Goal: Task Accomplishment & Management: Complete application form

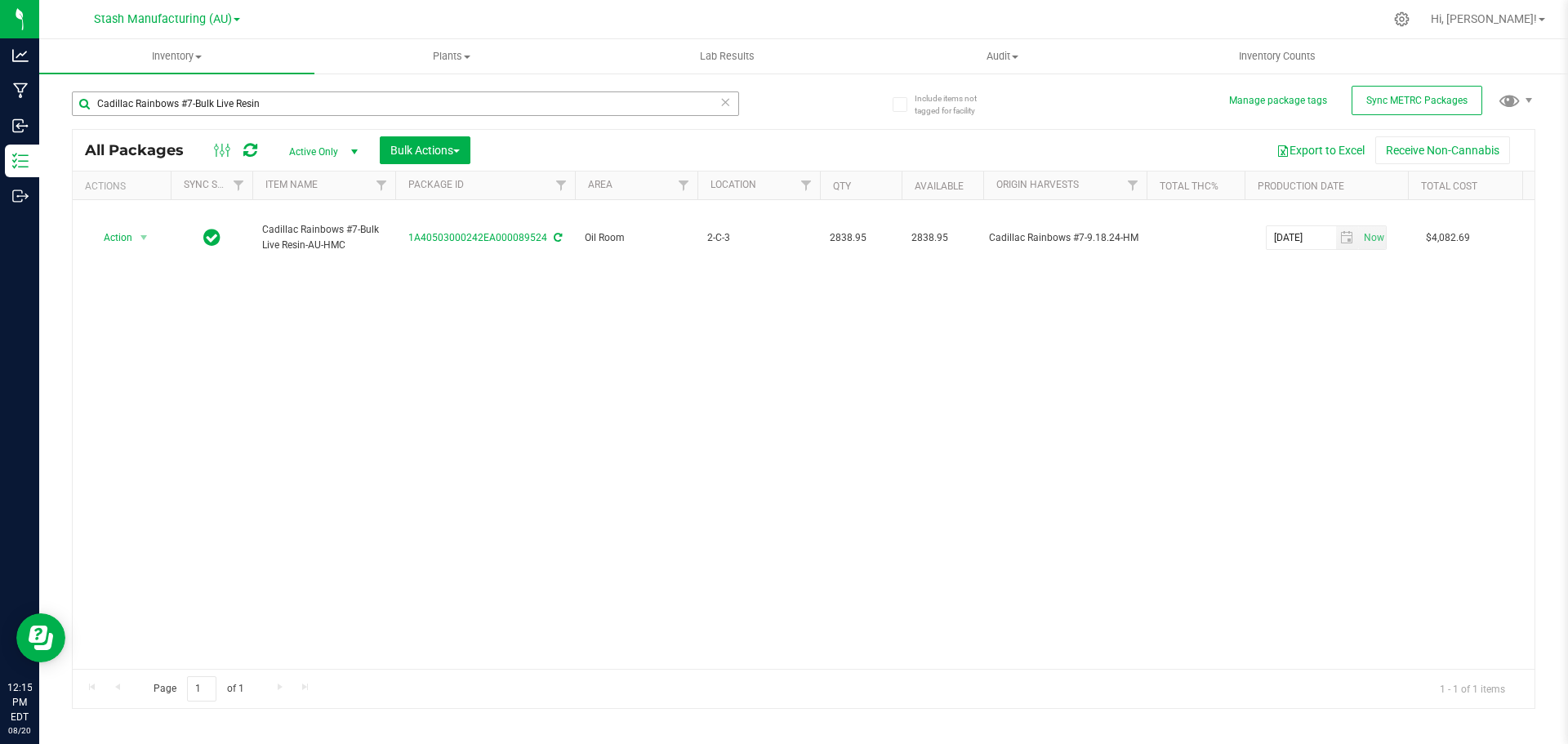
click at [275, 96] on input "Cadillac Rainbows #7-Bulk Live Resin" at bounding box center [405, 103] width 667 height 25
click at [203, 63] on uib-tab-heading "Inventory All packages All inventory Waste log Create inventory" at bounding box center [177, 56] width 275 height 34
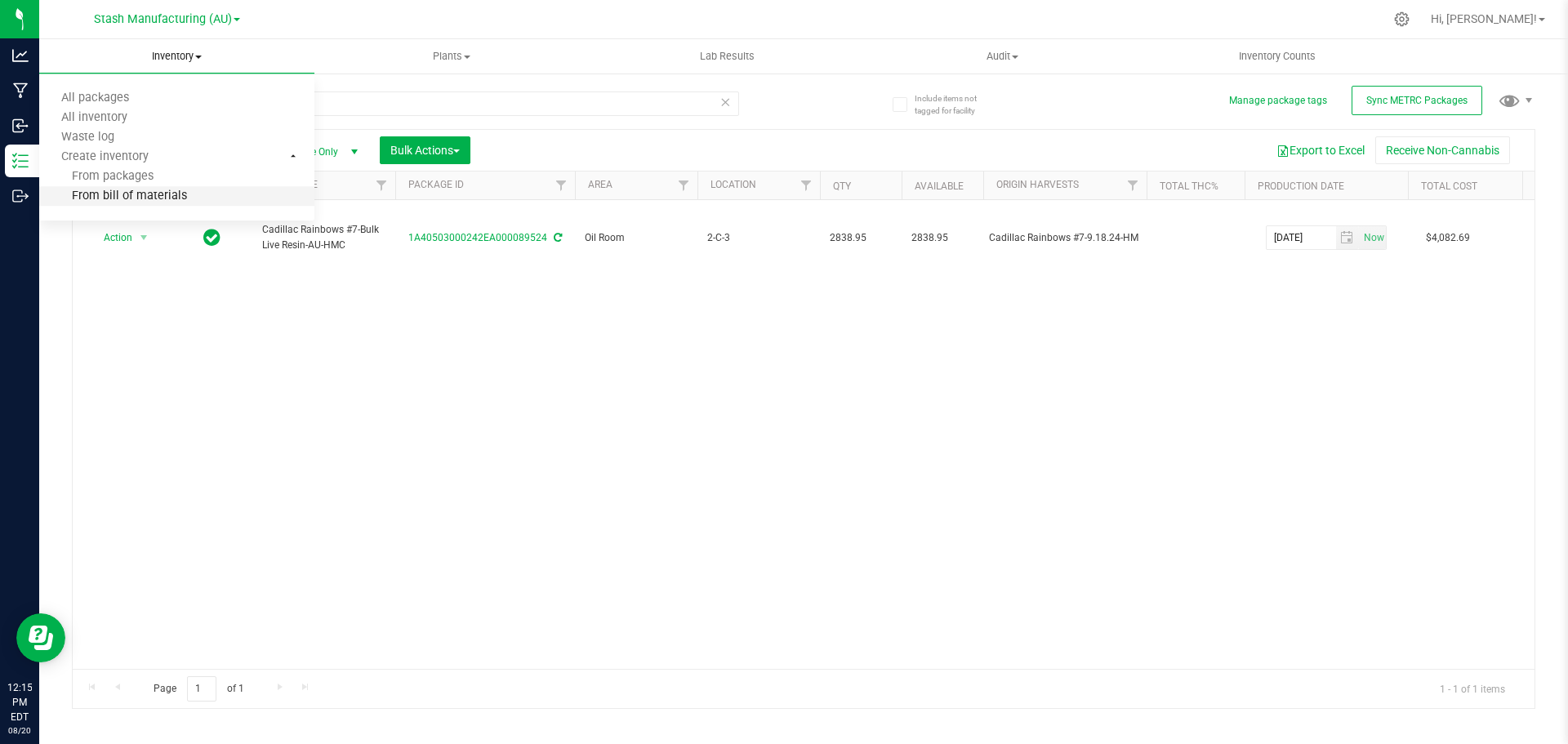
click at [118, 194] on span "From bill of materials" at bounding box center [113, 196] width 148 height 14
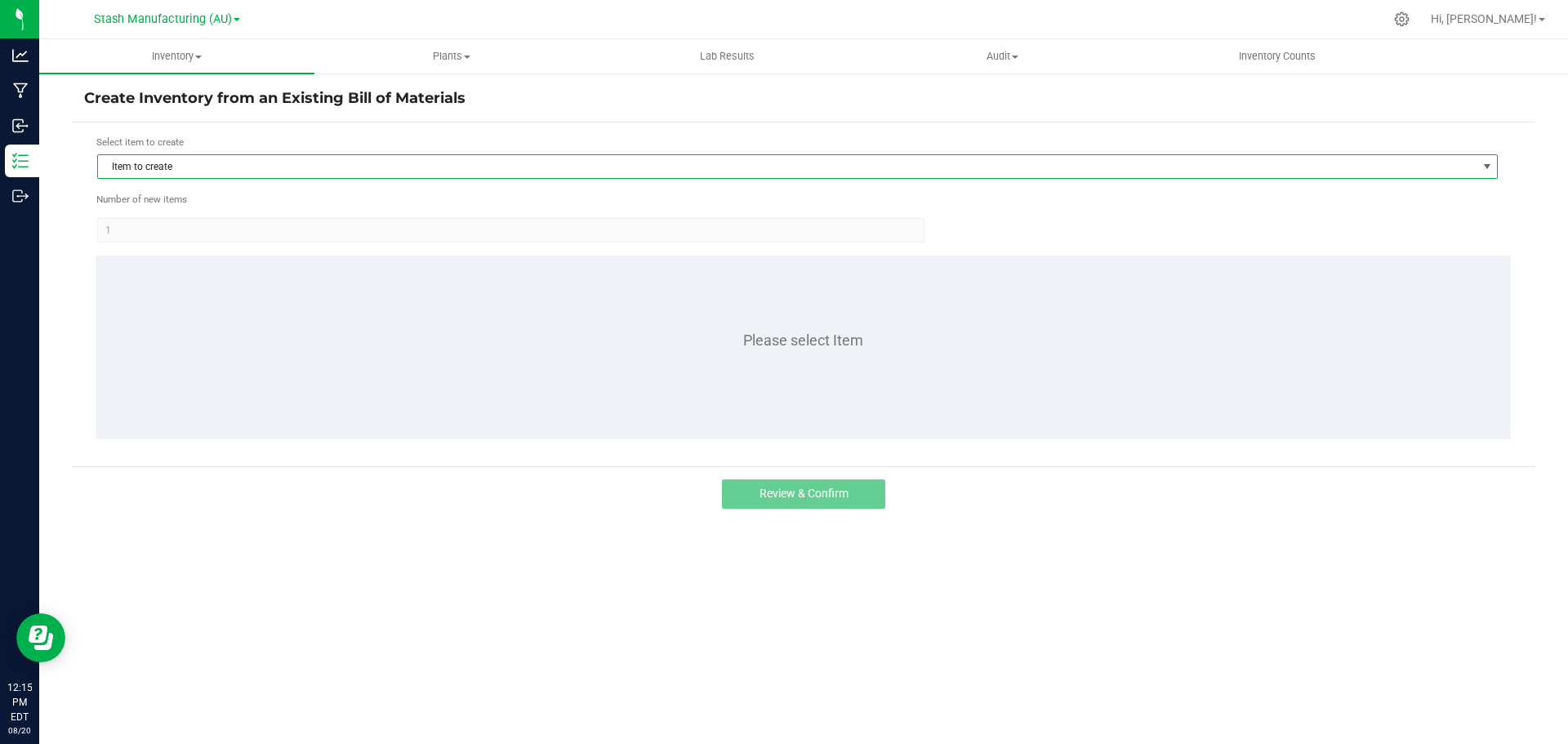
click at [205, 158] on span "Item to create" at bounding box center [787, 166] width 1378 height 23
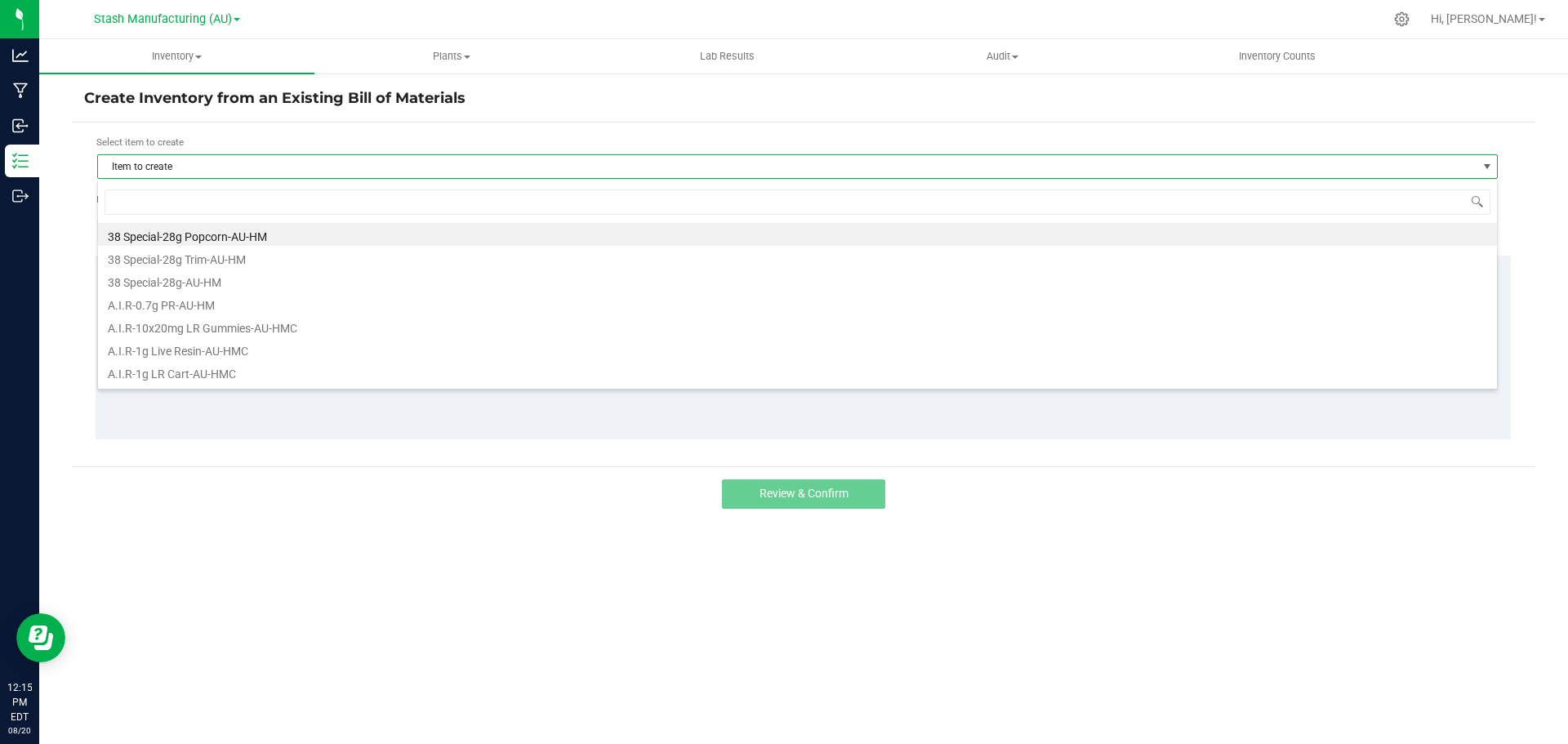
scroll to position [25, 1400]
type input "cad"
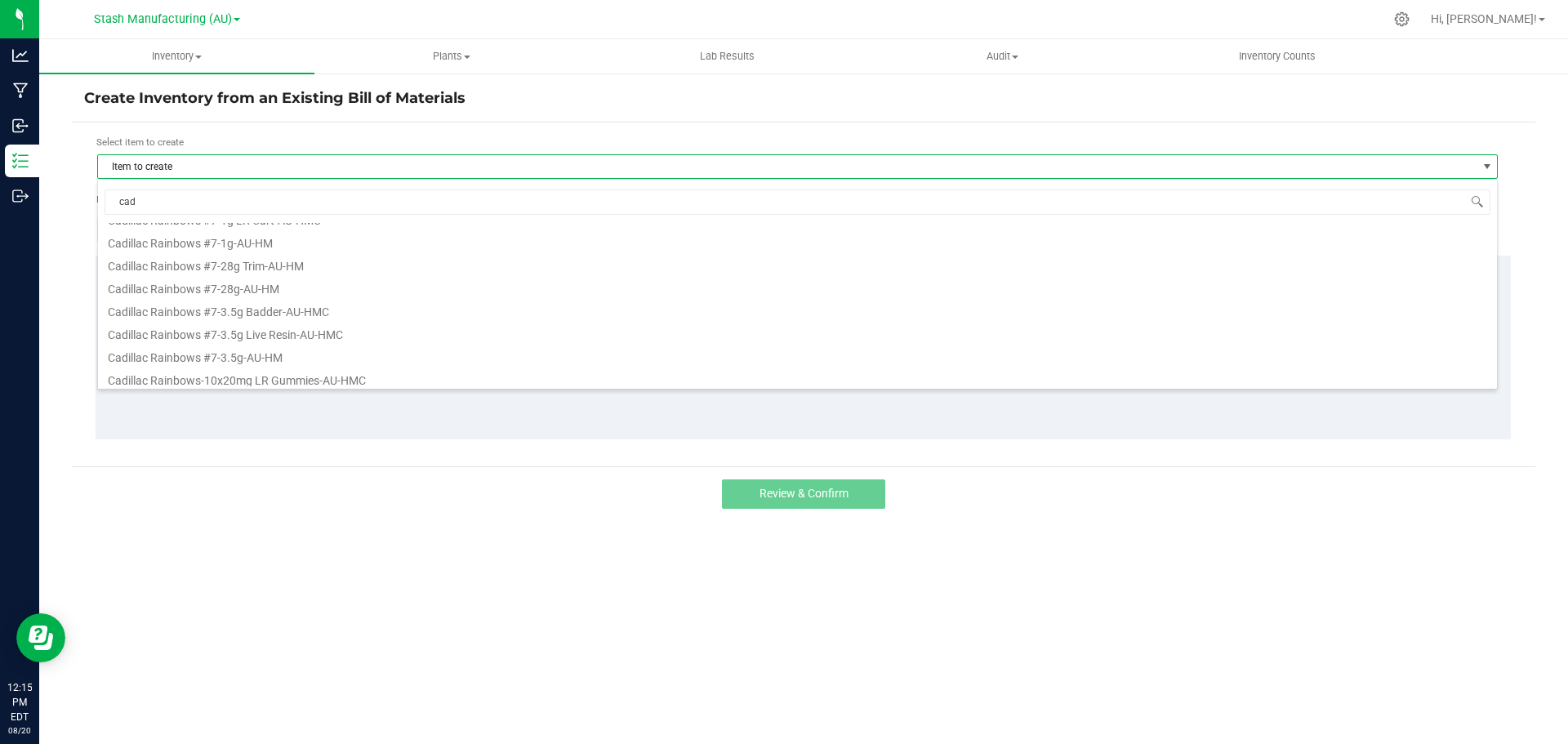
scroll to position [156, 0]
click at [265, 309] on li "Cadillac Rainbows #7-3.5g Live Resin-AU-HMC" at bounding box center [797, 306] width 1399 height 23
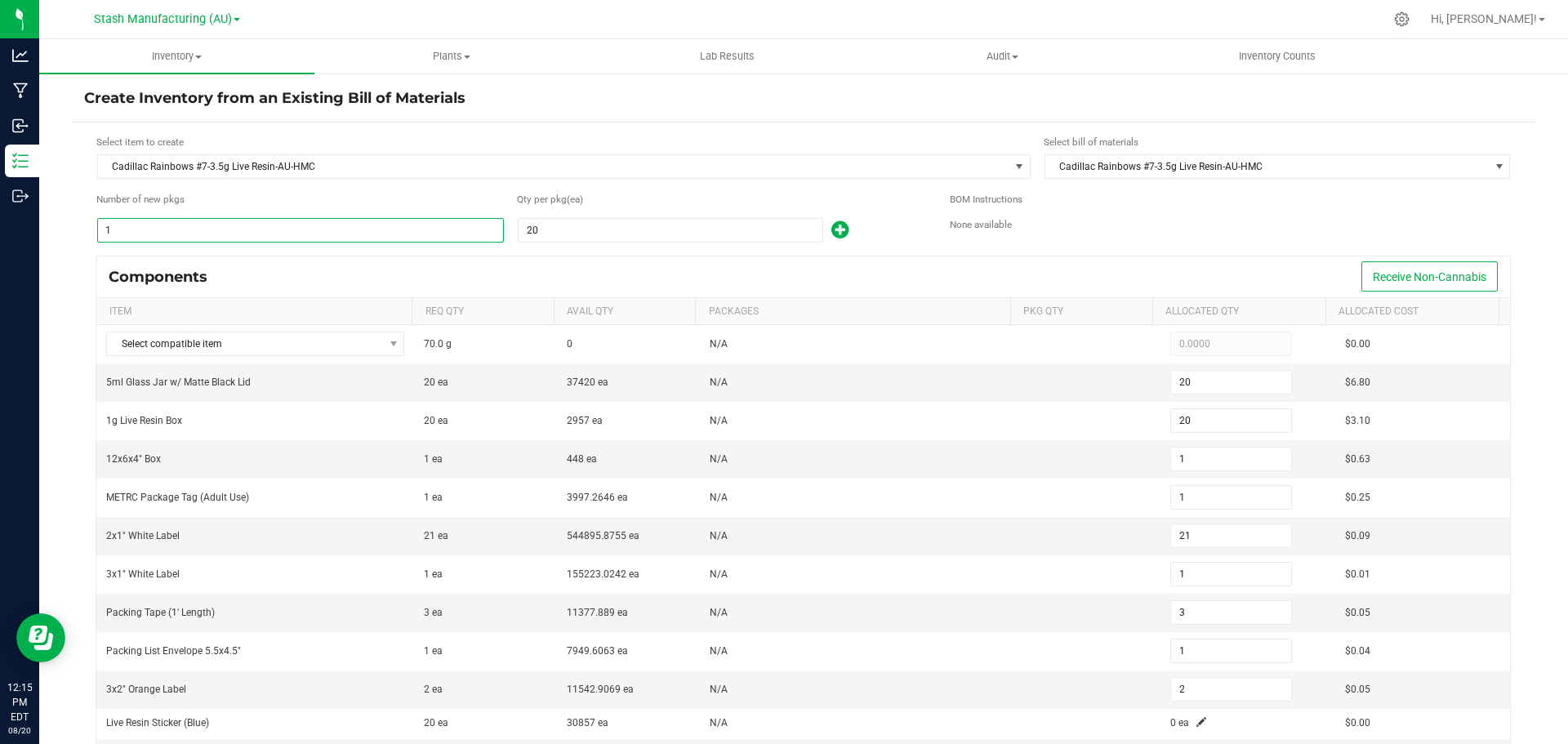
click at [173, 228] on input "1" at bounding box center [300, 230] width 405 height 23
type input "2"
type input "40"
type input "2"
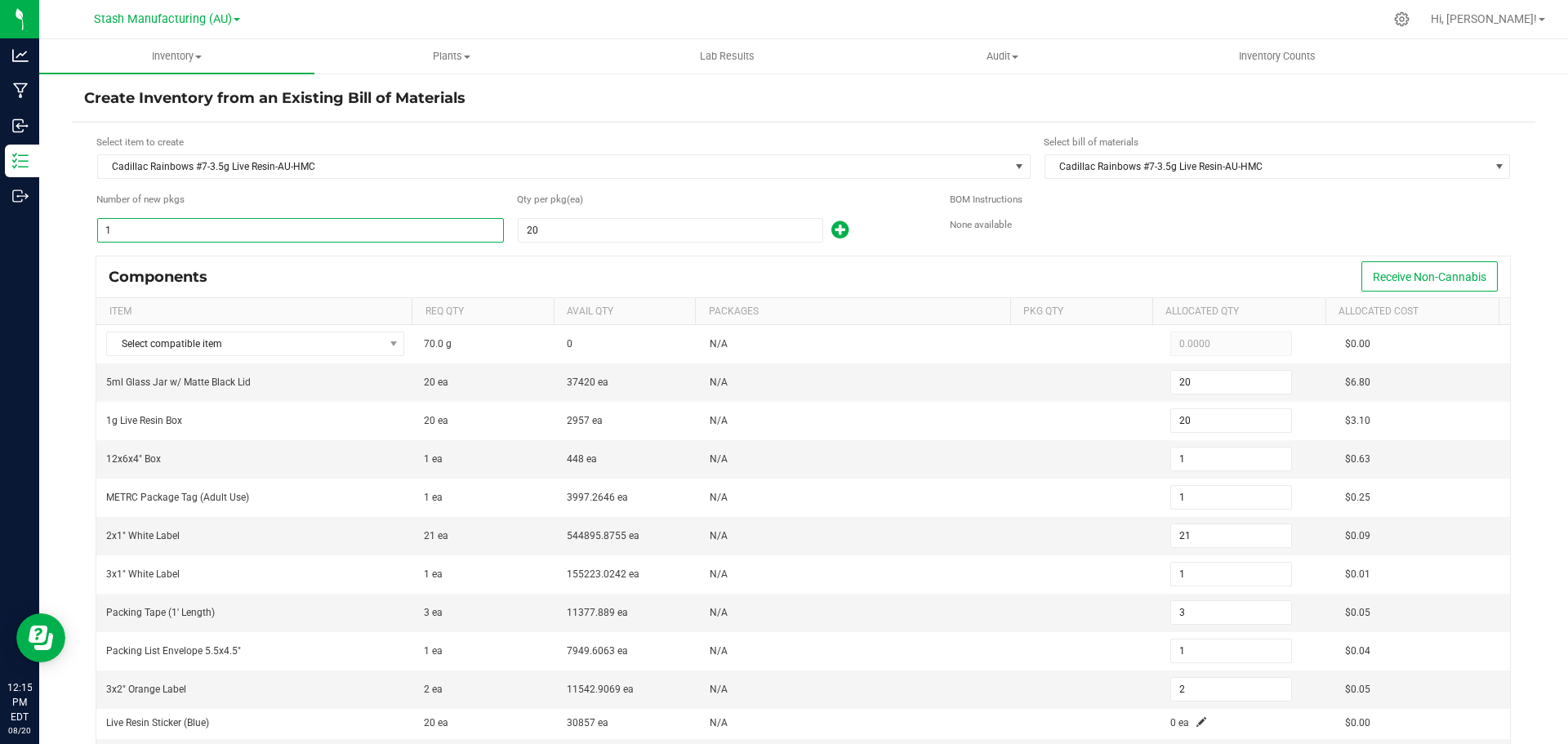
type input "2"
type input "42"
type input "2"
type input "6"
type input "2"
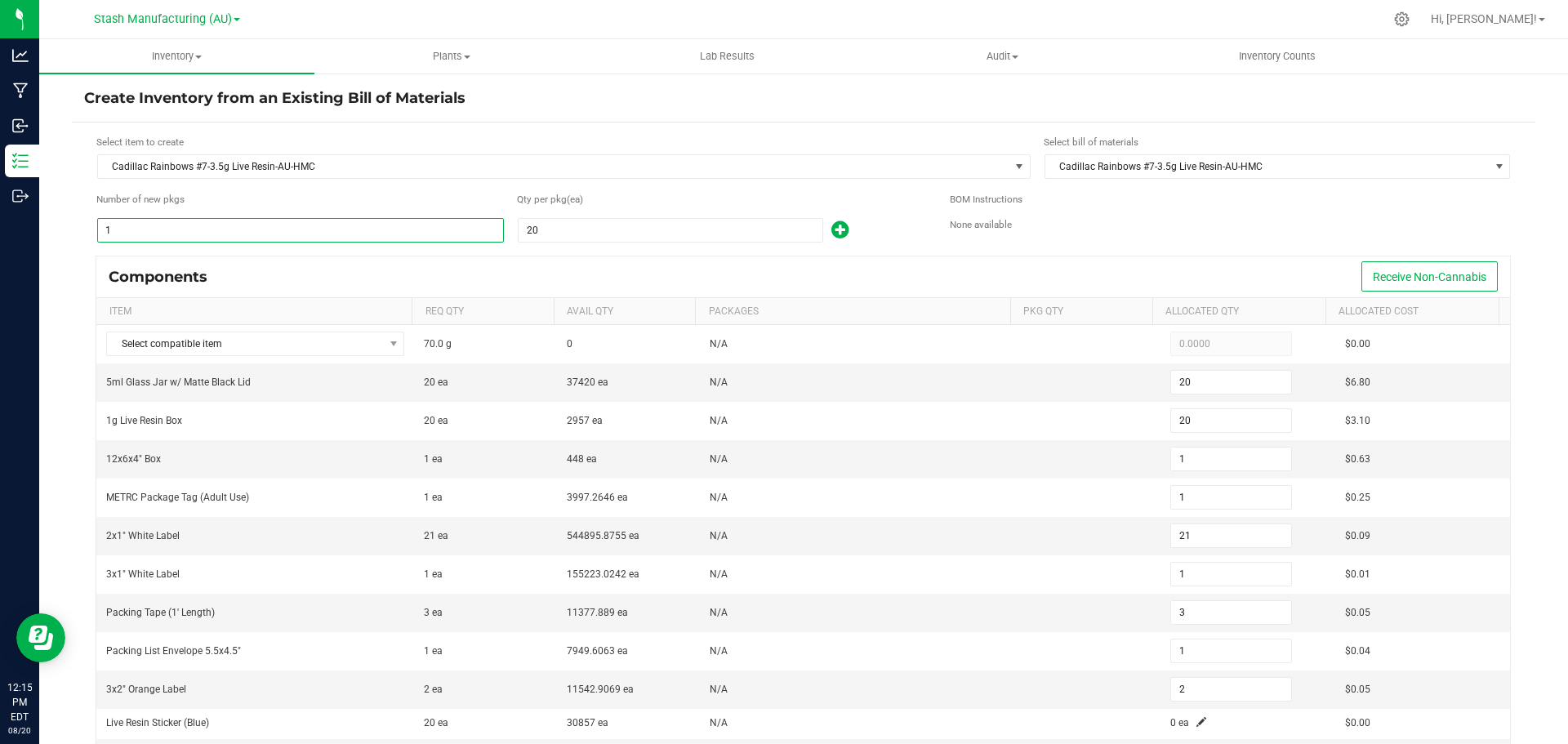
type input "4"
type input "40"
type input "20"
type input "400"
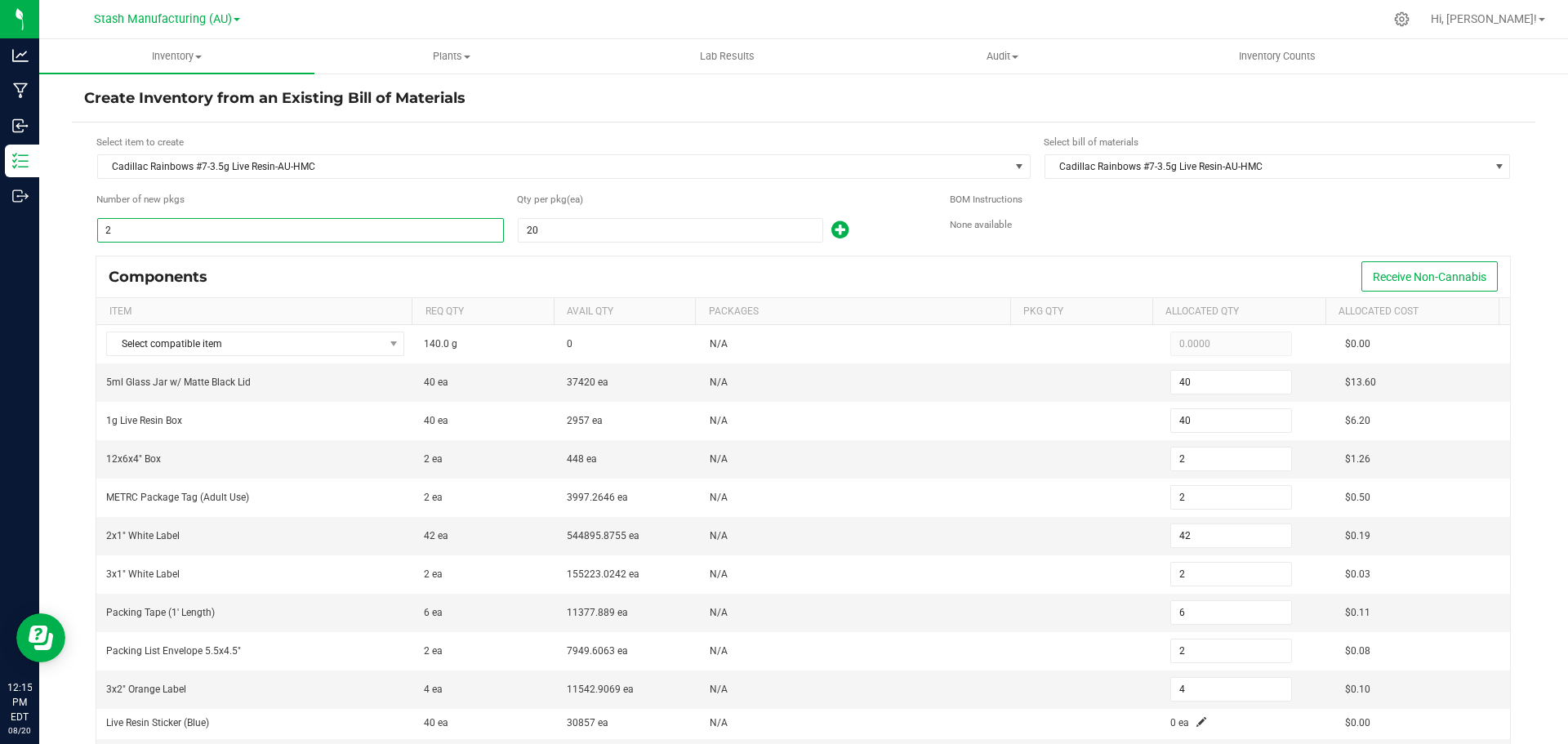
type input "20"
type input "420"
type input "20"
type input "60"
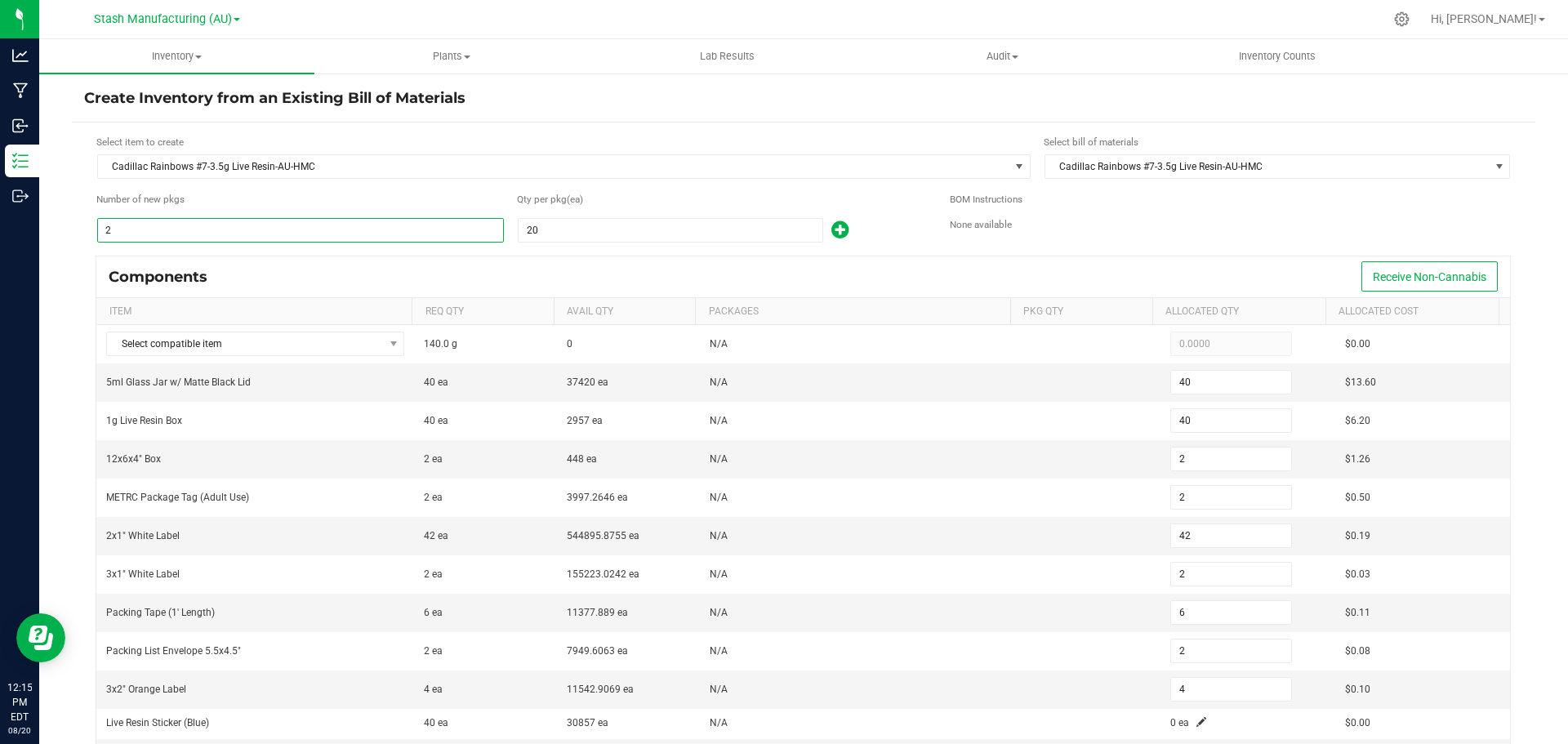
type input "20"
type input "40"
type input "400"
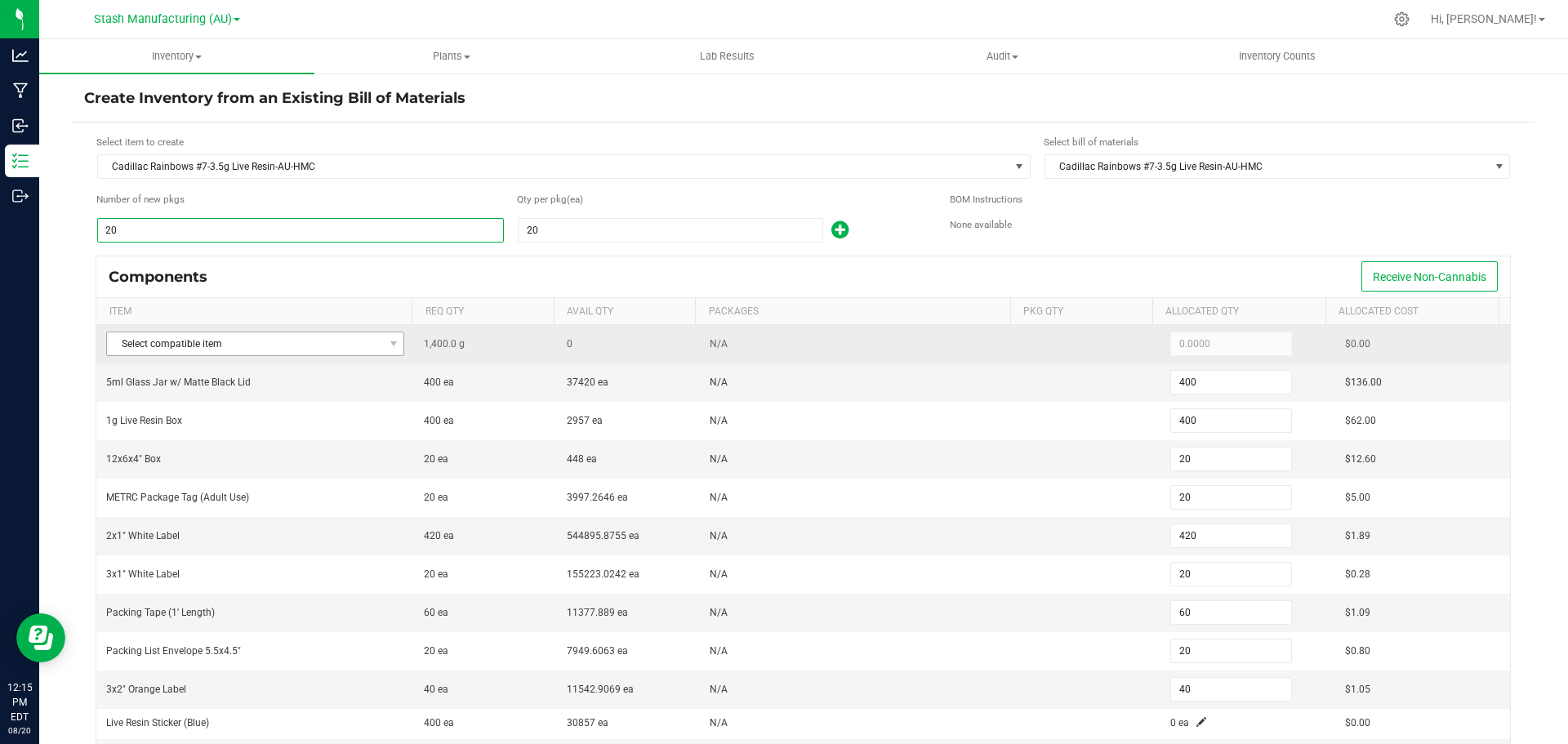
type input "20"
click at [332, 347] on span "Select compatible item" at bounding box center [245, 343] width 276 height 23
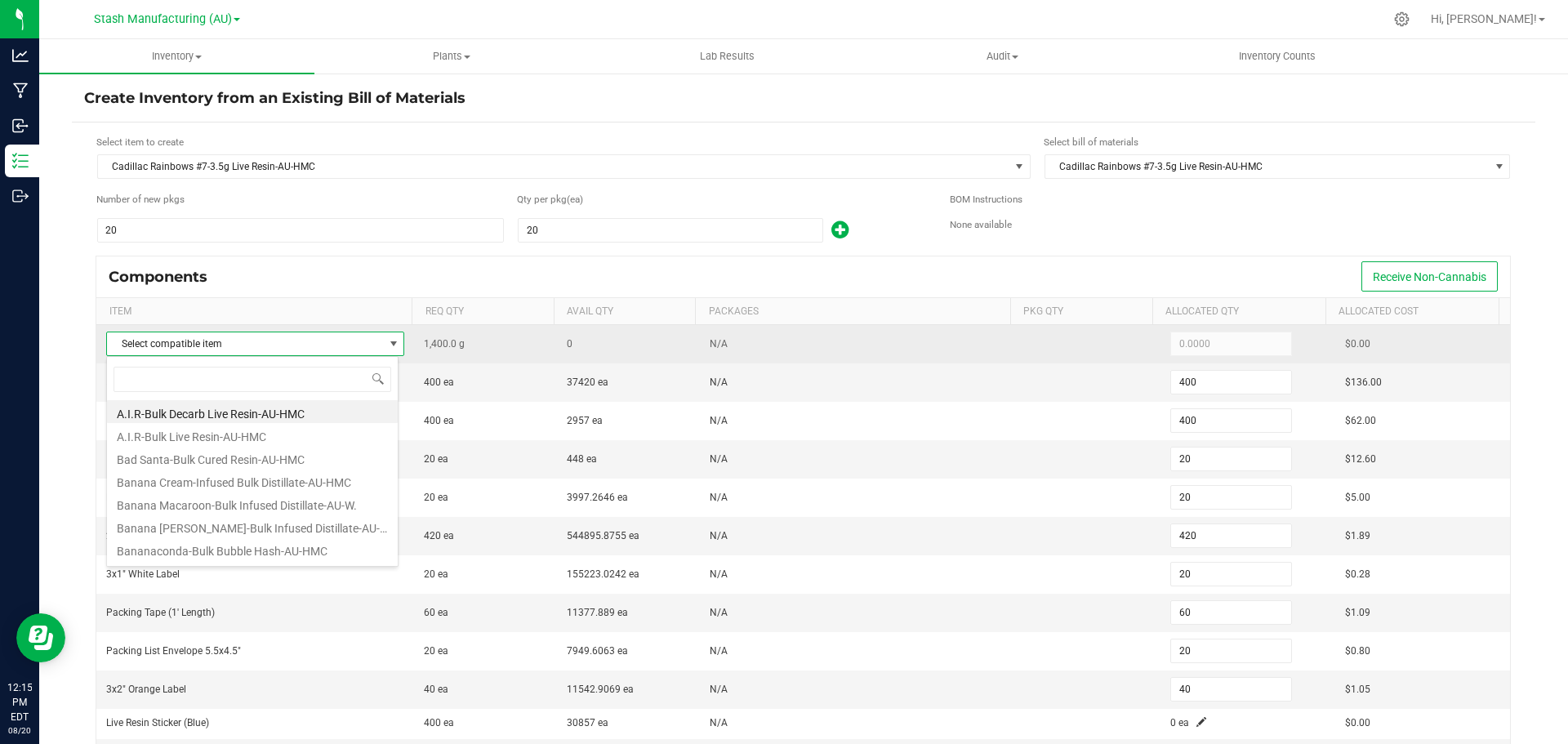
scroll to position [25, 293]
type input "cadi"
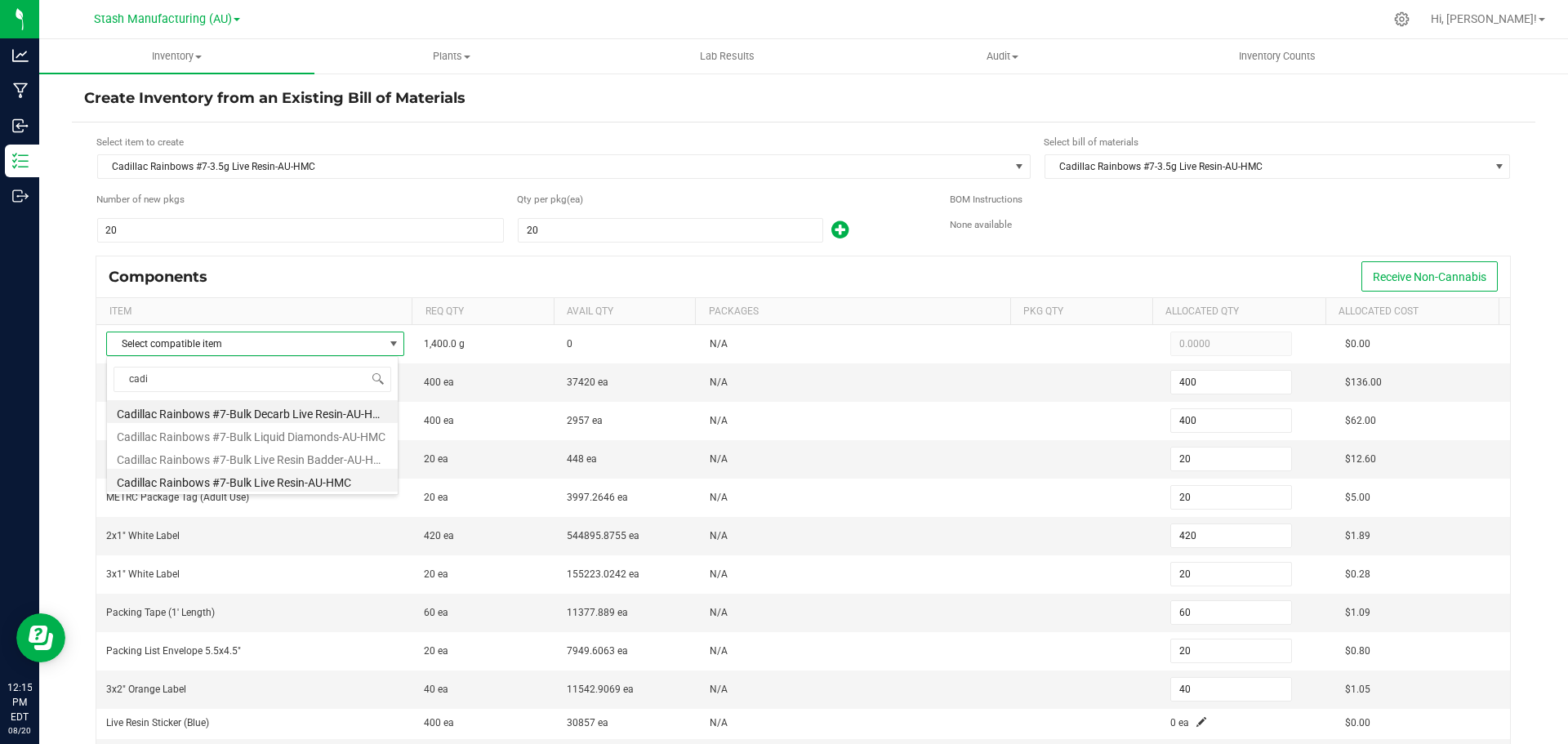
click at [297, 482] on li "Cadillac Rainbows #7-Bulk Live Resin-AU-HMC" at bounding box center [252, 480] width 291 height 23
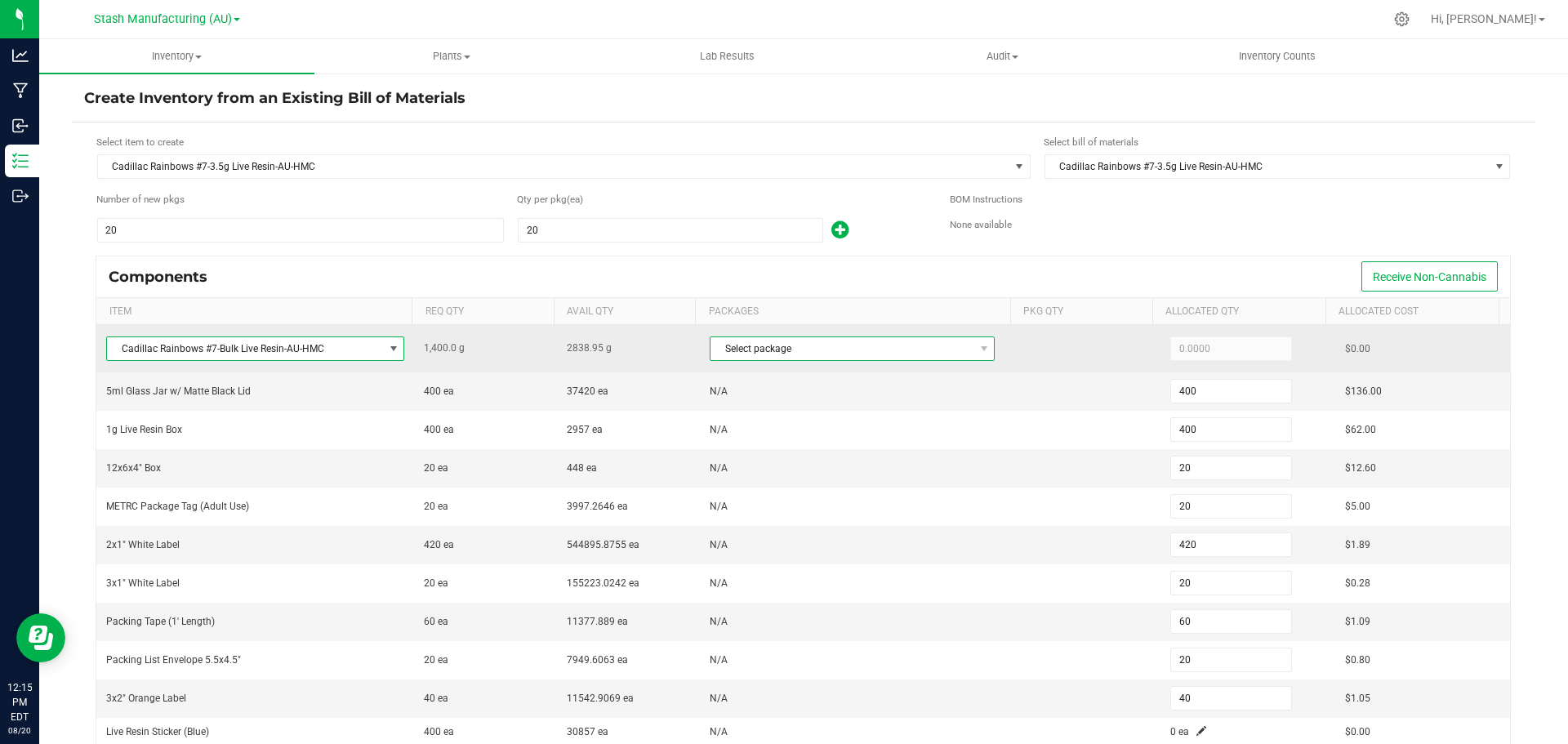
click at [815, 351] on span "Select package" at bounding box center [841, 348] width 263 height 23
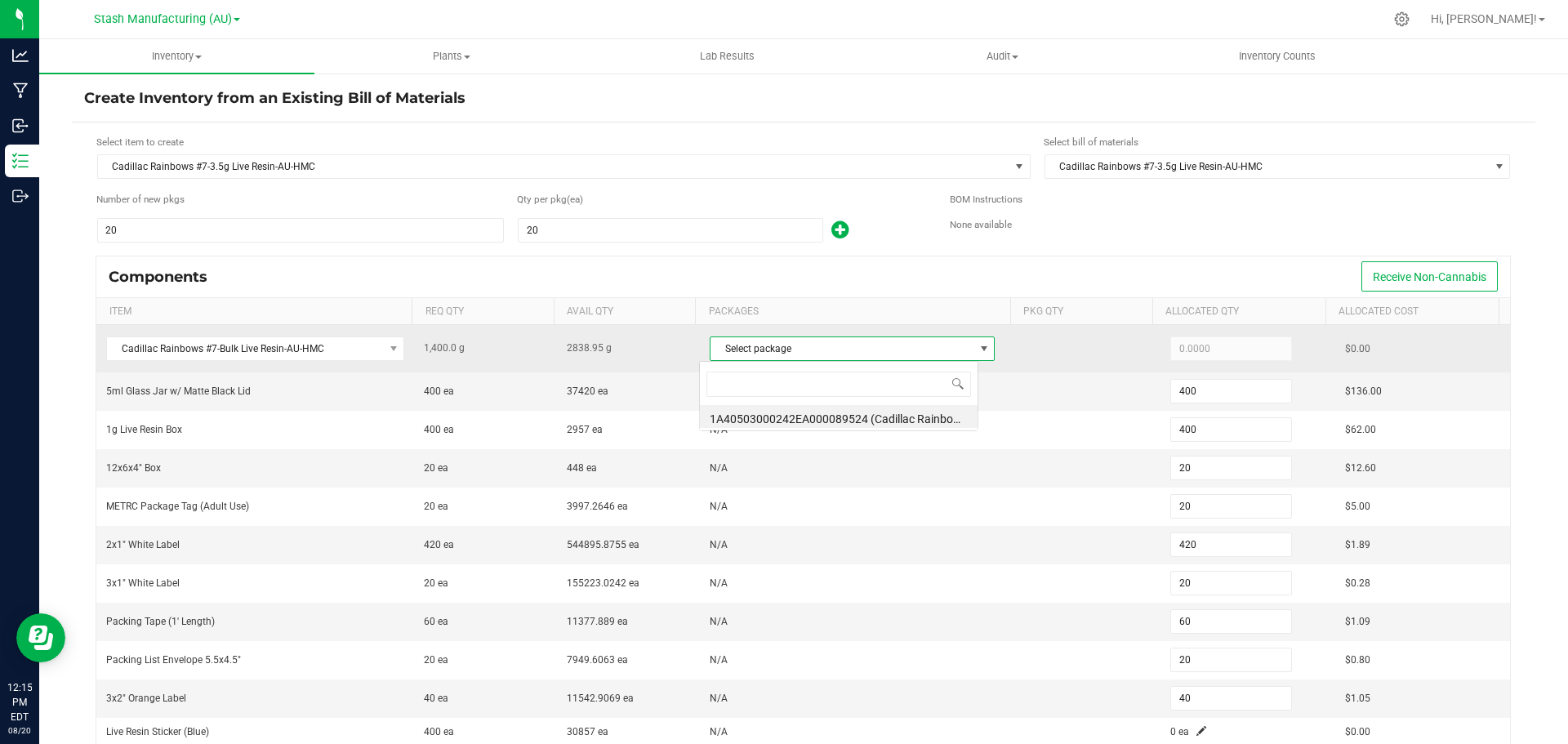
scroll to position [25, 279]
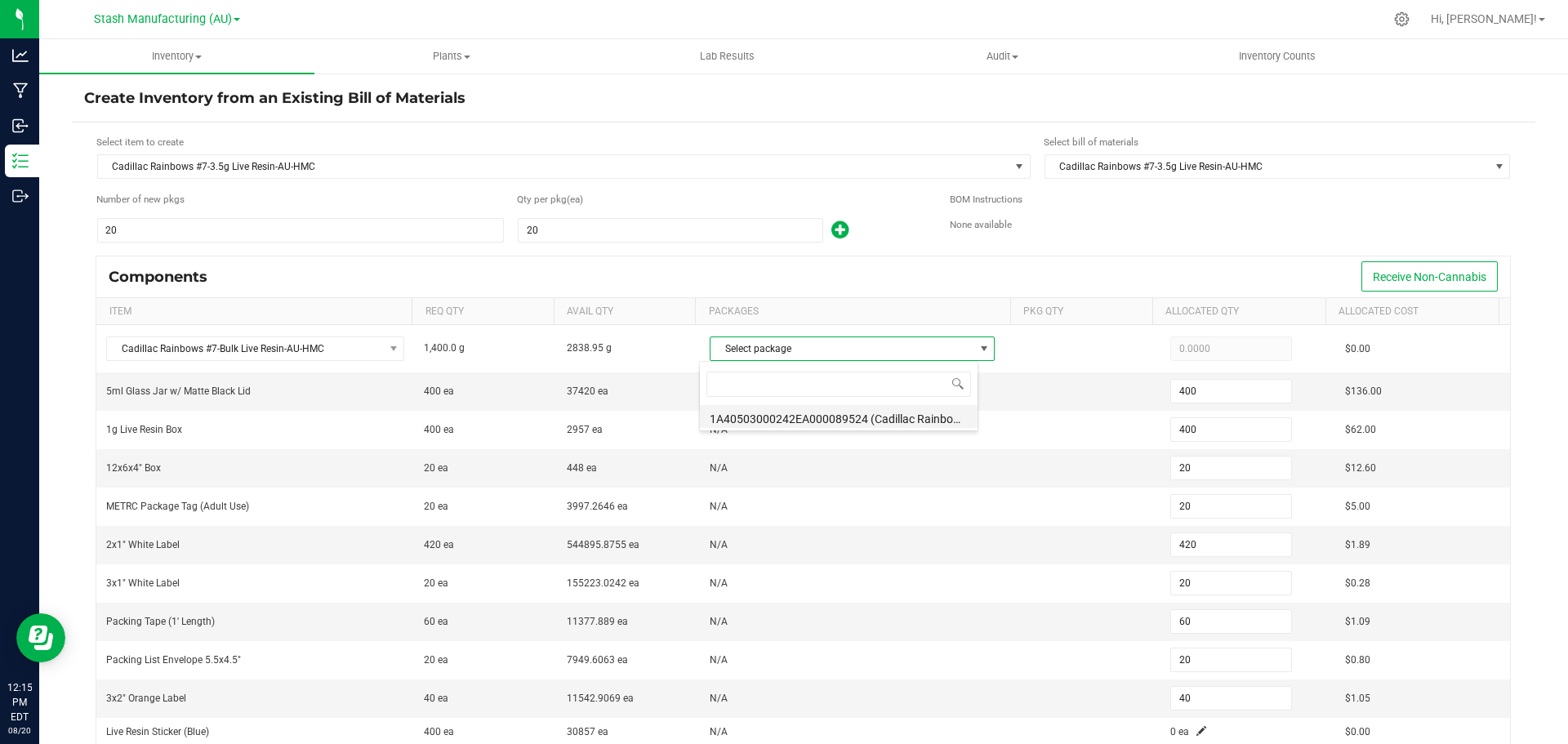
click at [799, 418] on li "1A40503000242EA000089524 (Cadillac Rainbows #7-Bulk Live Resin-AU-HMC-6)" at bounding box center [838, 416] width 278 height 23
type input "1,400.0000"
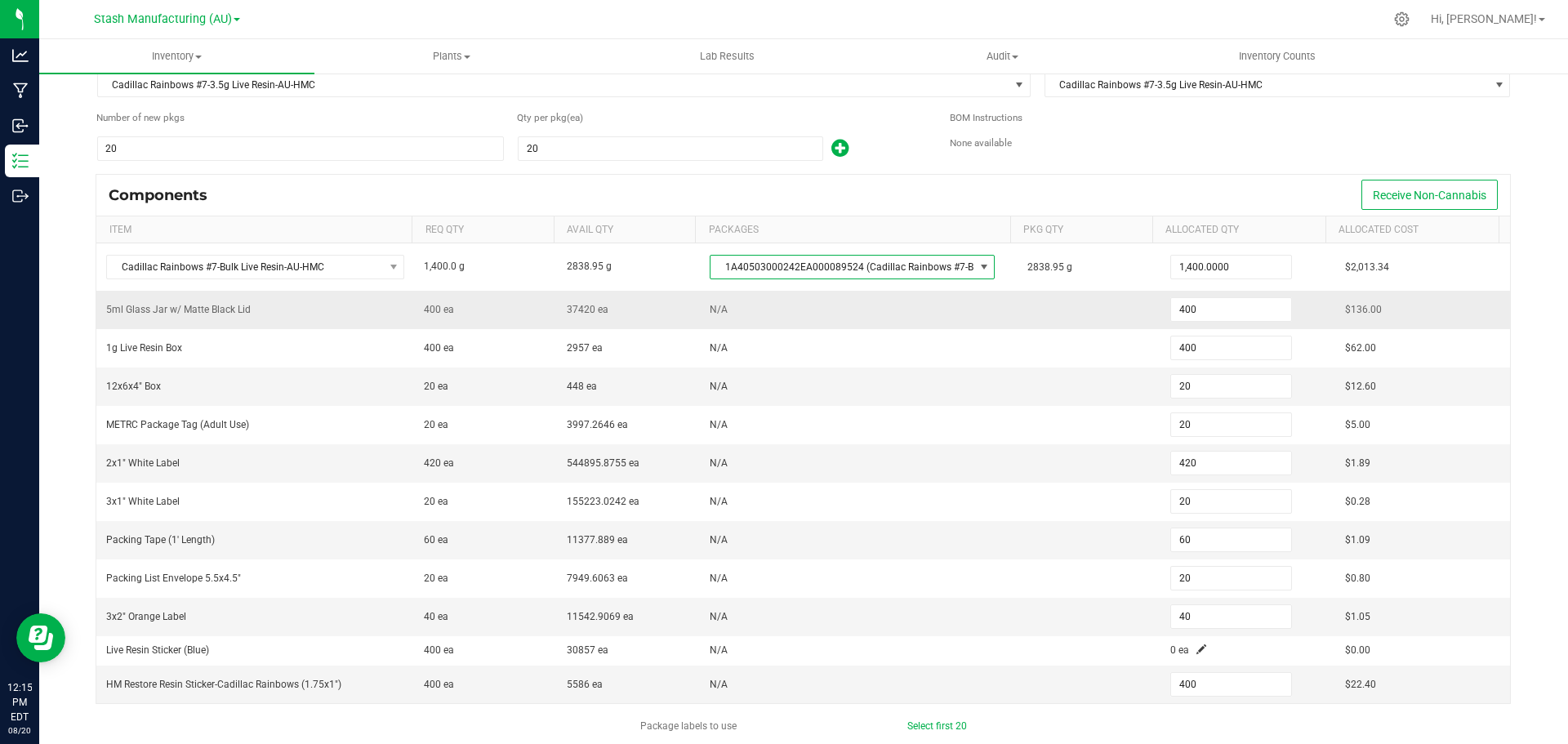
scroll to position [163, 0]
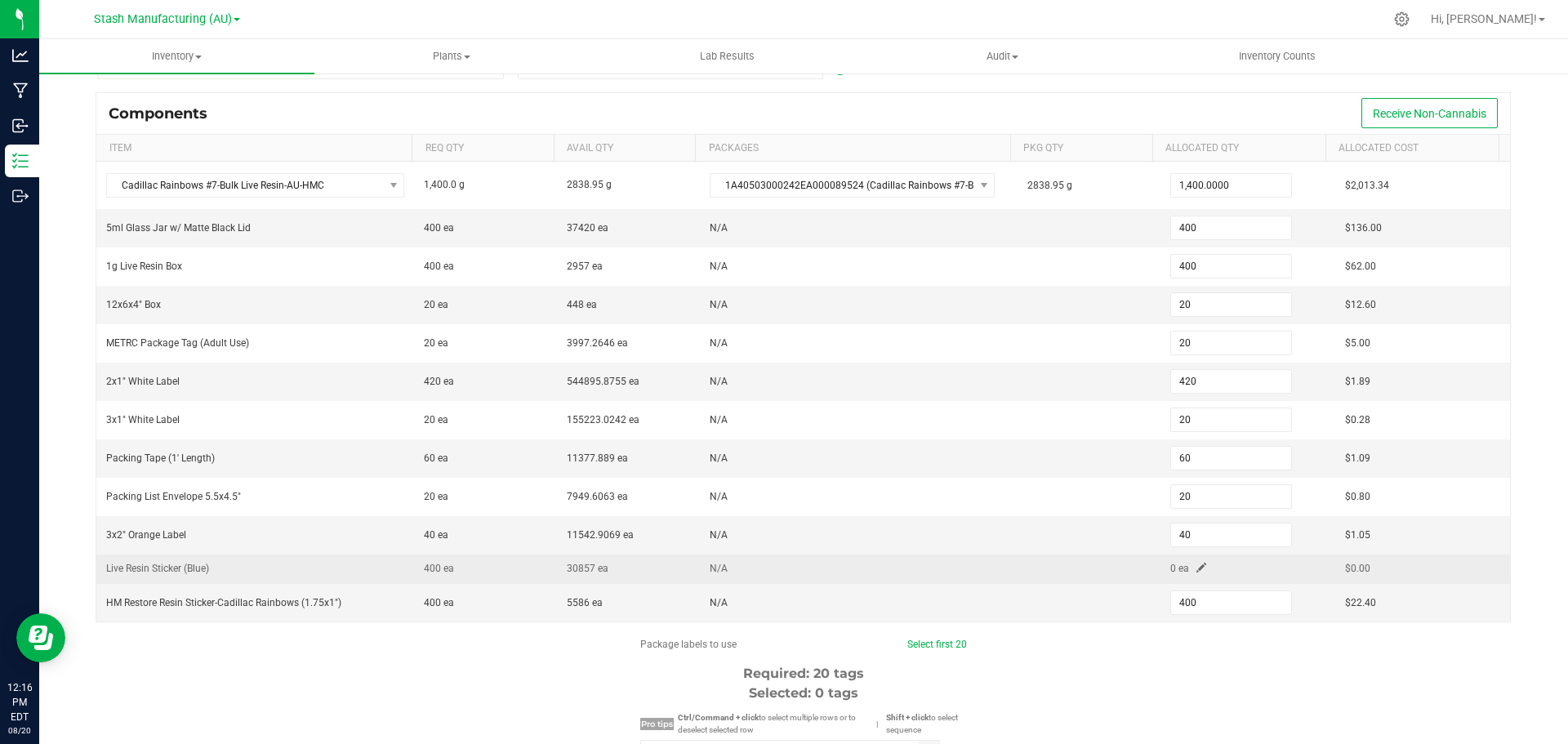
click at [1196, 565] on span at bounding box center [1200, 567] width 9 height 9
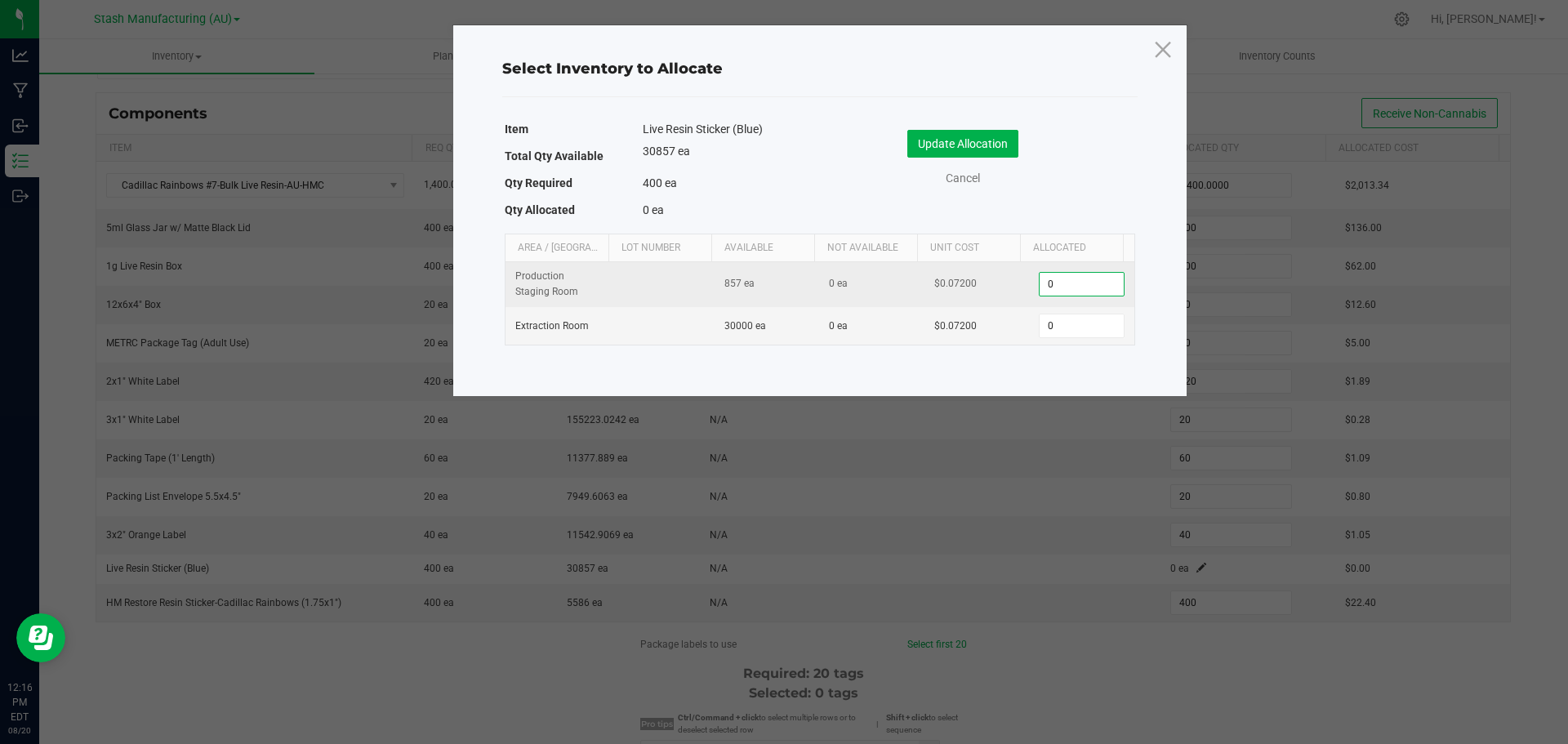
click at [1073, 288] on input "0" at bounding box center [1080, 284] width 83 height 23
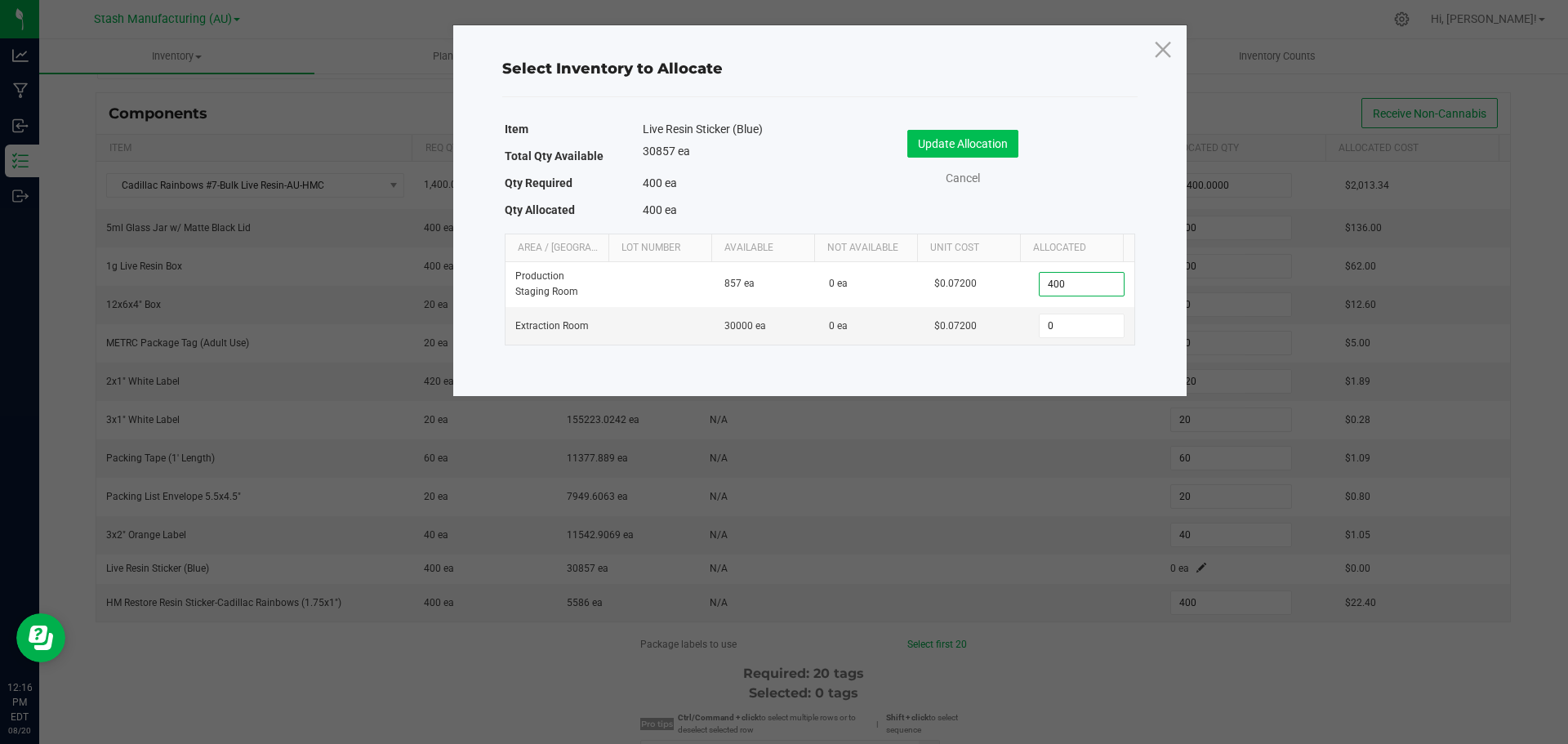
type input "400"
click at [975, 153] on button "Update Allocation" at bounding box center [962, 144] width 111 height 27
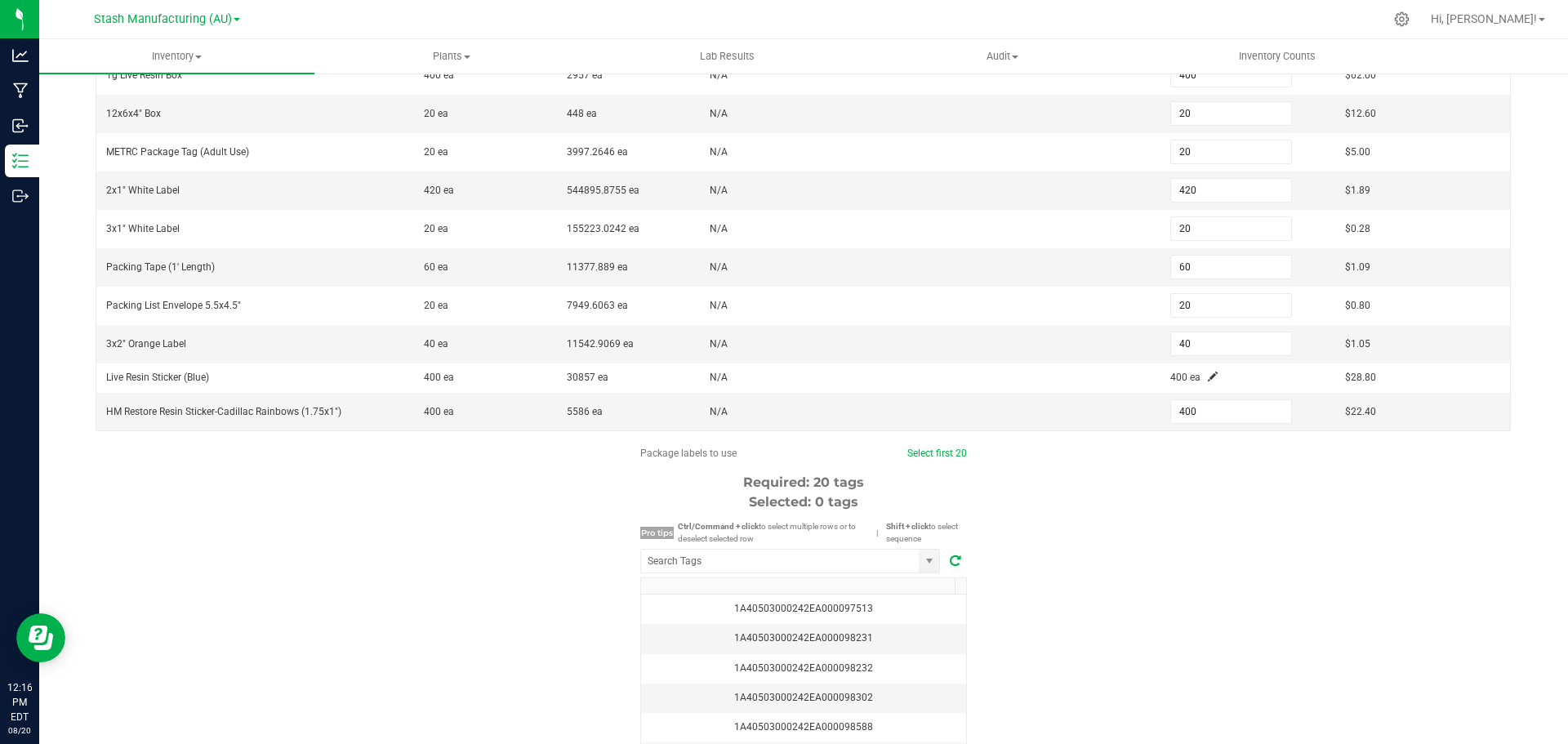
scroll to position [408, 0]
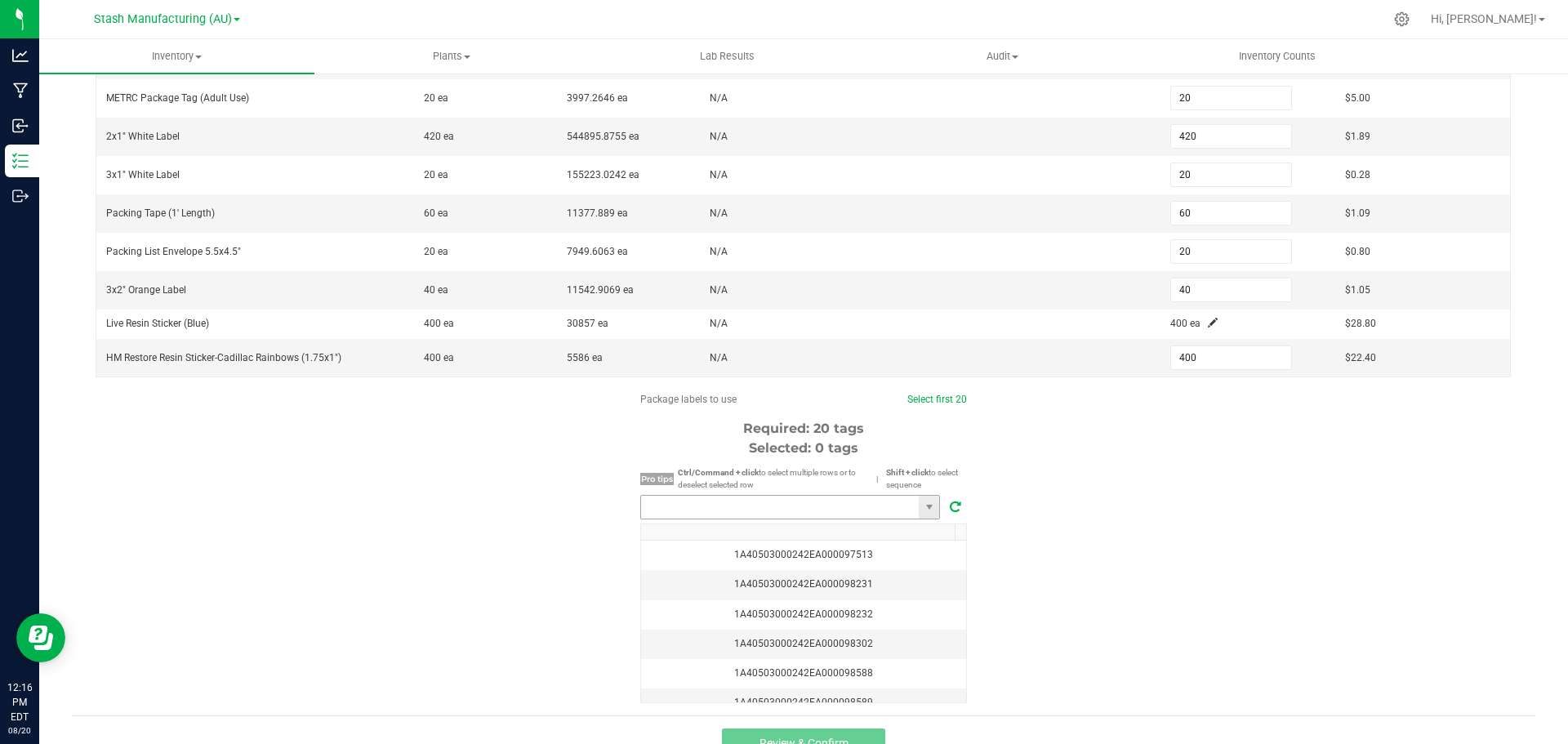
click at [730, 511] on input "NO DATA FOUND" at bounding box center [779, 506] width 278 height 23
click at [743, 530] on li "1A40503000242EA000098713" at bounding box center [784, 537] width 298 height 27
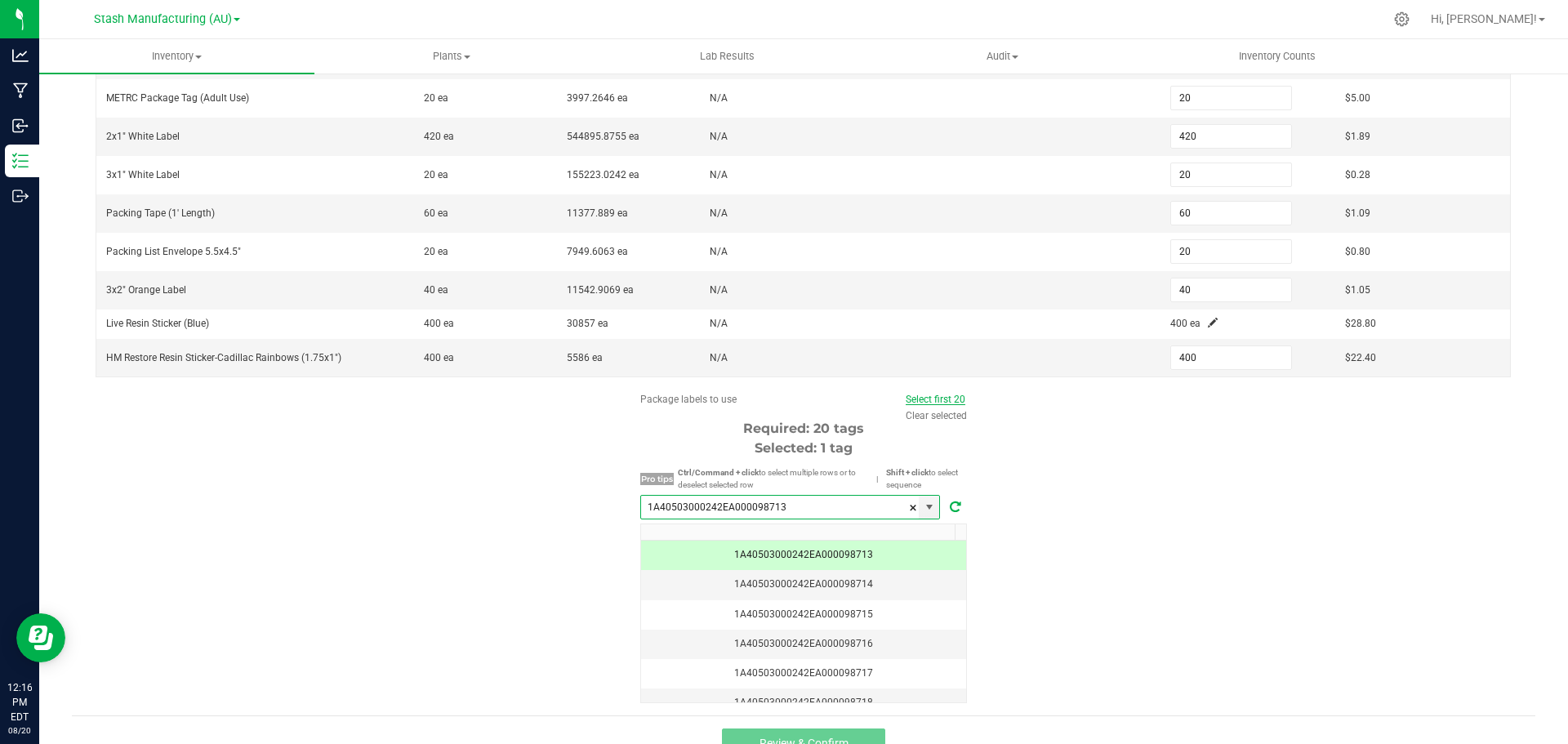
type input "1A40503000242EA000098713"
click at [942, 401] on link "Select first 20" at bounding box center [936, 399] width 60 height 11
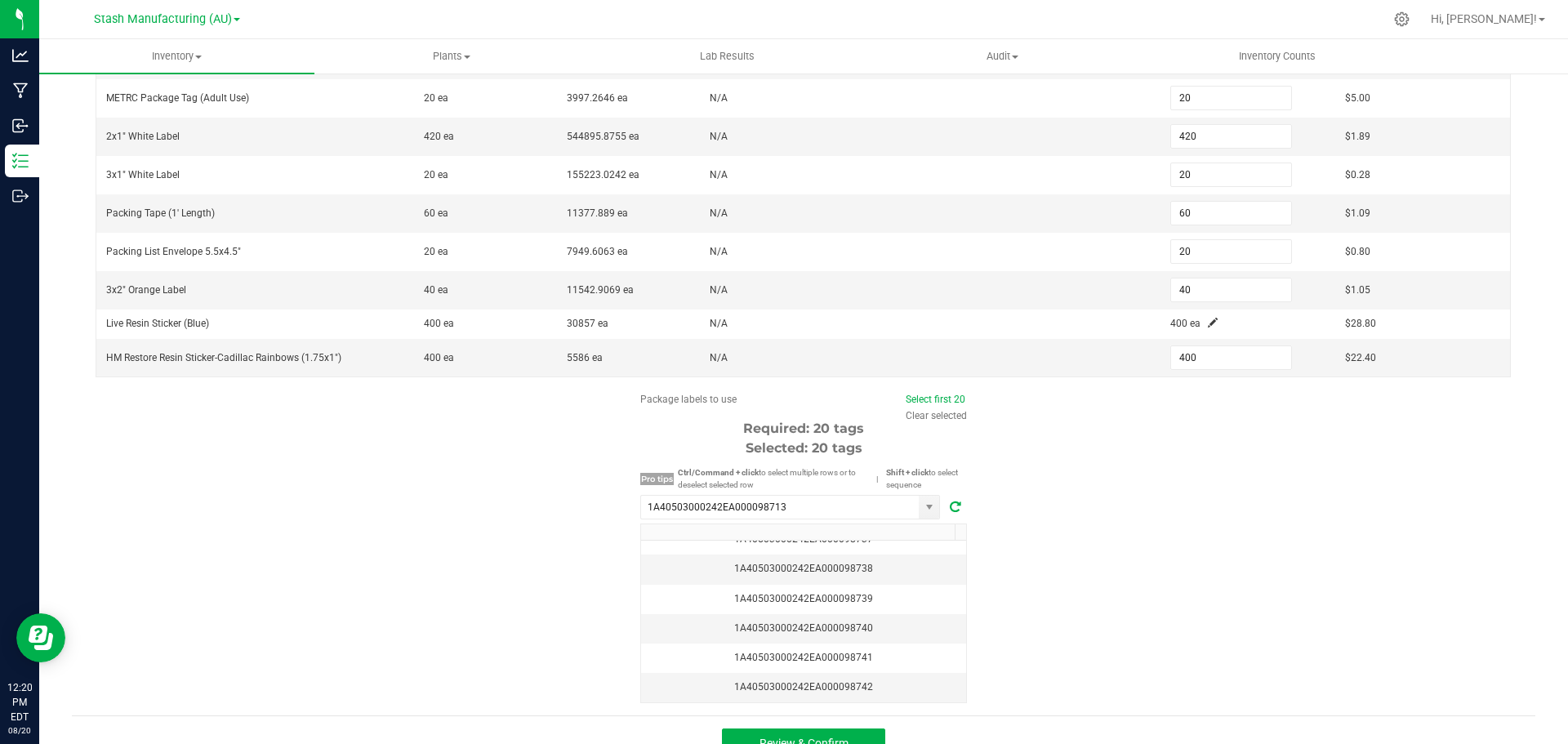
scroll to position [735, 0]
click at [837, 737] on span "Review & Confirm" at bounding box center [804, 742] width 89 height 13
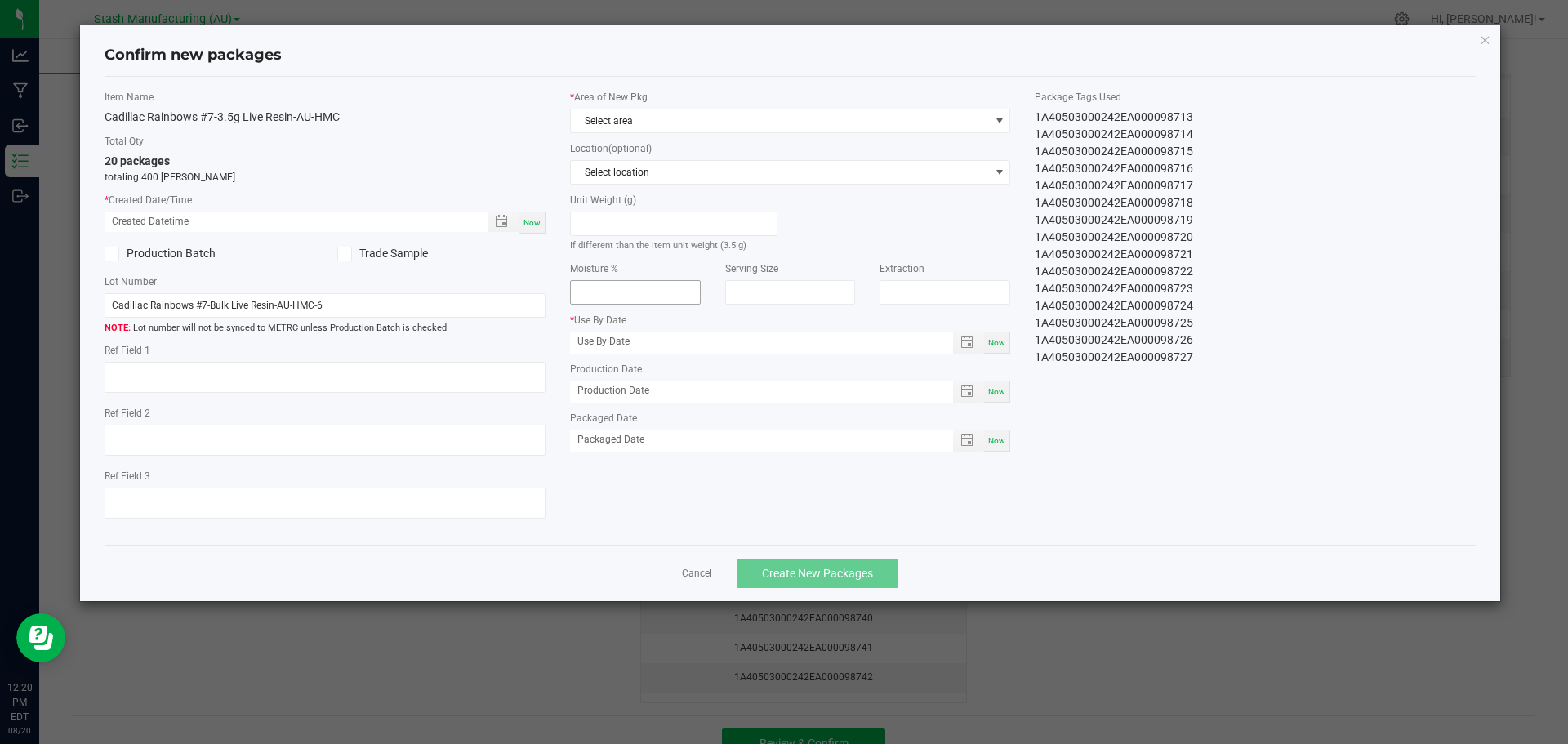
type input "[DATE]"
click at [544, 227] on div "Now" at bounding box center [532, 222] width 27 height 22
type input "[DATE] 12:20 PM"
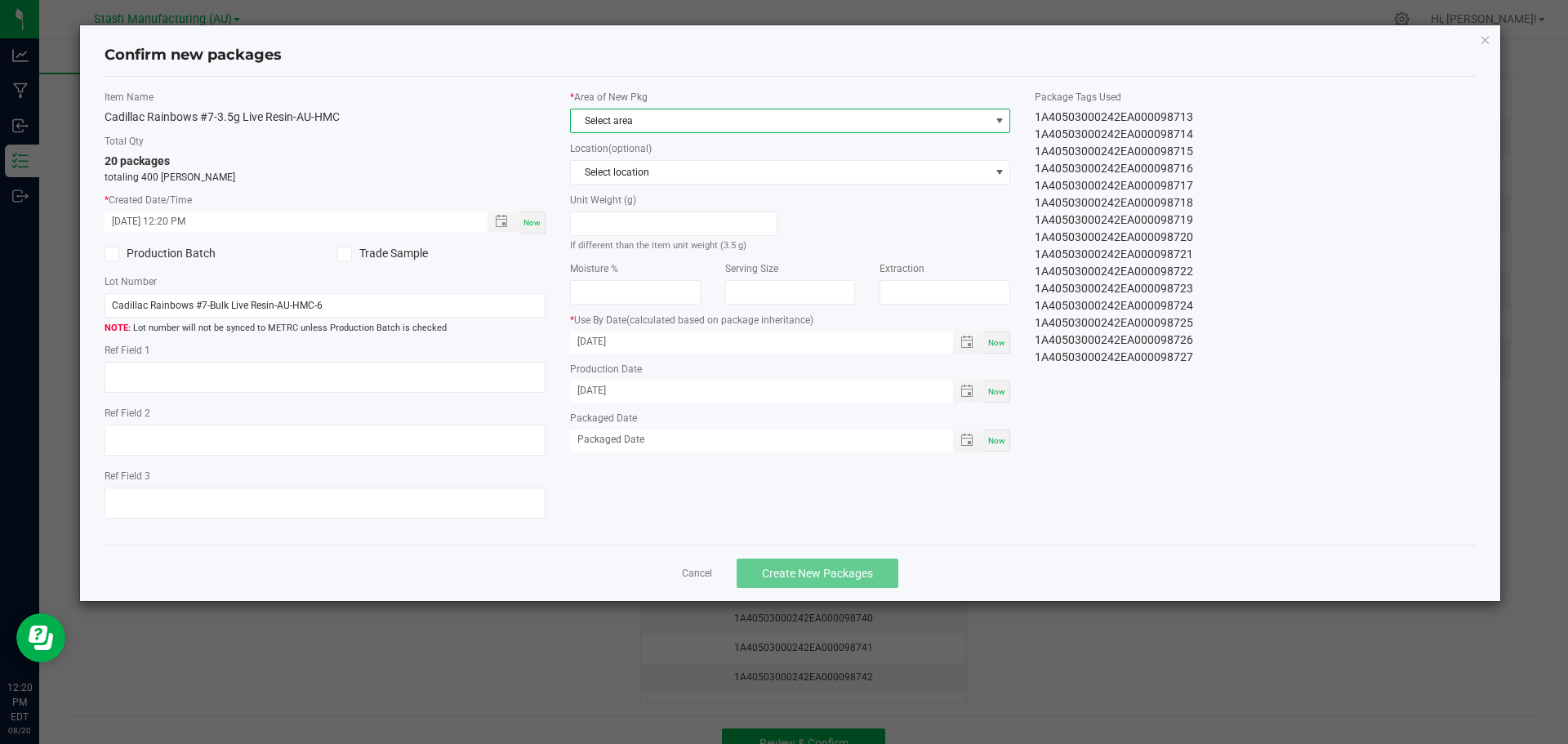
click at [683, 128] on span "Select area" at bounding box center [780, 121] width 419 height 23
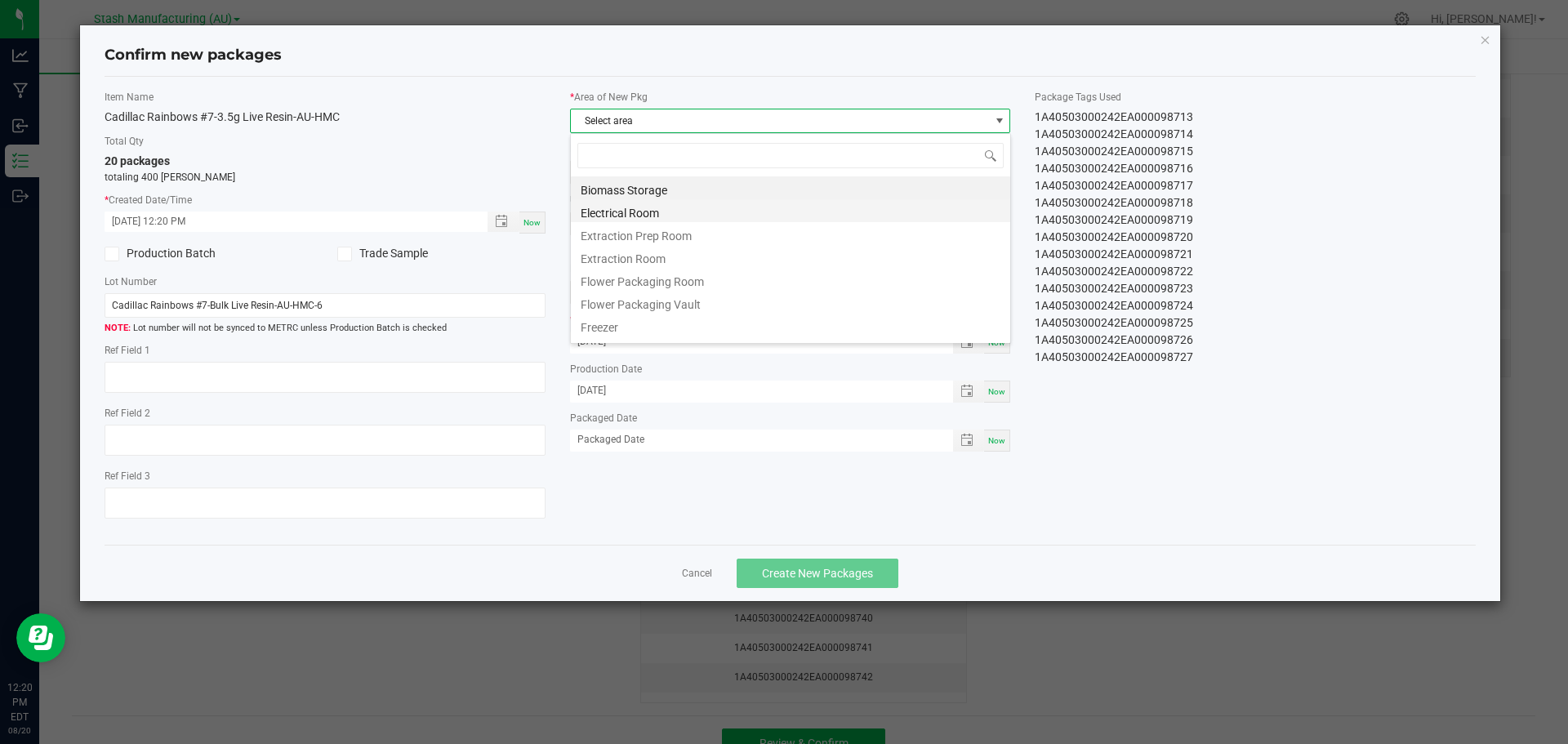
scroll to position [25, 441]
click at [683, 281] on li "Flower Packaging Room" at bounding box center [790, 279] width 440 height 23
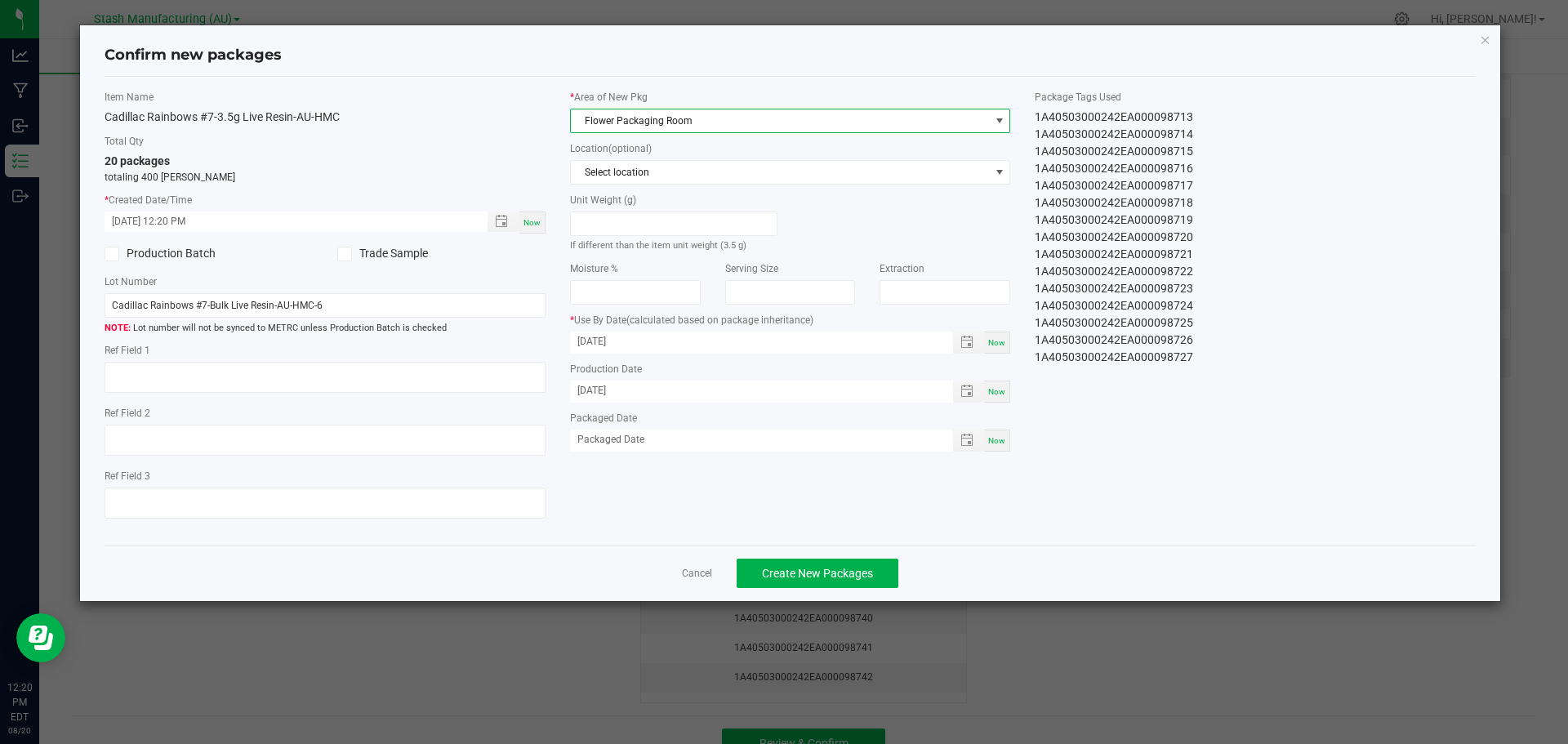
click at [996, 447] on div "Now" at bounding box center [997, 440] width 27 height 22
type input "[DATE]"
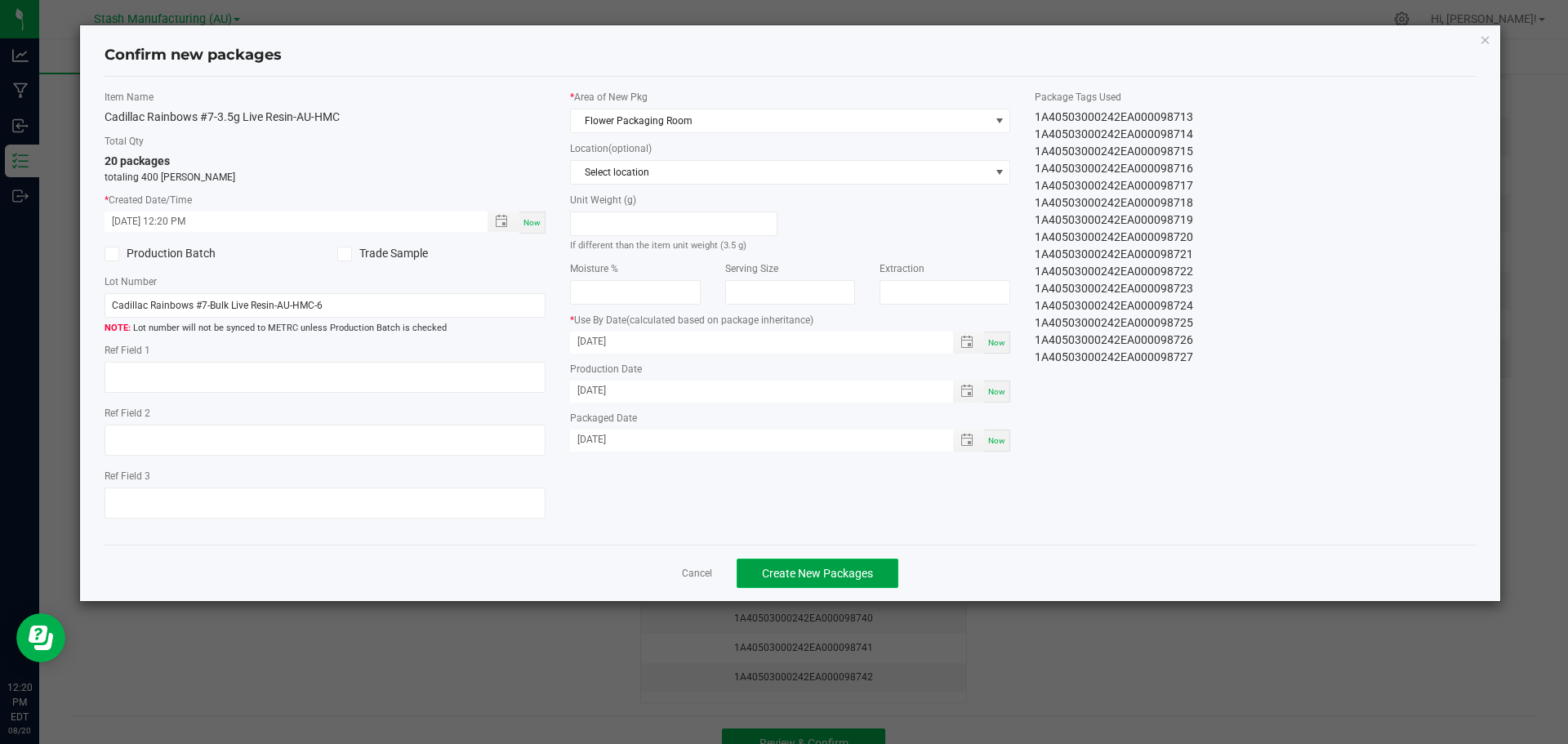
click at [773, 575] on span "Create New Packages" at bounding box center [818, 572] width 111 height 13
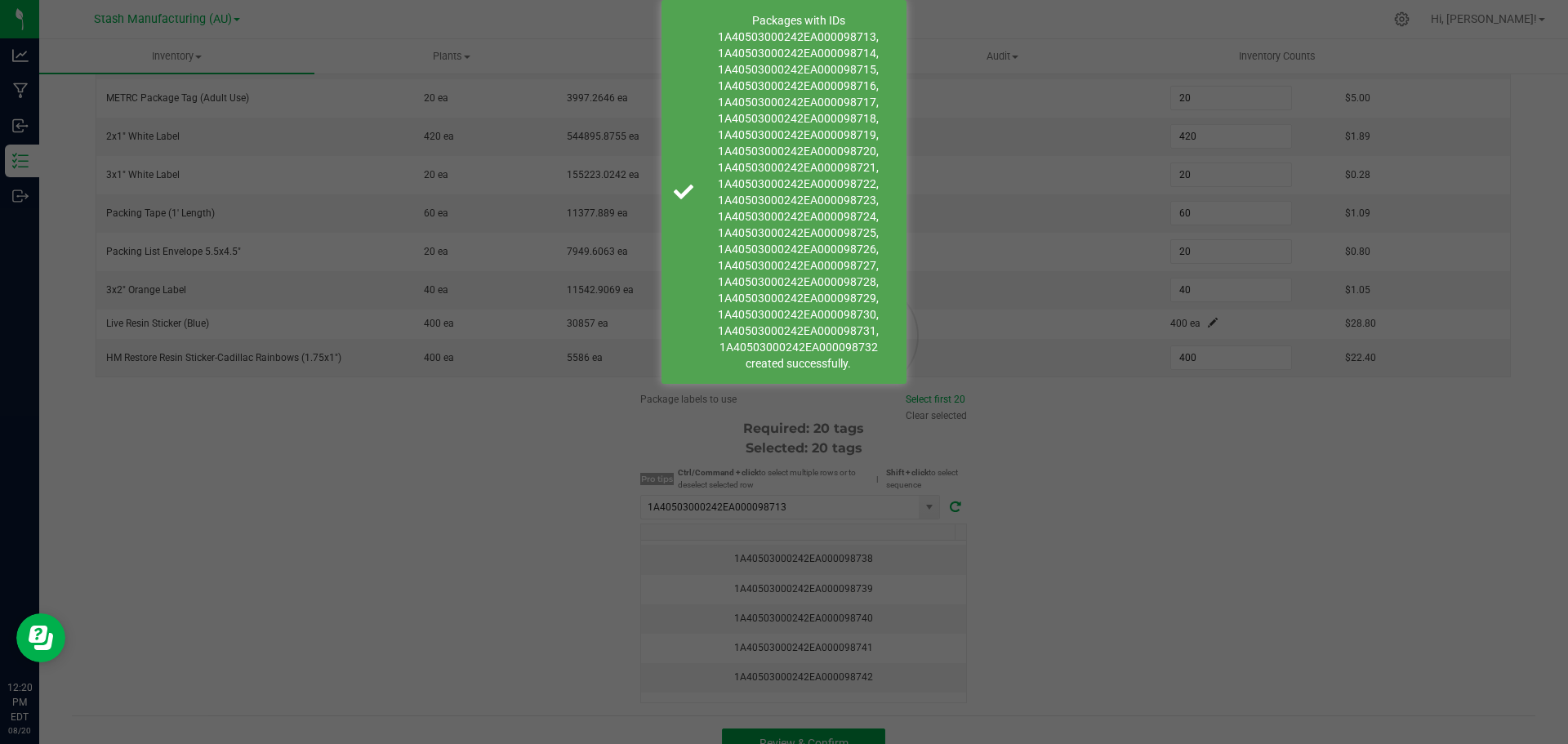
scroll to position [422, 0]
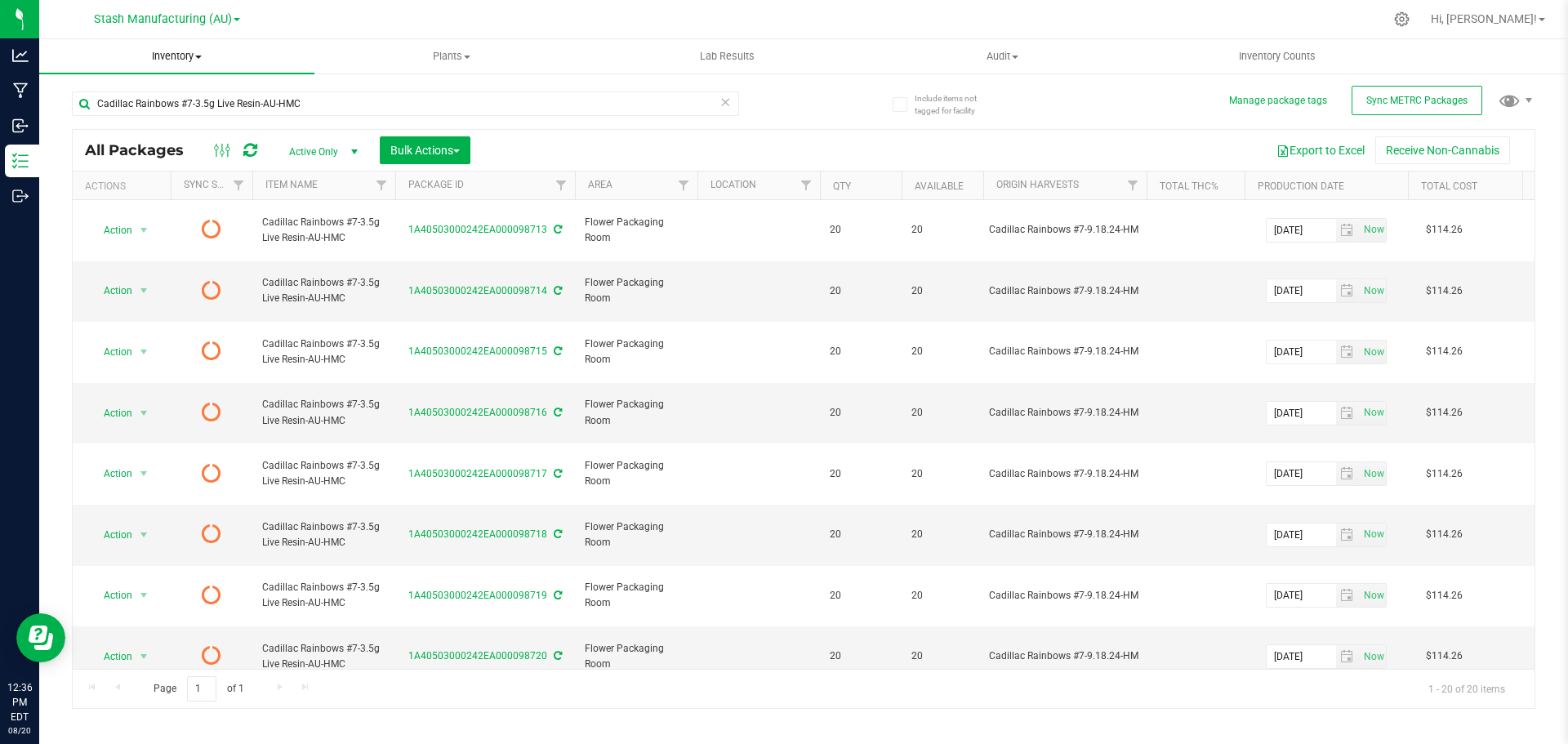
click at [164, 53] on span "Inventory" at bounding box center [177, 56] width 275 height 15
click at [164, 192] on span "From bill of materials" at bounding box center [113, 196] width 148 height 14
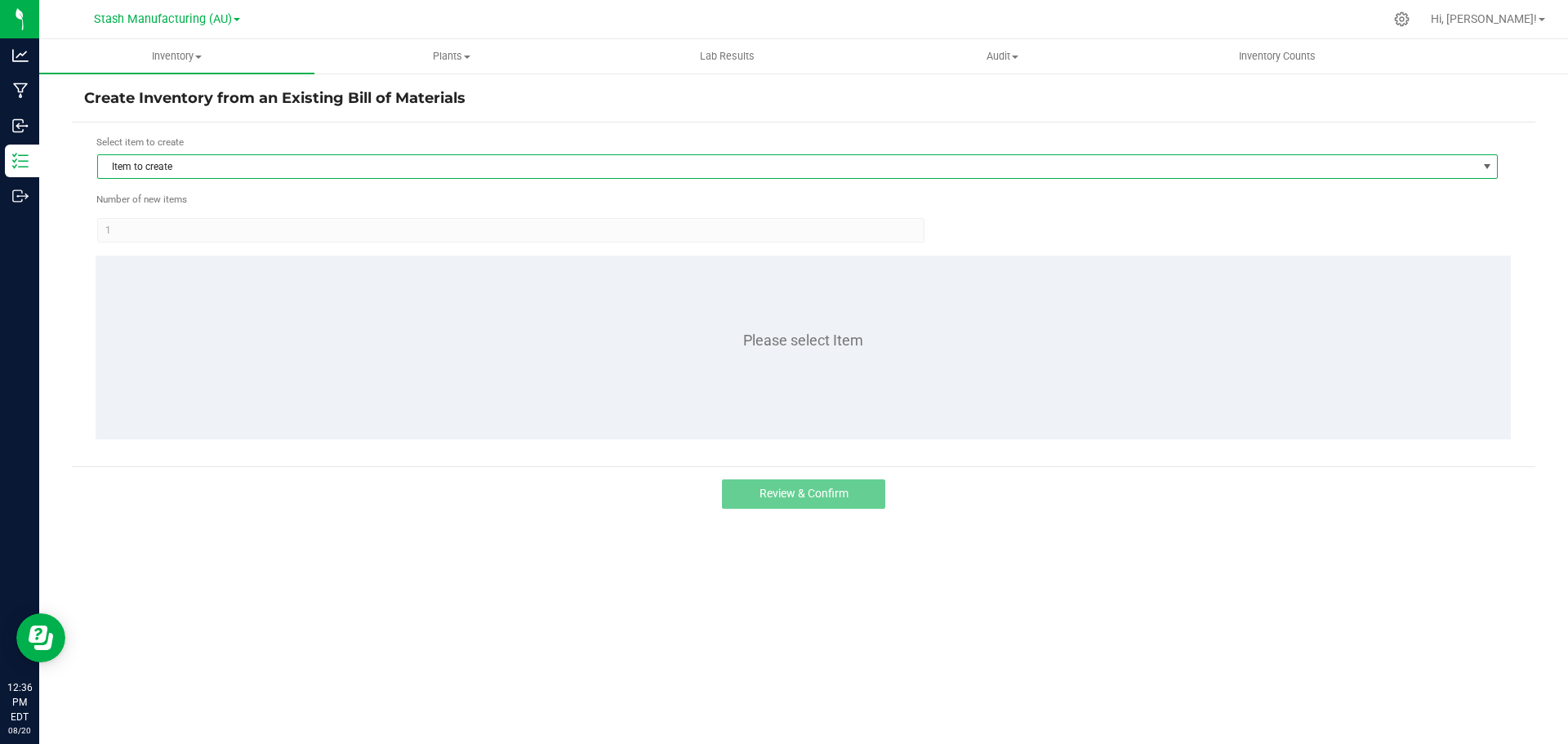
click at [177, 172] on span "Item to create" at bounding box center [787, 166] width 1378 height 23
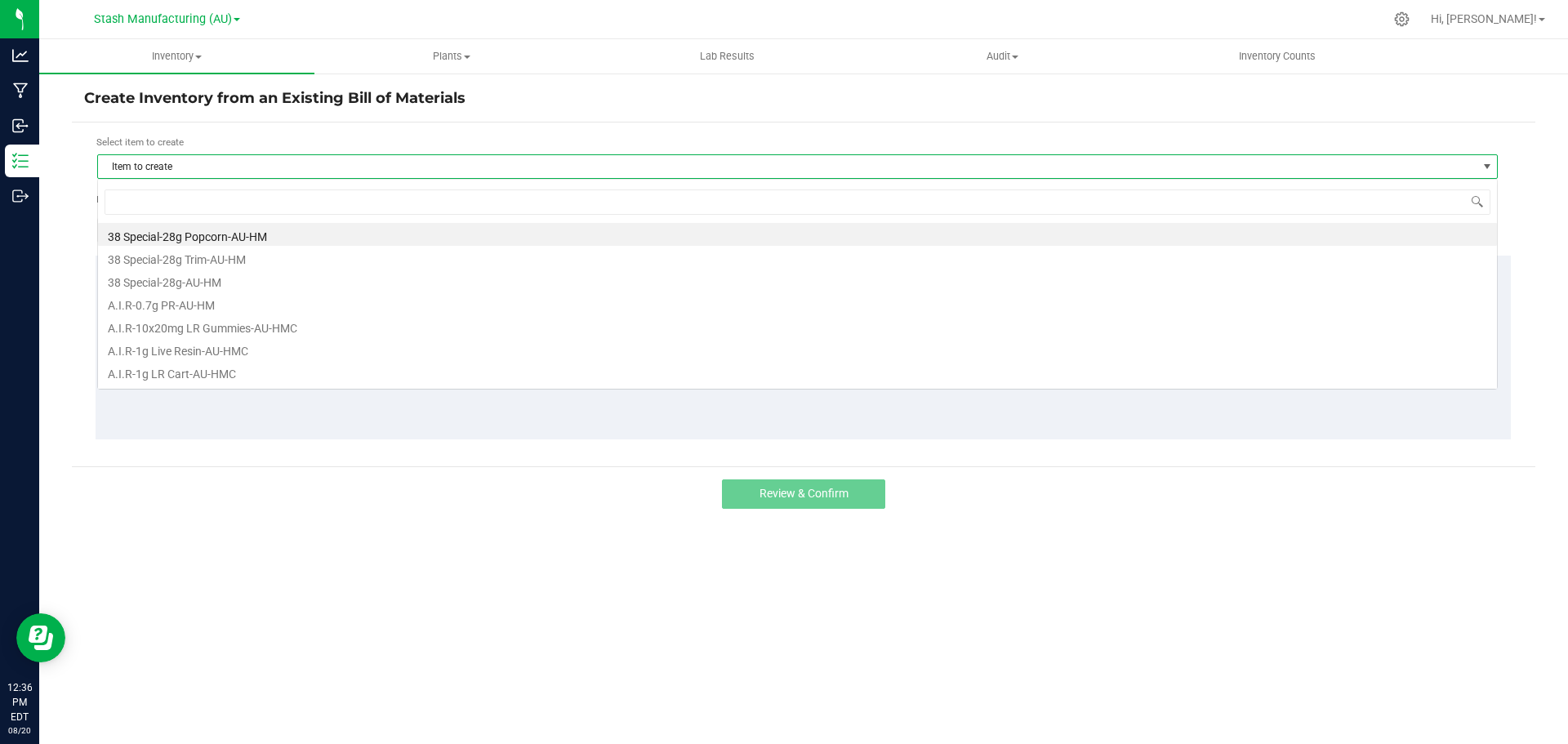
scroll to position [25, 1400]
click at [177, 172] on span "Item to create" at bounding box center [787, 166] width 1378 height 23
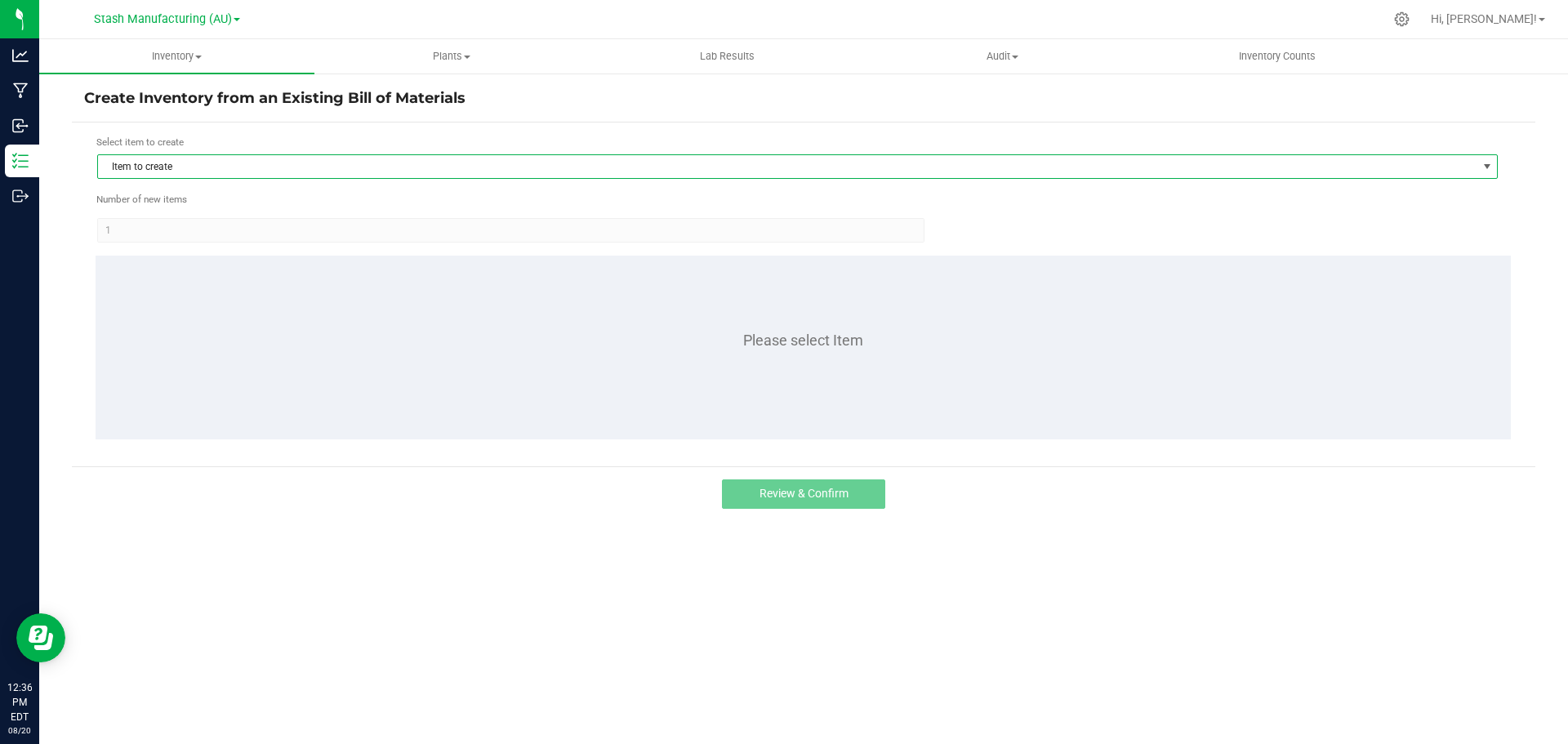
click at [175, 172] on span "Item to create" at bounding box center [787, 166] width 1378 height 23
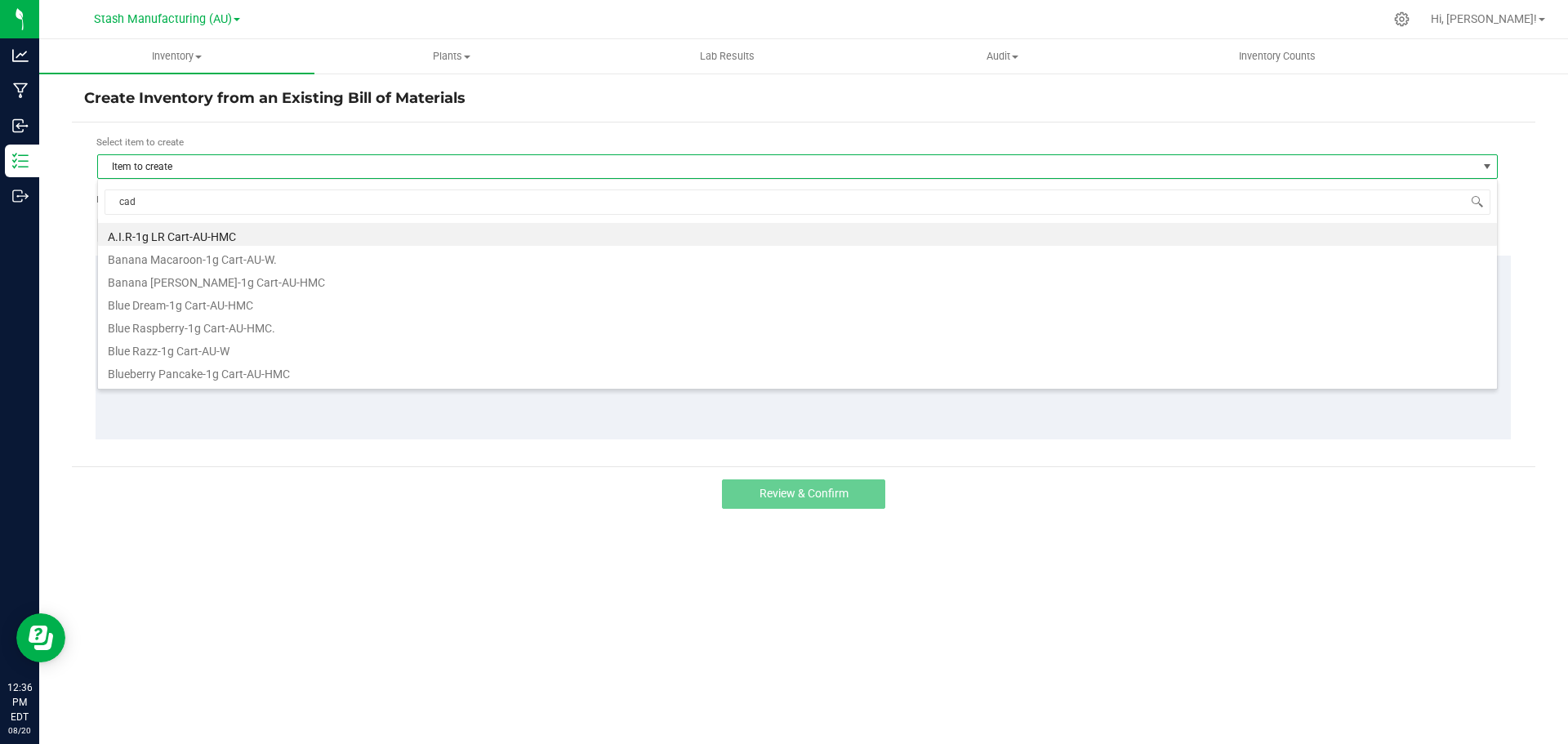
type input "cadi"
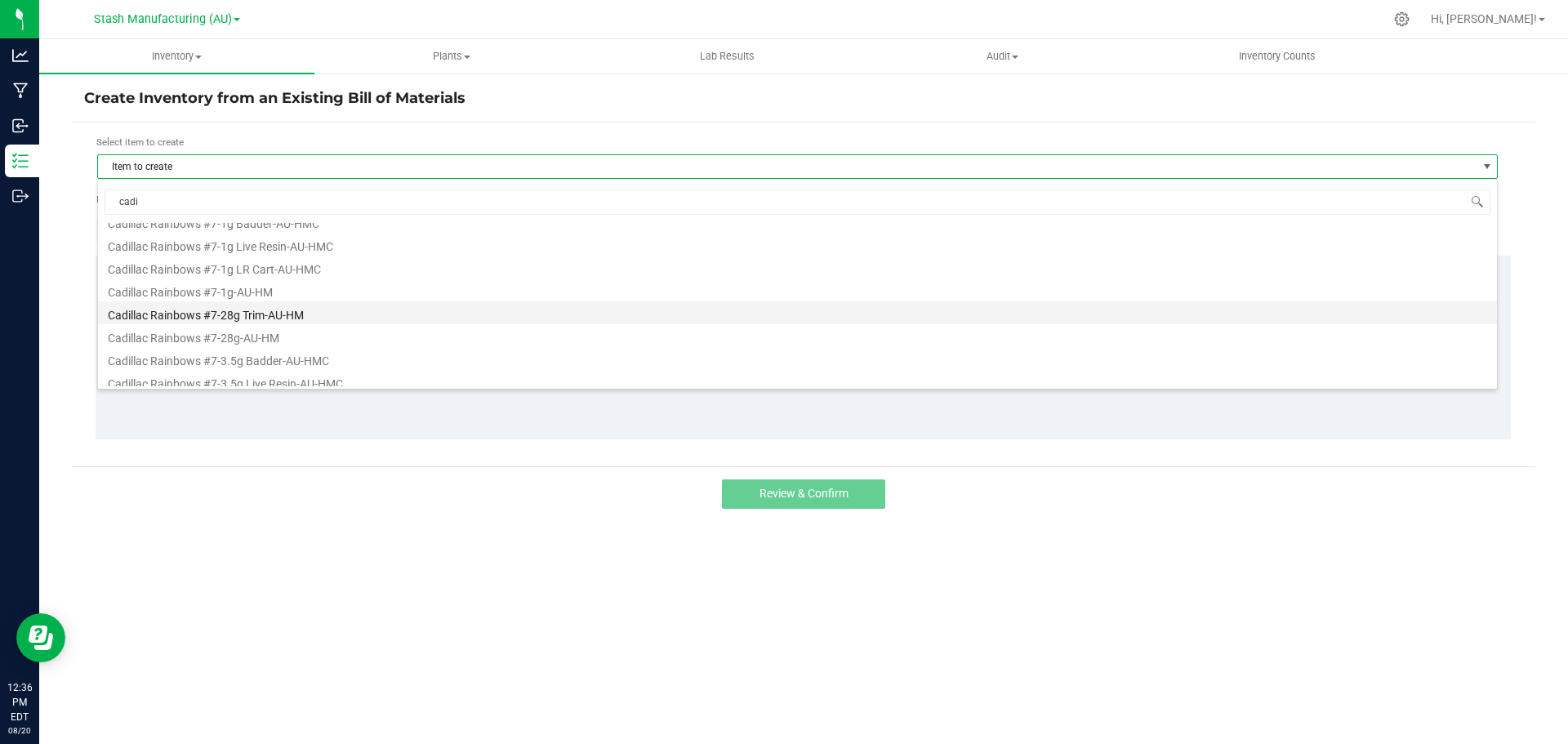
scroll to position [0, 0]
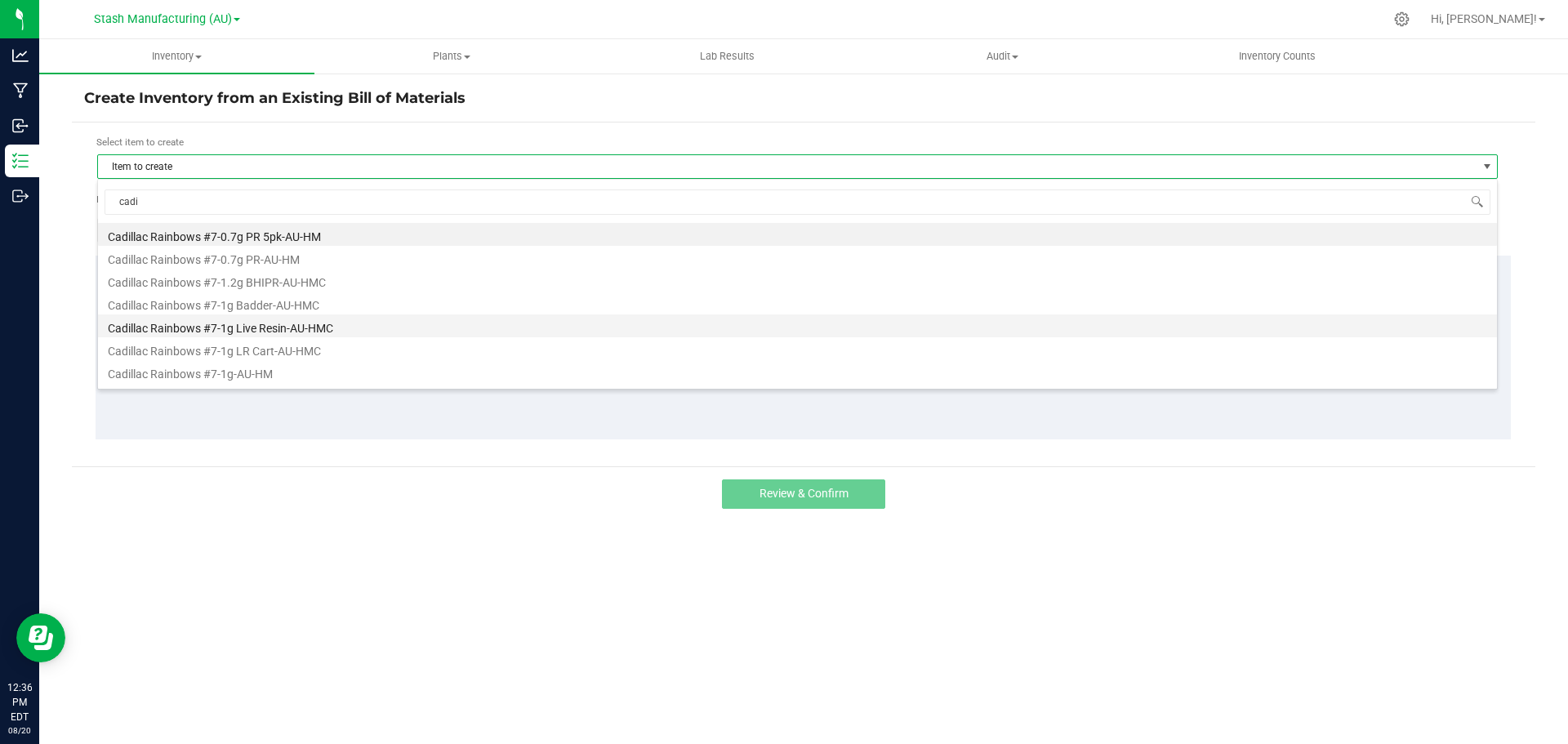
click at [286, 334] on li "Cadillac Rainbows #7-1g Live Resin-AU-HMC" at bounding box center [797, 325] width 1399 height 23
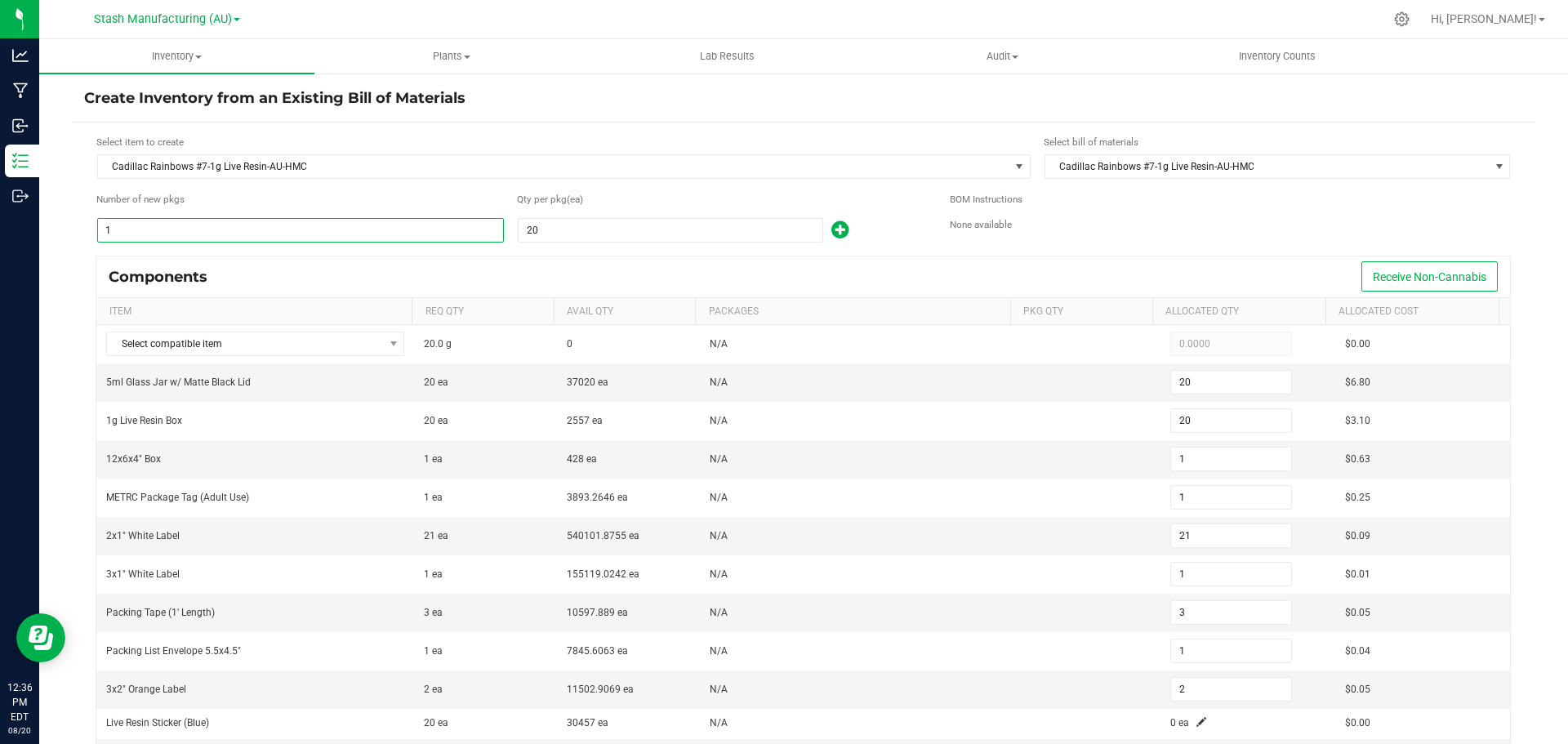
click at [207, 233] on input "1" at bounding box center [300, 230] width 405 height 23
type input "6"
type input "120"
type input "6"
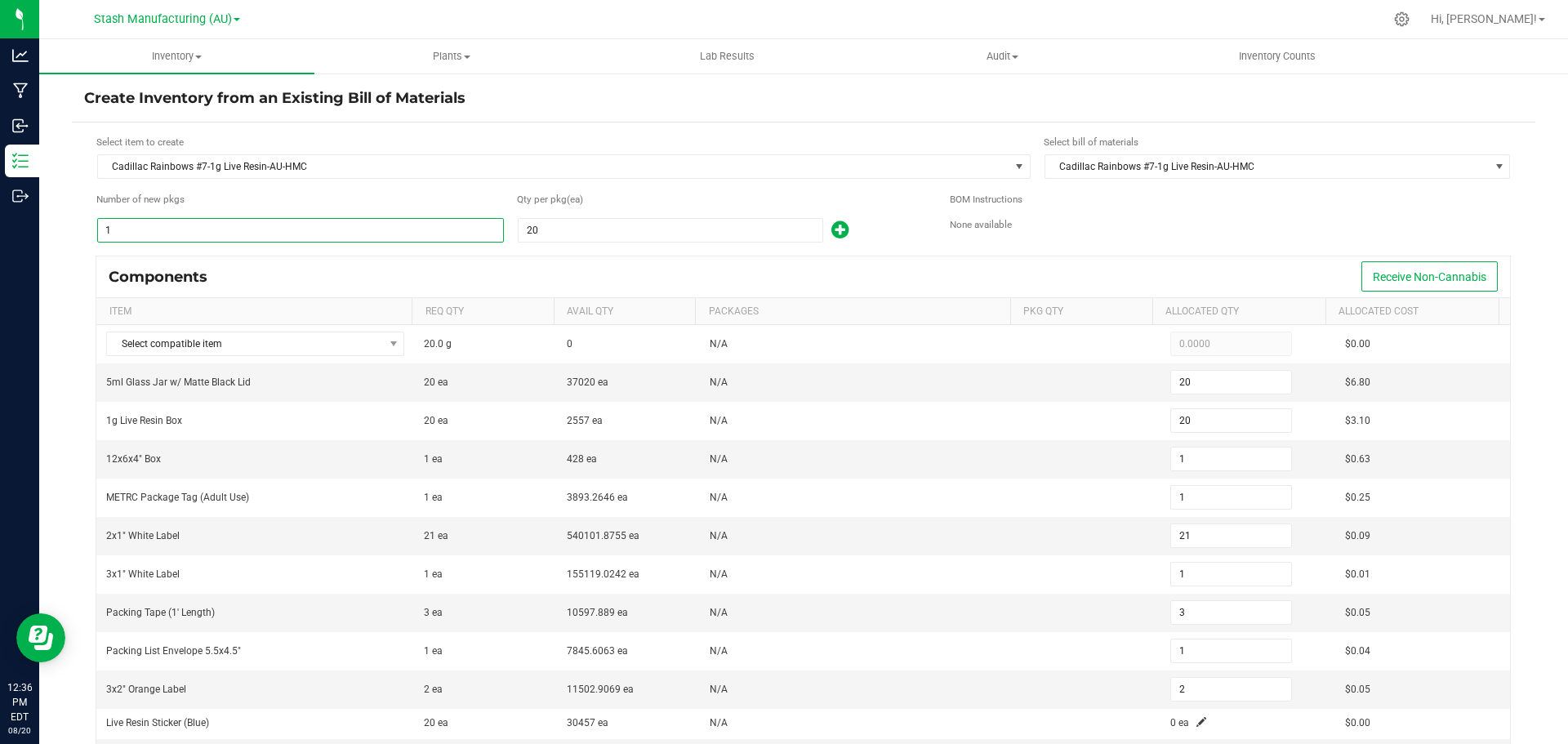
type input "6"
type input "126"
type input "6"
type input "18"
type input "6"
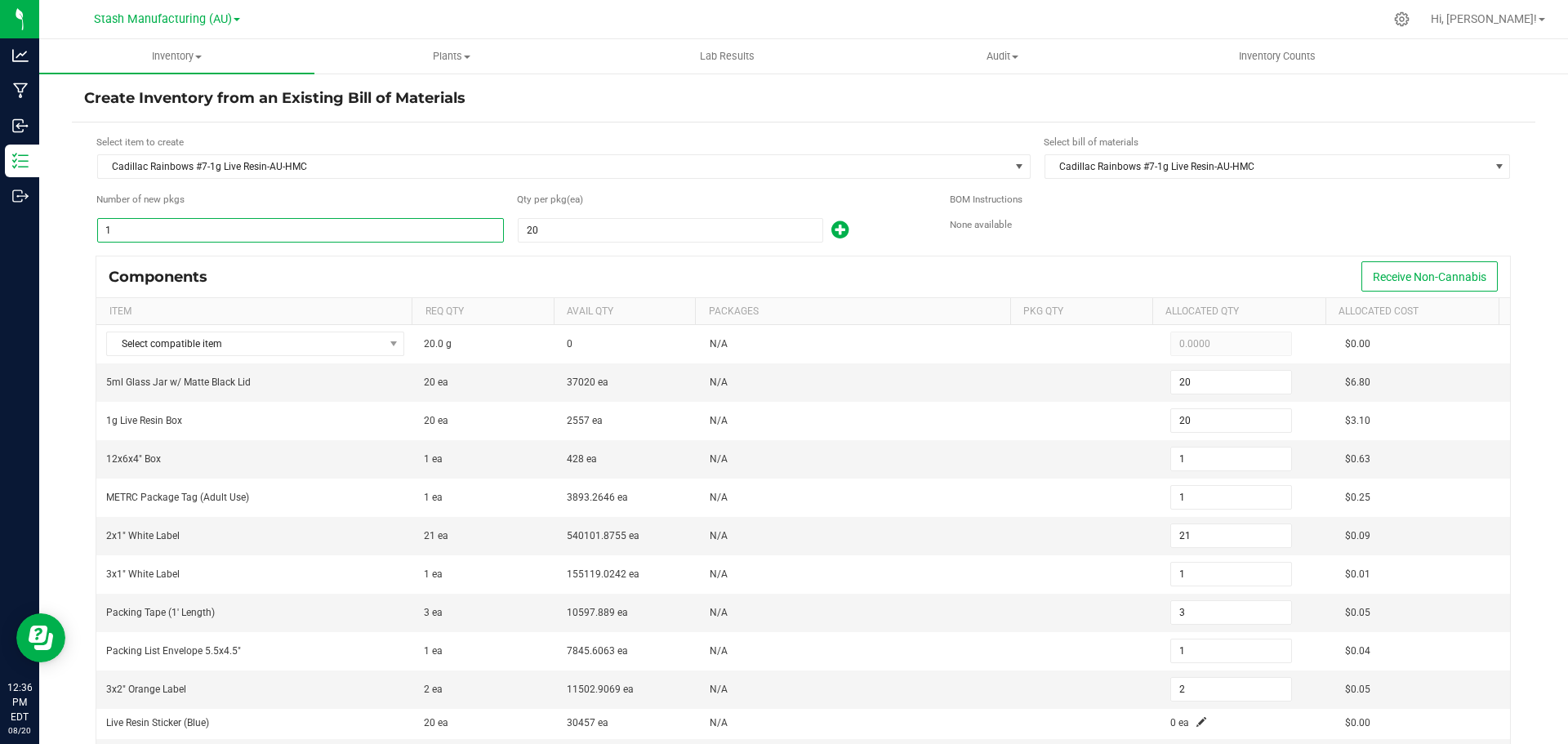
type input "12"
type input "120"
type input "60"
type input "1,200"
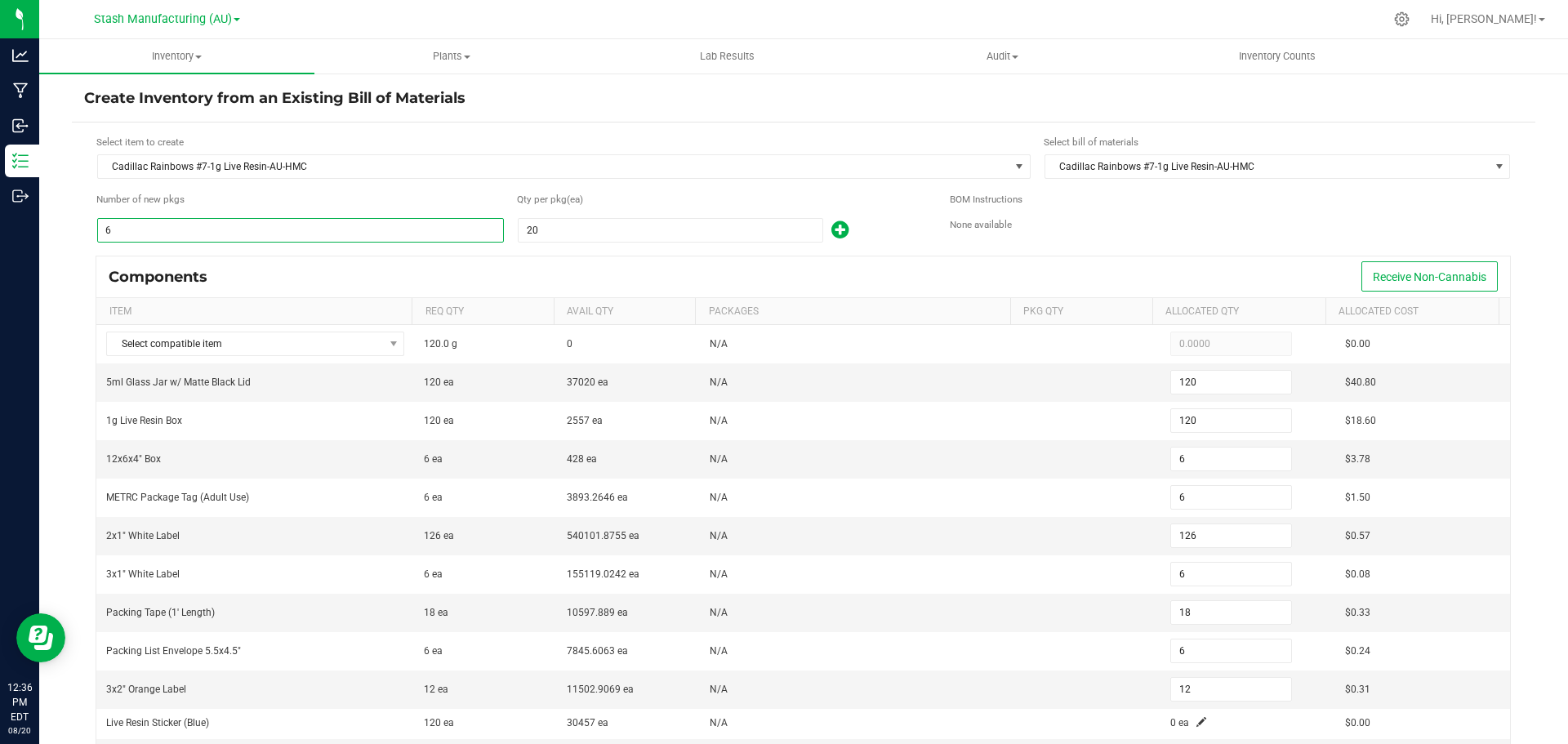
type input "60"
type input "1,260"
type input "60"
type input "180"
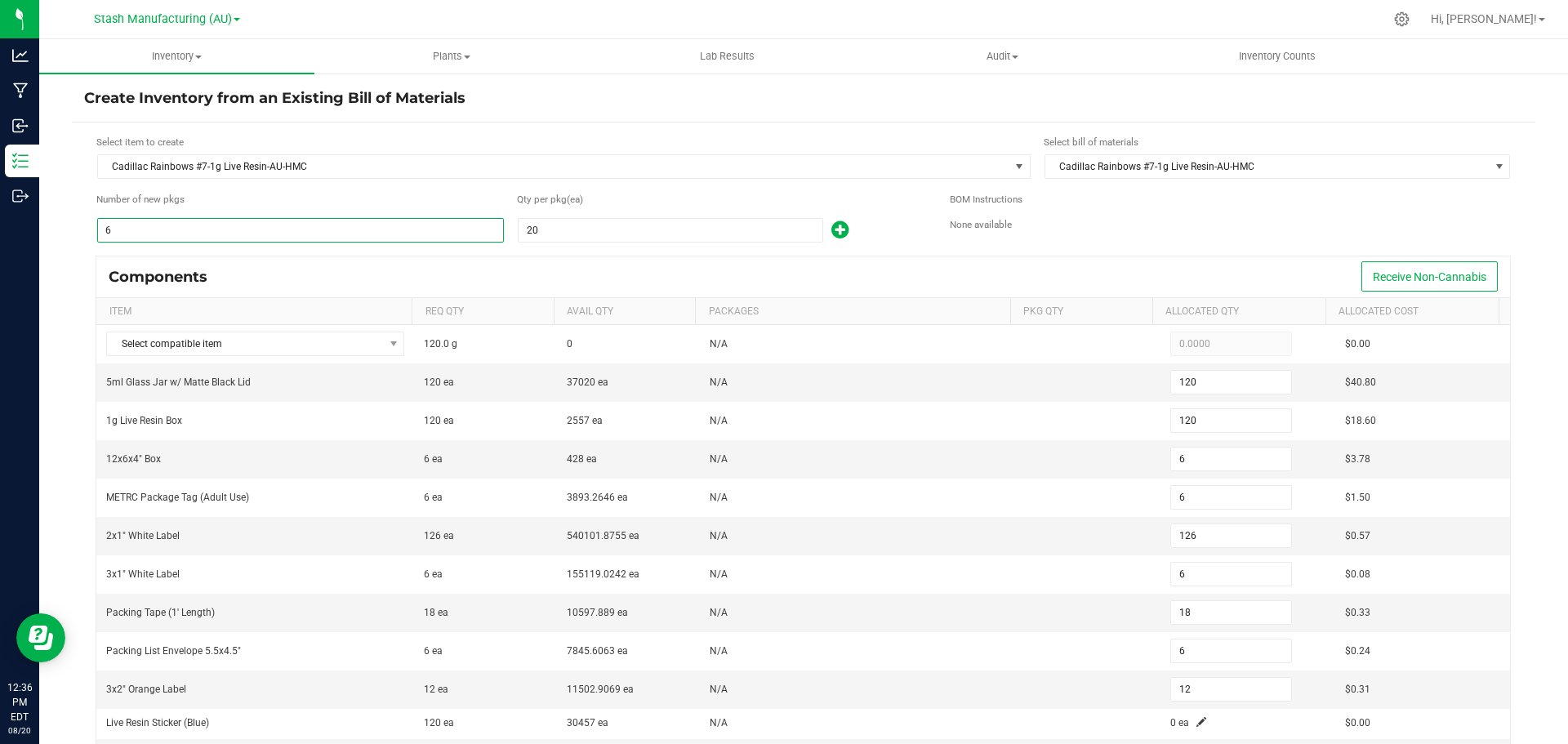
type input "60"
type input "120"
type input "1,200"
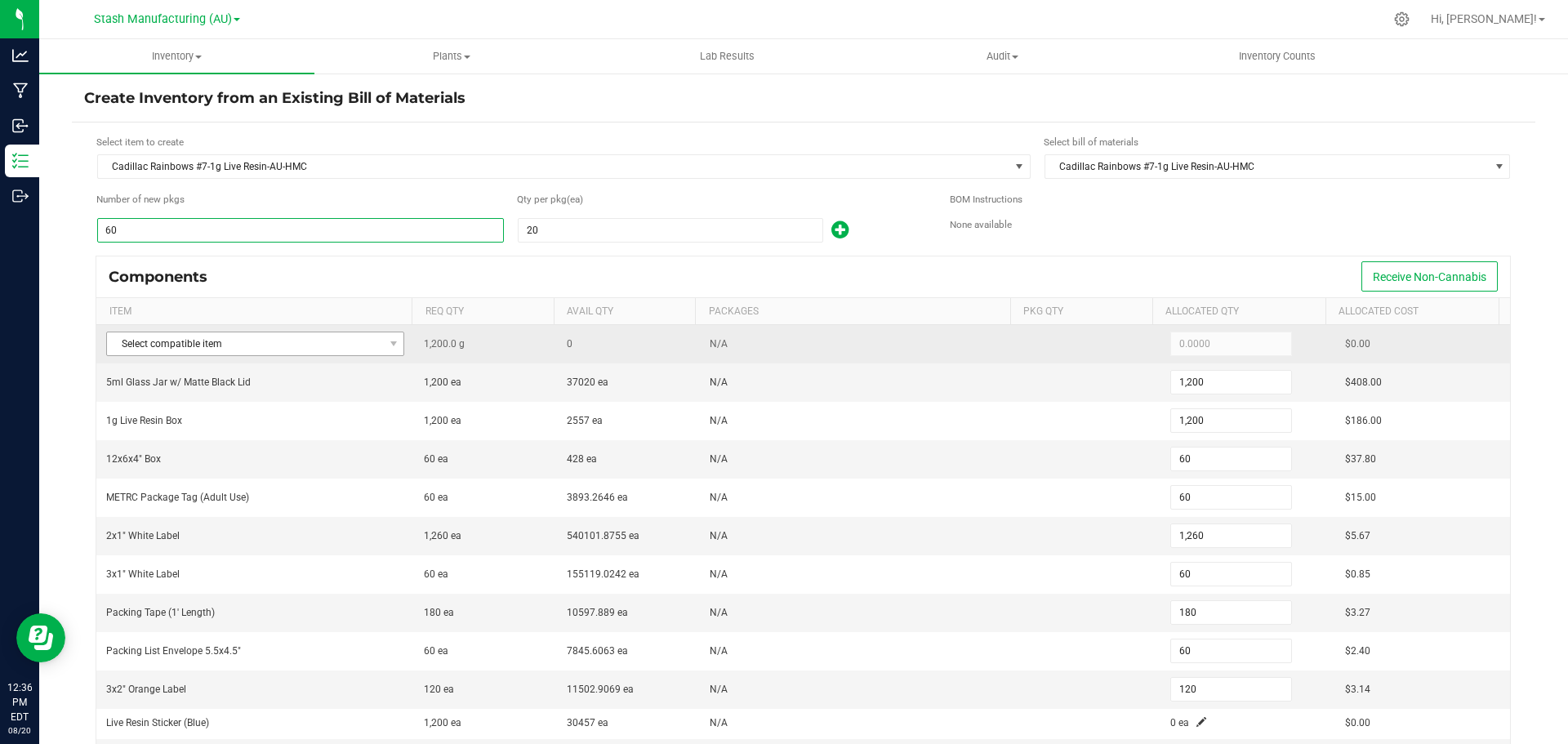
type input "60"
click at [322, 346] on span "Select compatible item" at bounding box center [245, 343] width 276 height 23
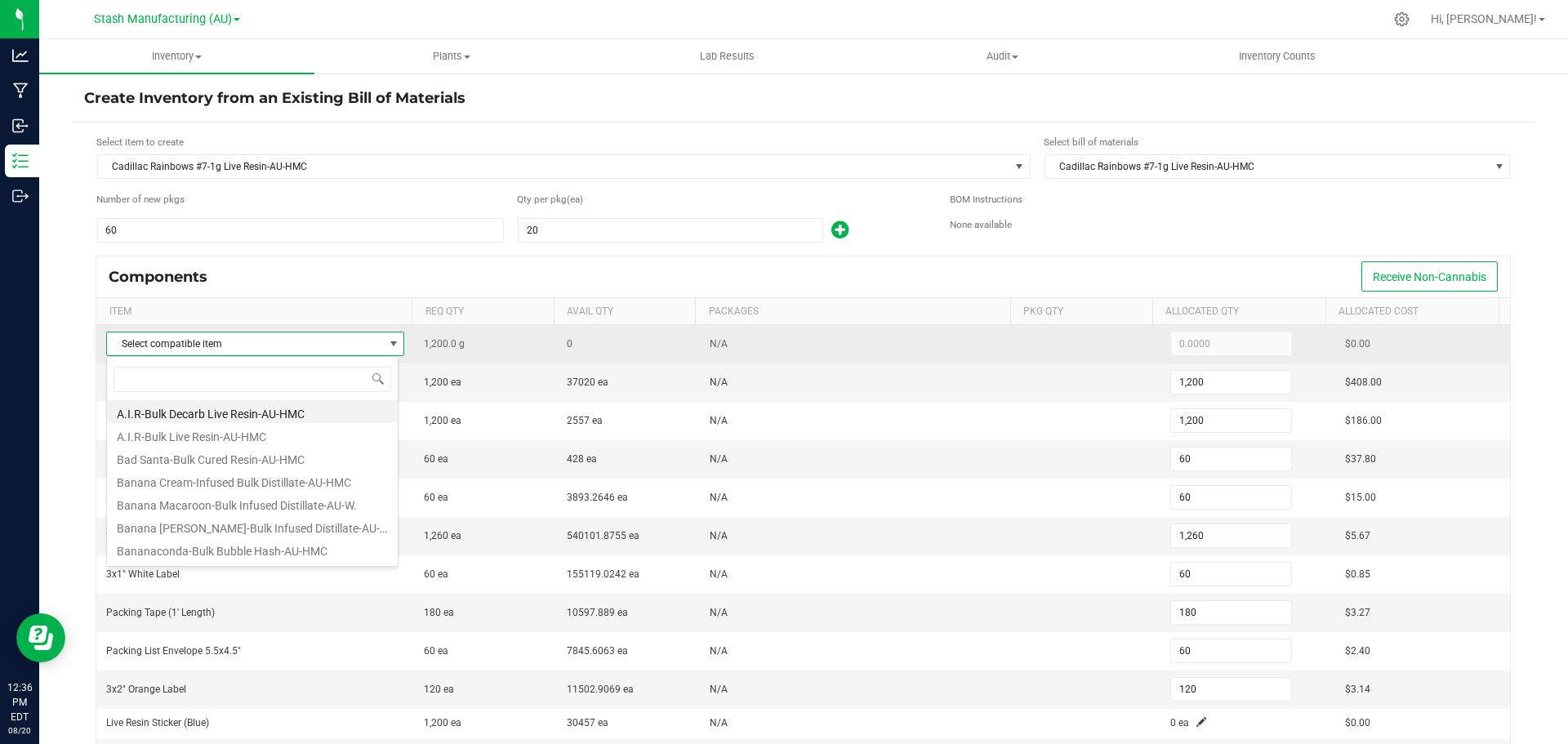
scroll to position [25, 293]
type input "cadil"
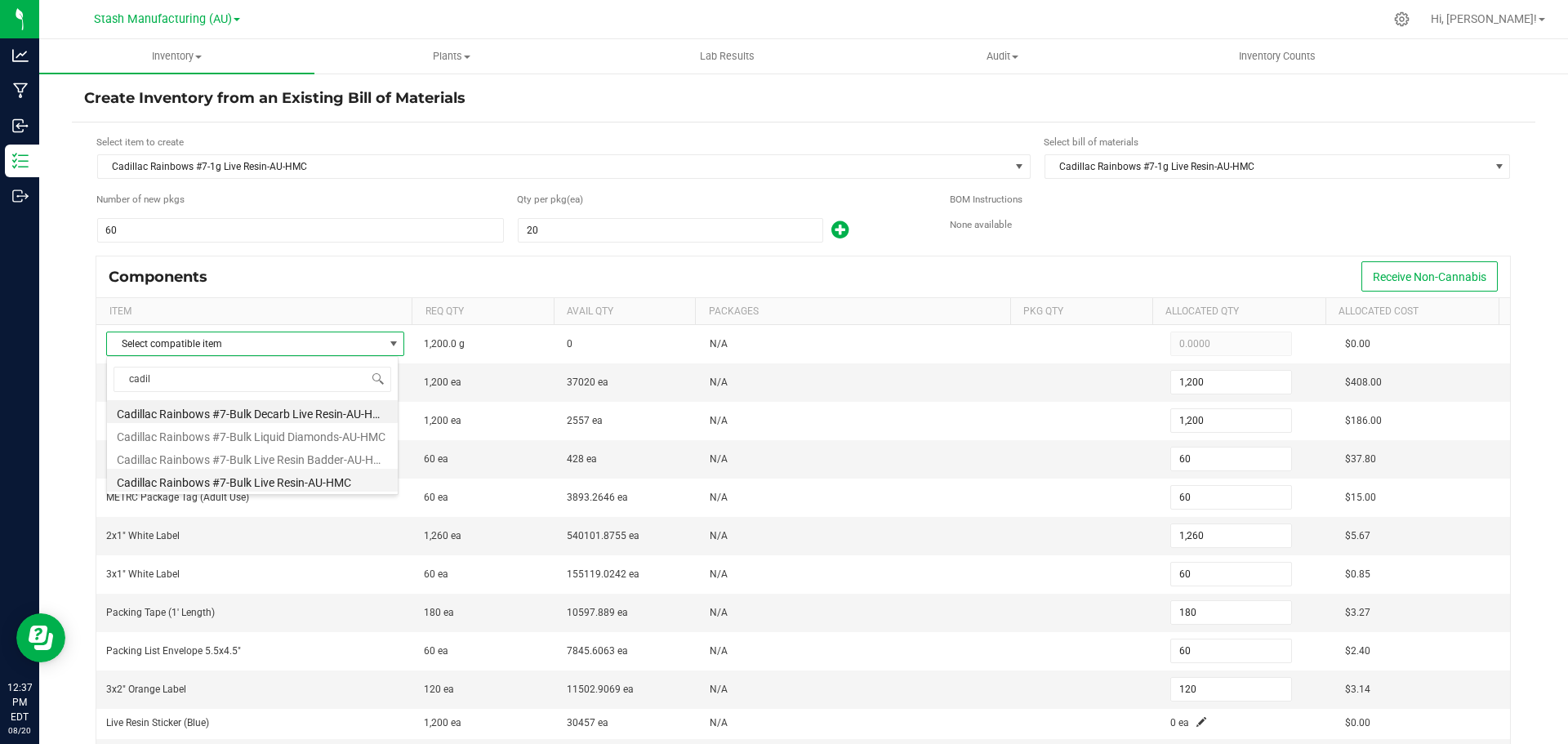
click at [280, 483] on li "Cadillac Rainbows #7-Bulk Live Resin-AU-HMC" at bounding box center [252, 480] width 291 height 23
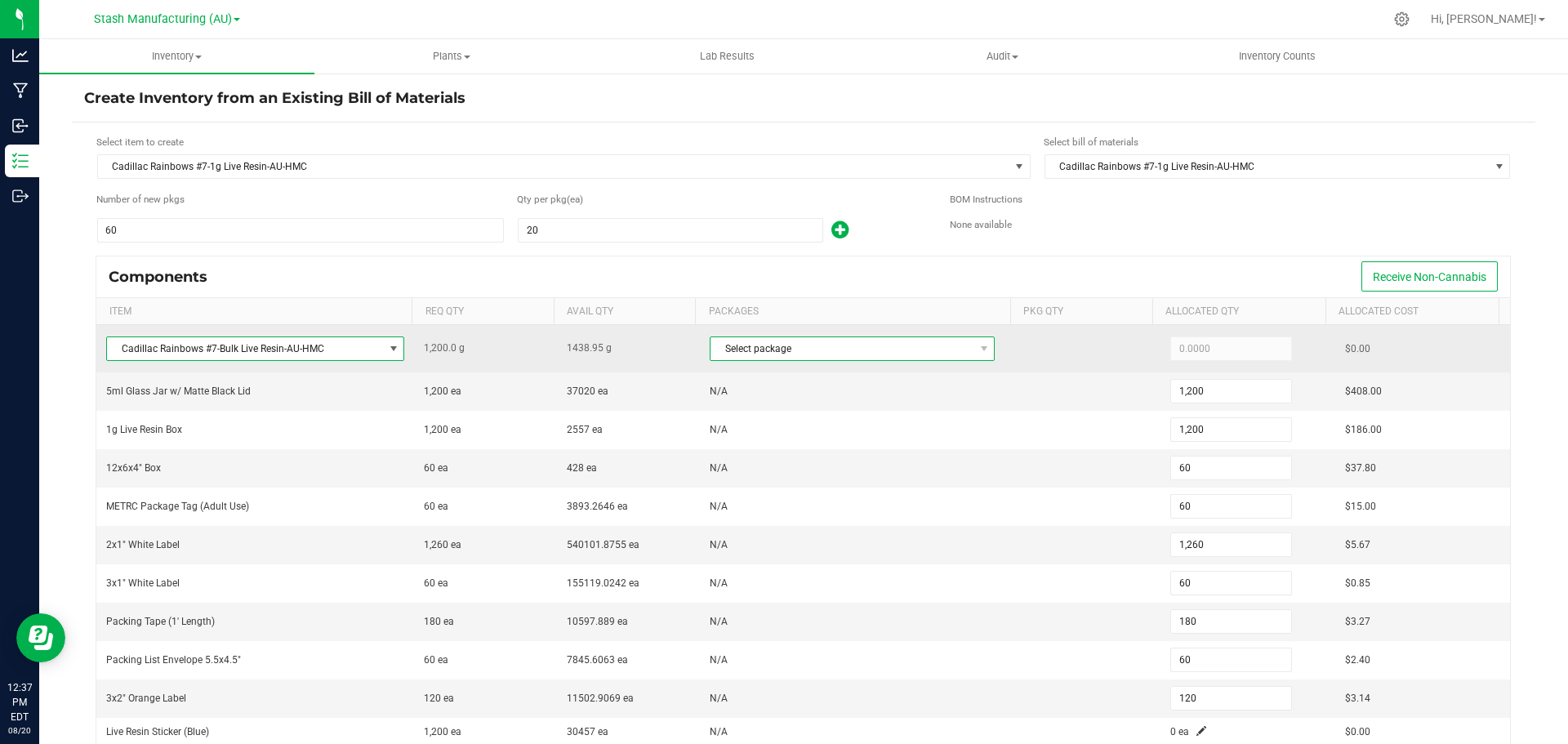
click at [837, 359] on span "Select package" at bounding box center [841, 348] width 263 height 23
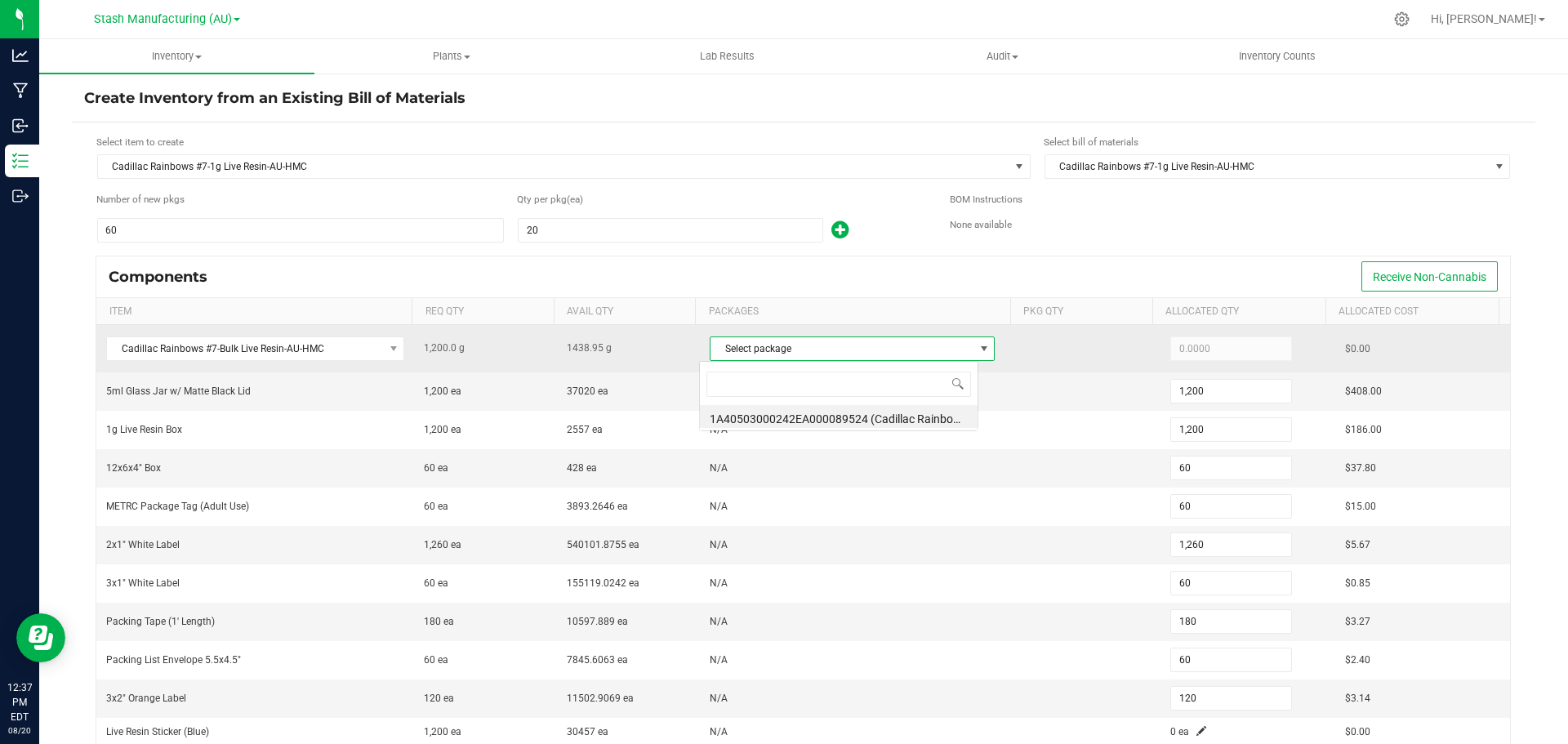
scroll to position [25, 279]
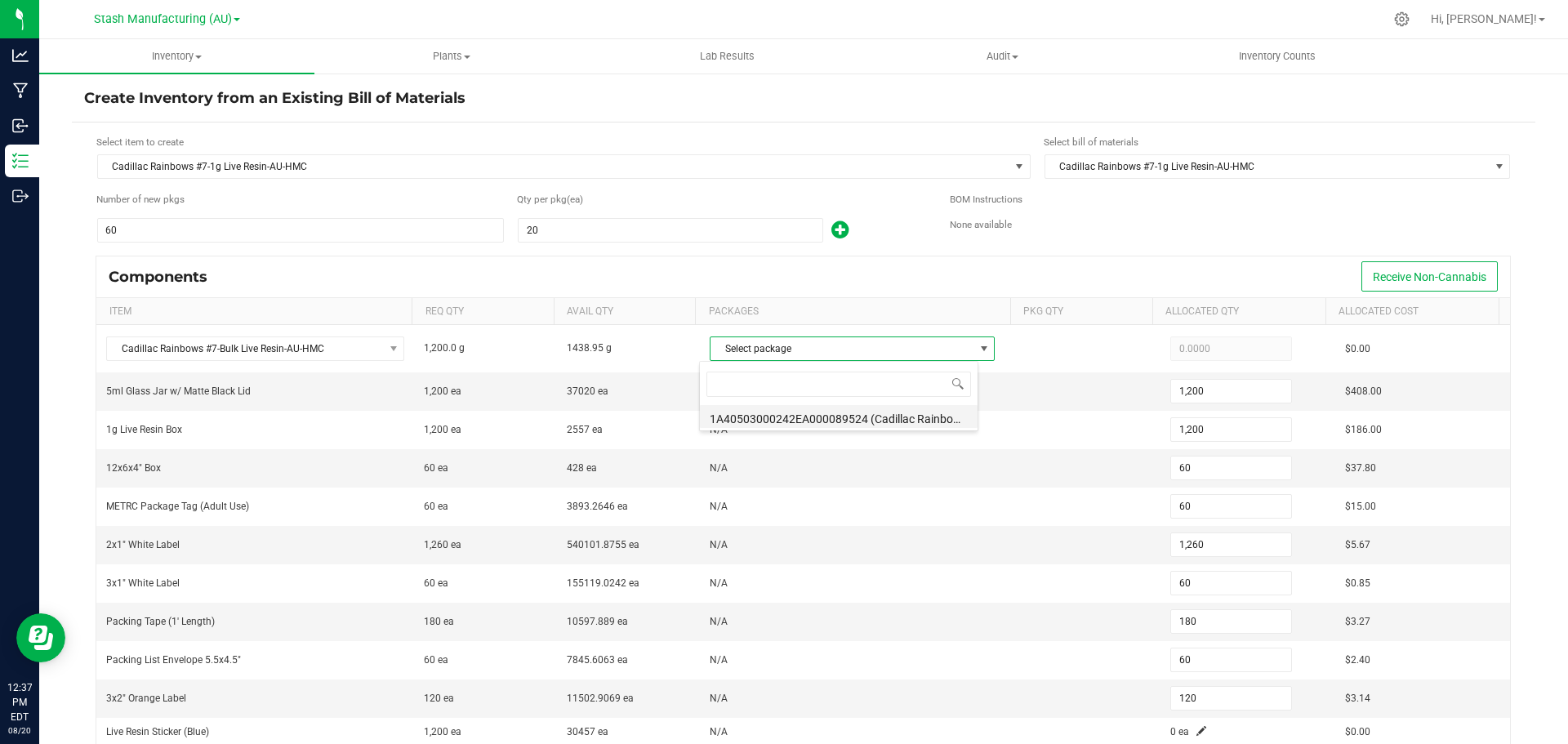
click at [843, 412] on li "1A40503000242EA000089524 (Cadillac Rainbows #7-Bulk Live Resin-AU-HMC-6)" at bounding box center [838, 416] width 278 height 23
type input "1,200.0000"
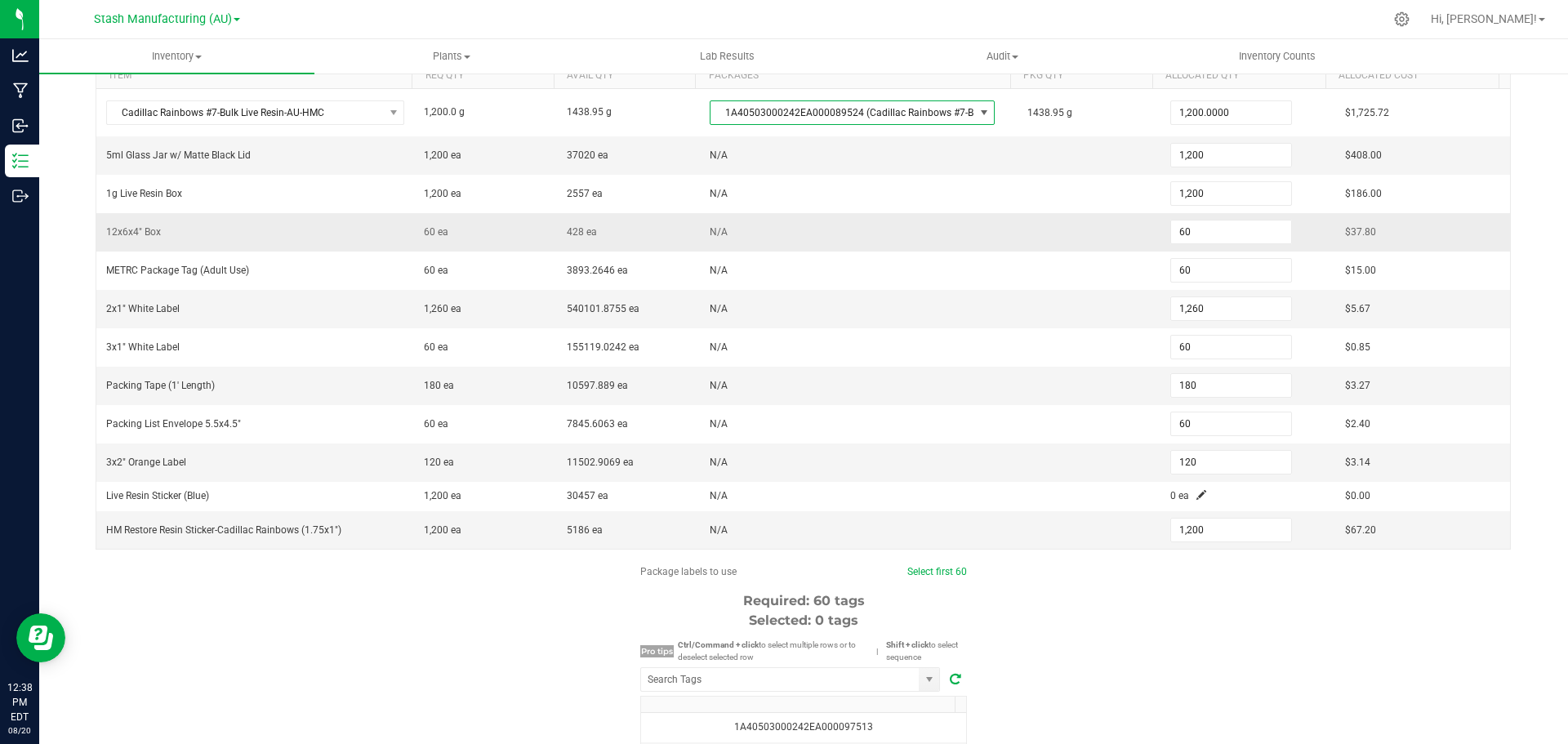
scroll to position [245, 0]
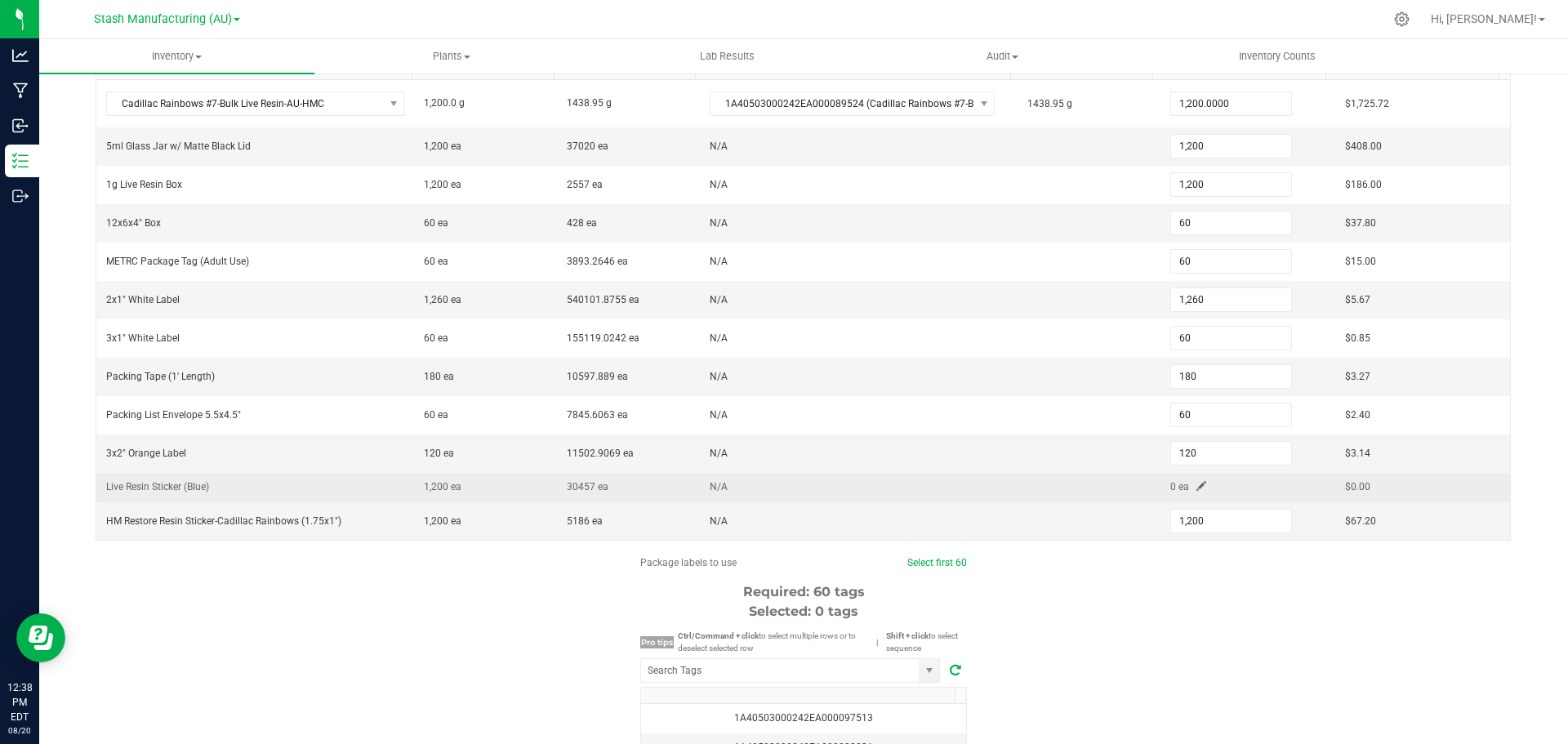
click at [1196, 485] on span at bounding box center [1200, 485] width 9 height 9
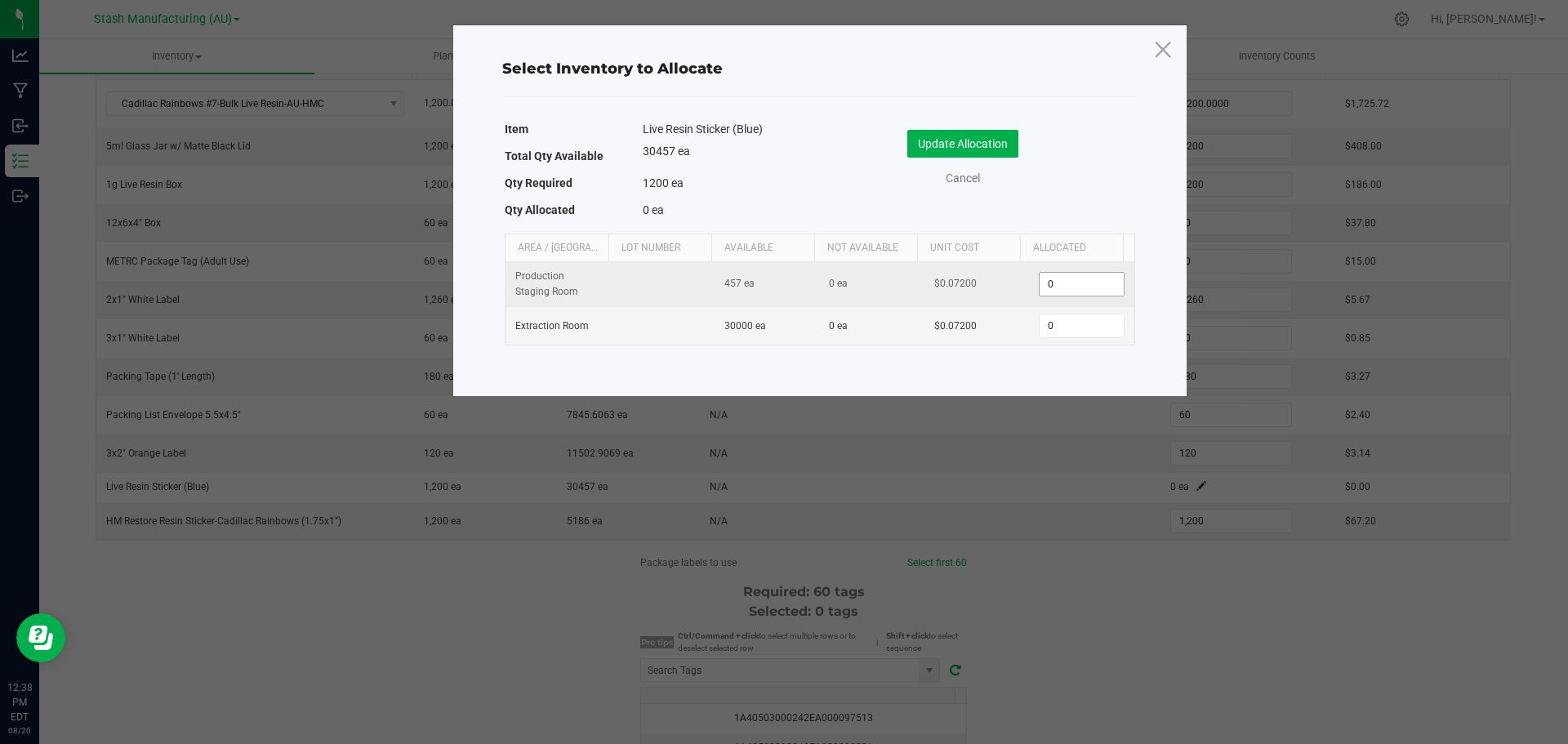
click at [1080, 290] on input "0" at bounding box center [1080, 284] width 83 height 23
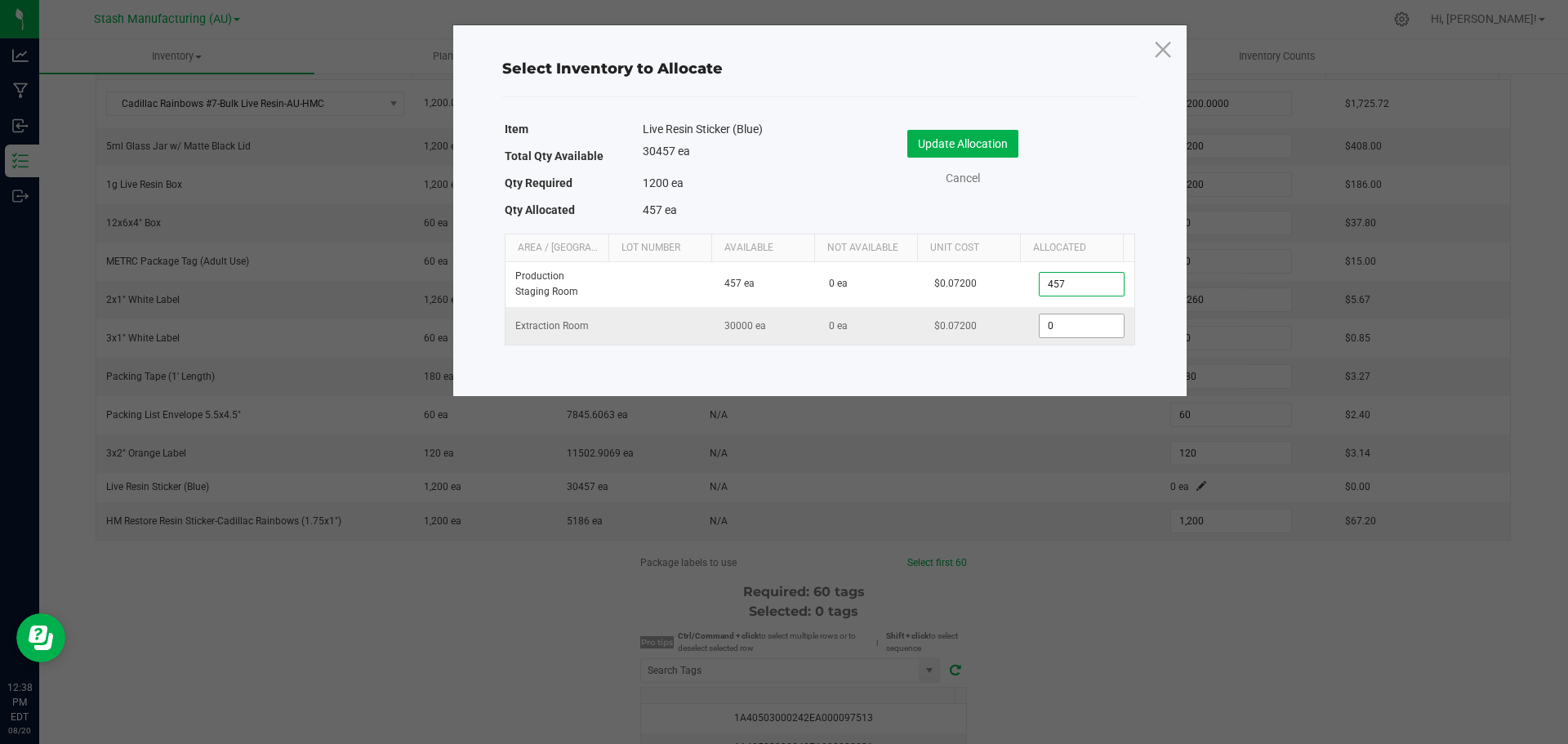
type input "457"
click at [1073, 334] on input "0" at bounding box center [1080, 325] width 83 height 23
type input "743"
click at [968, 135] on button "Update Allocation" at bounding box center [962, 144] width 111 height 27
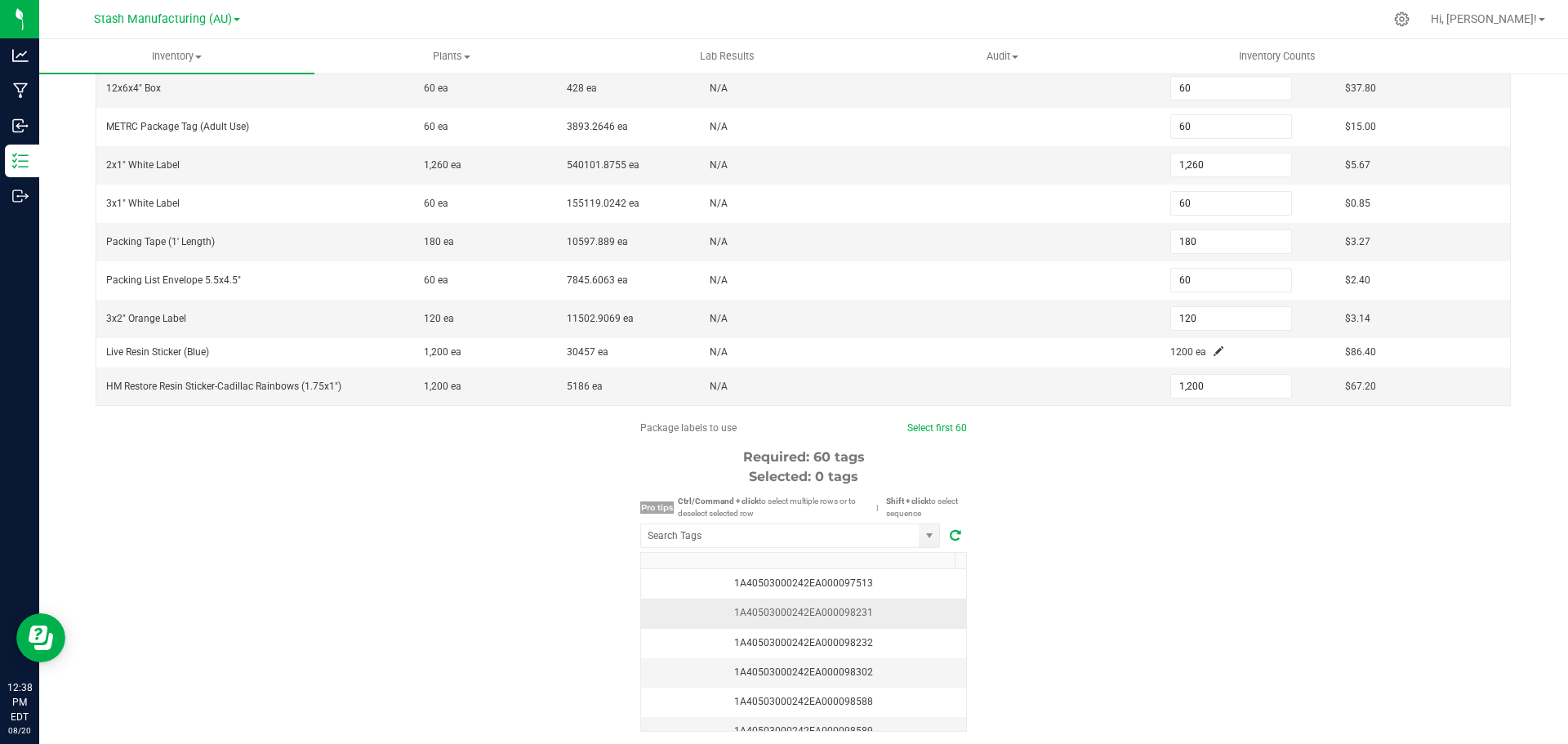
scroll to position [408, 0]
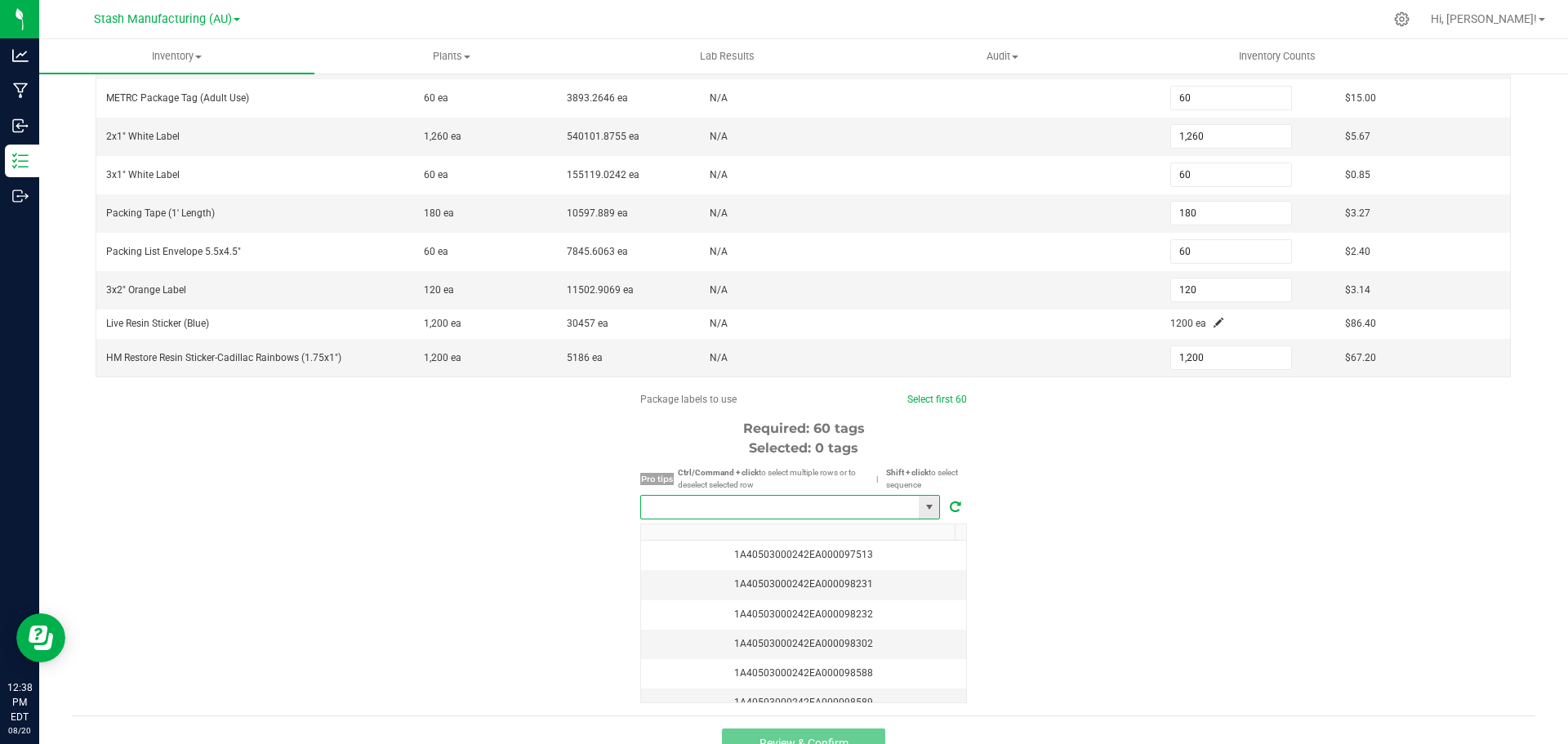
click at [735, 504] on input "NO DATA FOUND" at bounding box center [779, 506] width 278 height 23
click at [743, 539] on li "1A40503000242EA000098733" at bounding box center [784, 537] width 298 height 27
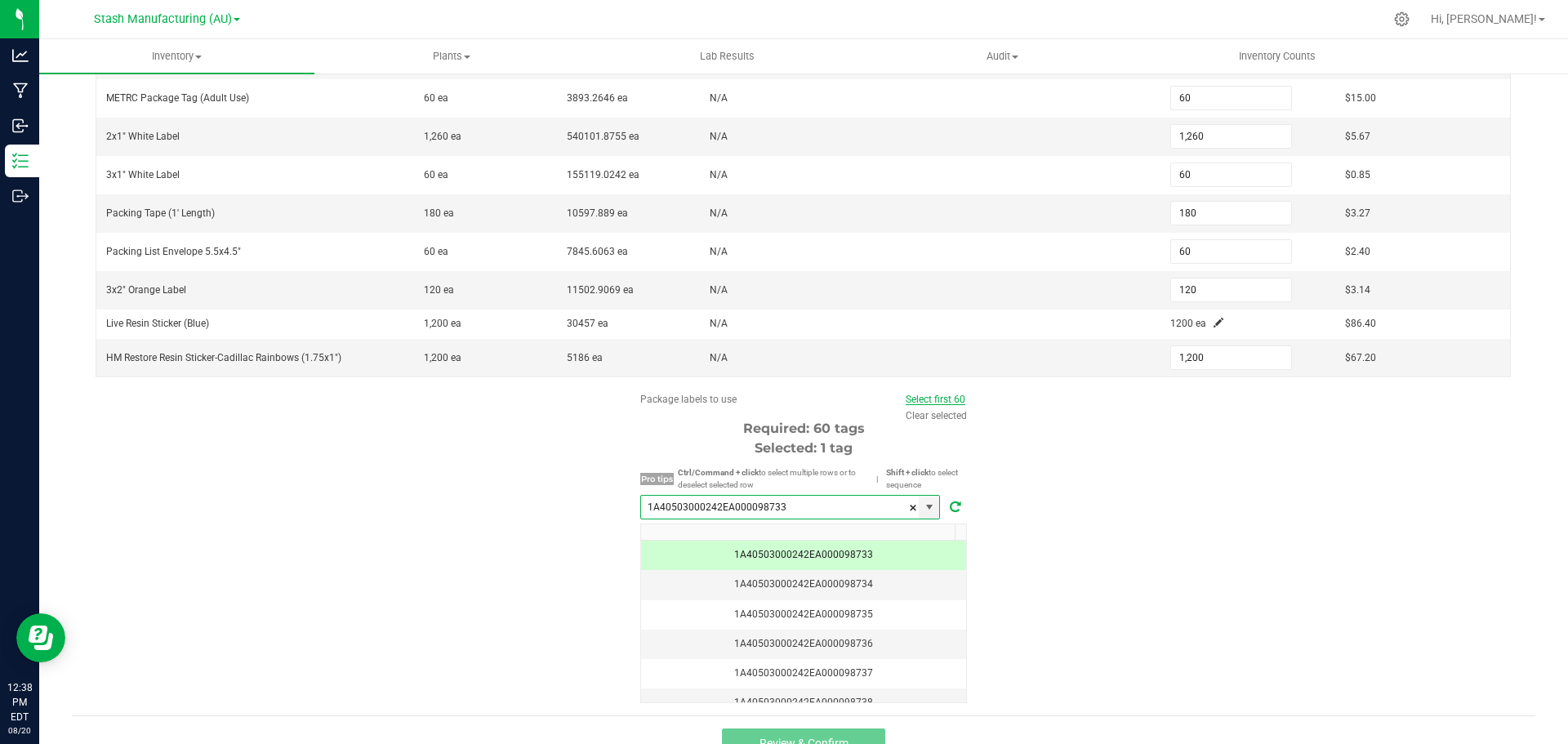
type input "1A40503000242EA000098733"
click at [934, 399] on link "Select first 60" at bounding box center [936, 399] width 60 height 11
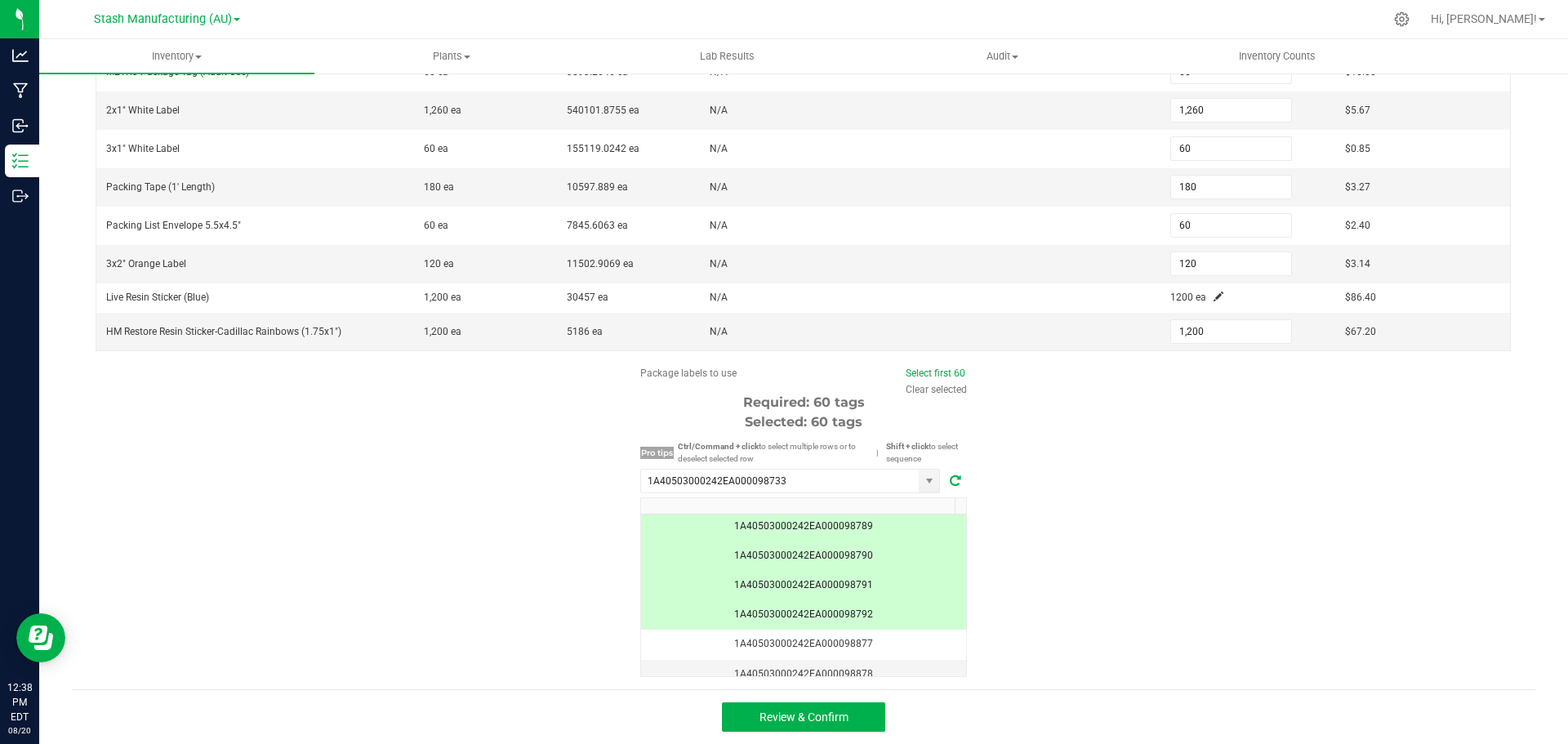
scroll to position [1633, 0]
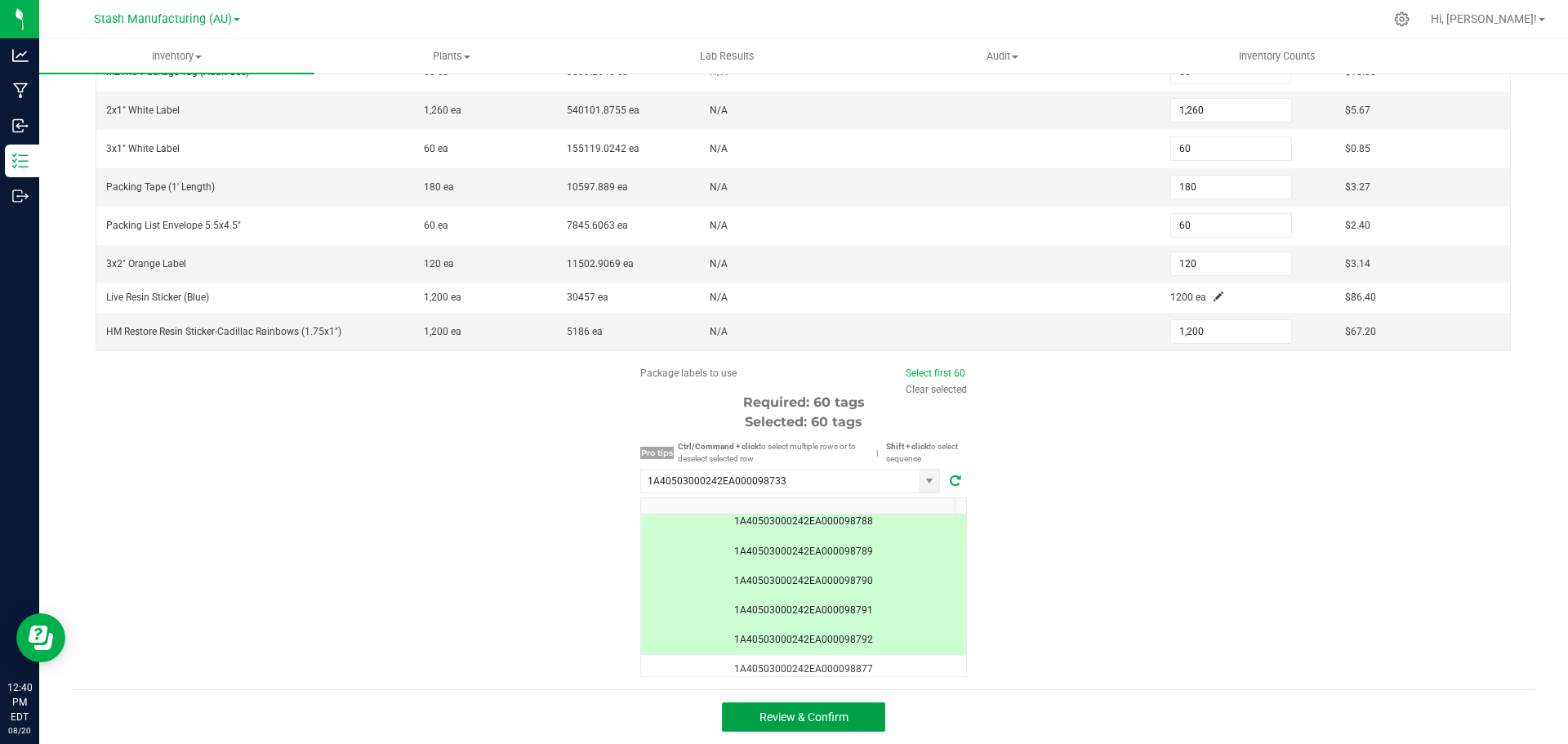
click at [856, 718] on button "Review & Confirm" at bounding box center [803, 717] width 163 height 29
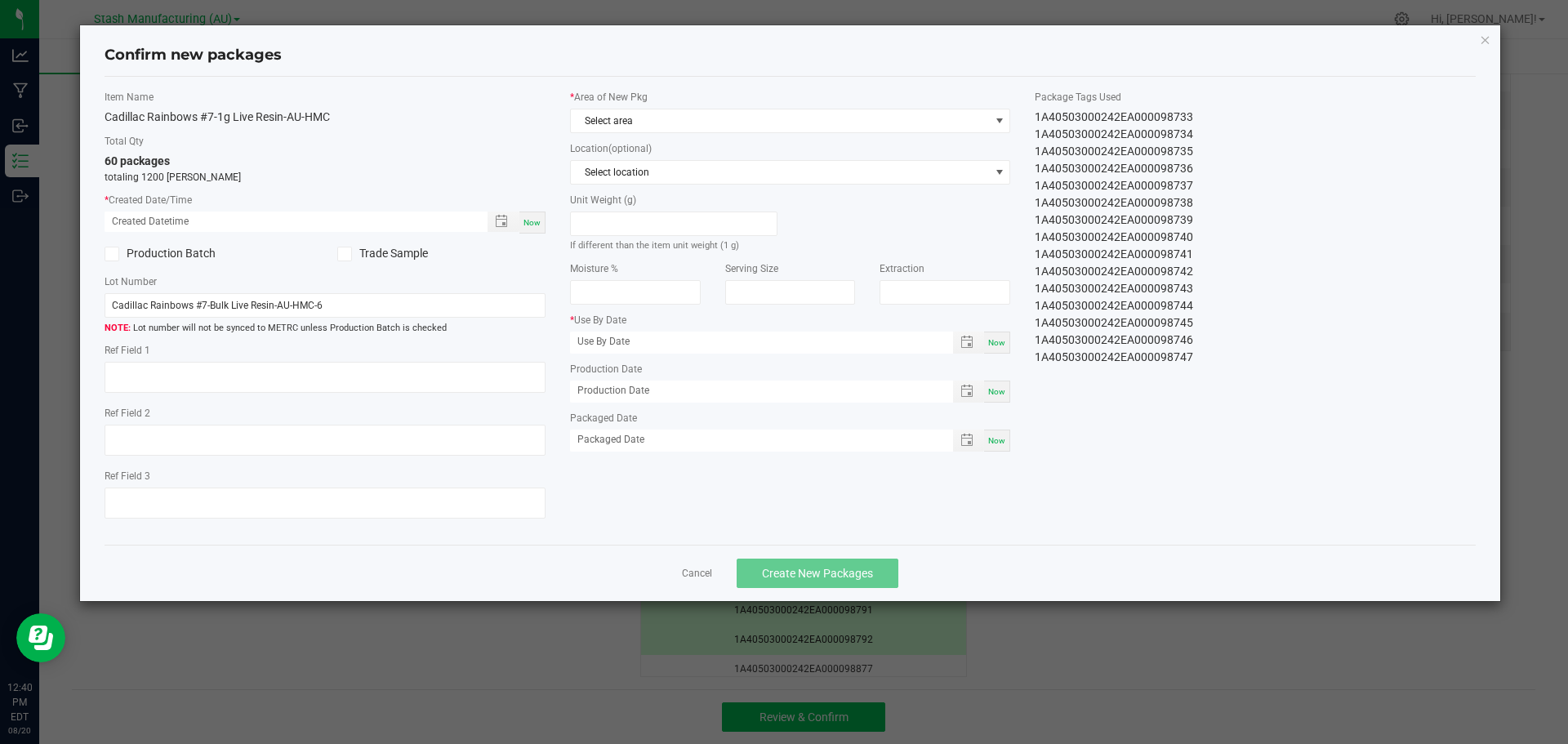
type input "[DATE]"
click at [532, 220] on span "Now" at bounding box center [532, 222] width 17 height 9
type input "[DATE] 12:40 PM"
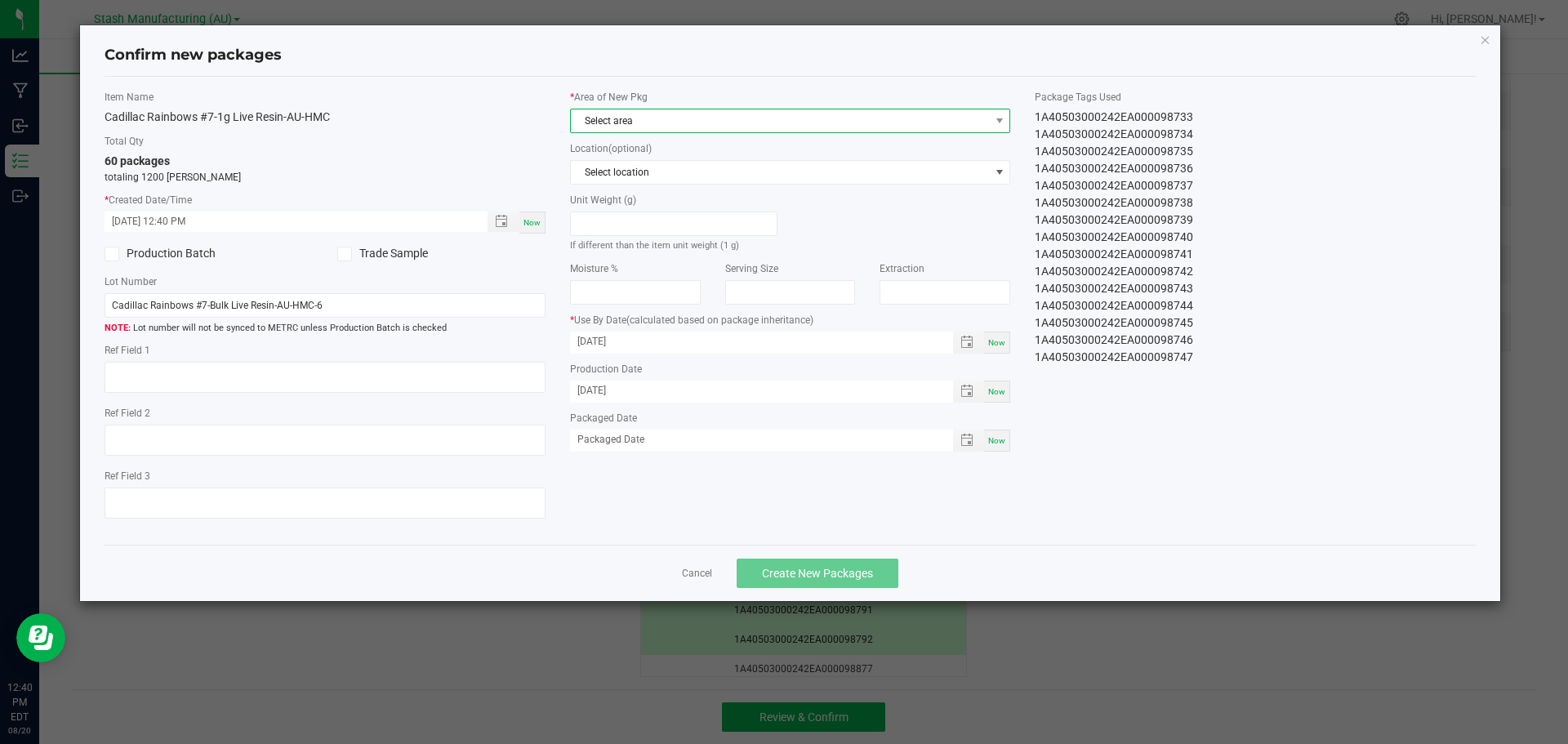
click at [648, 130] on span "Select area" at bounding box center [780, 121] width 419 height 23
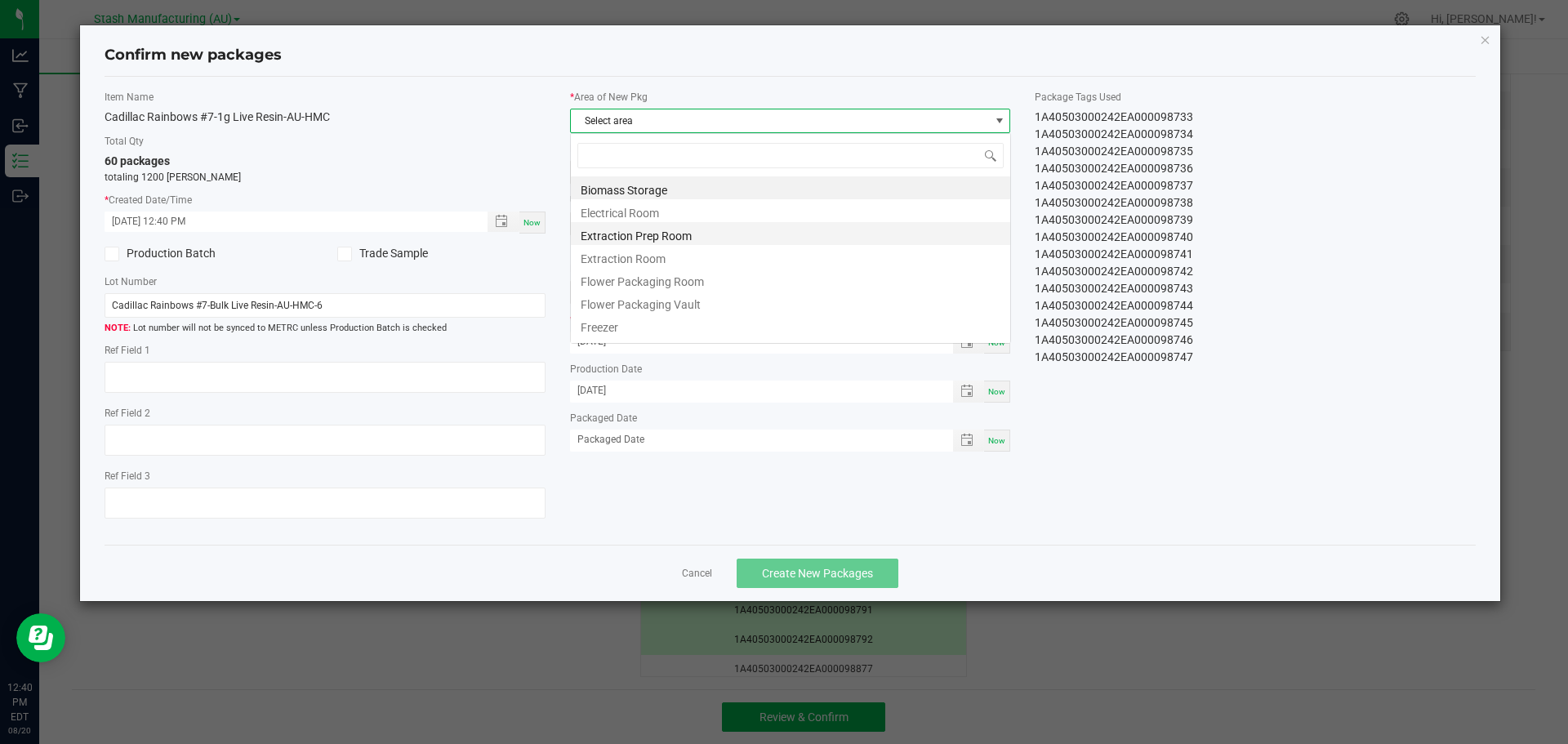
scroll to position [25, 441]
click at [677, 280] on li "Flower Packaging Room" at bounding box center [790, 279] width 440 height 23
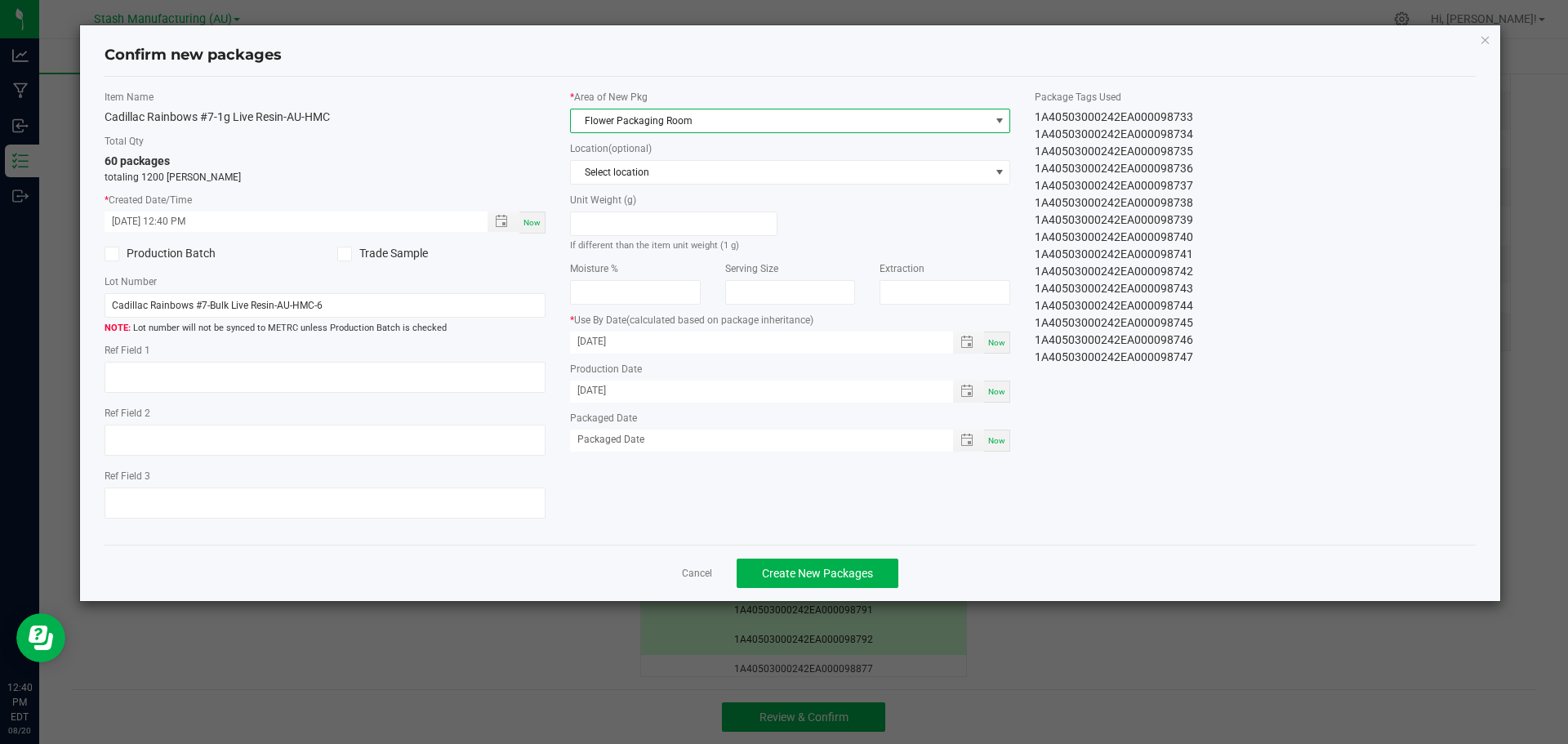
click at [1007, 444] on div "Now" at bounding box center [997, 440] width 27 height 22
type input "[DATE]"
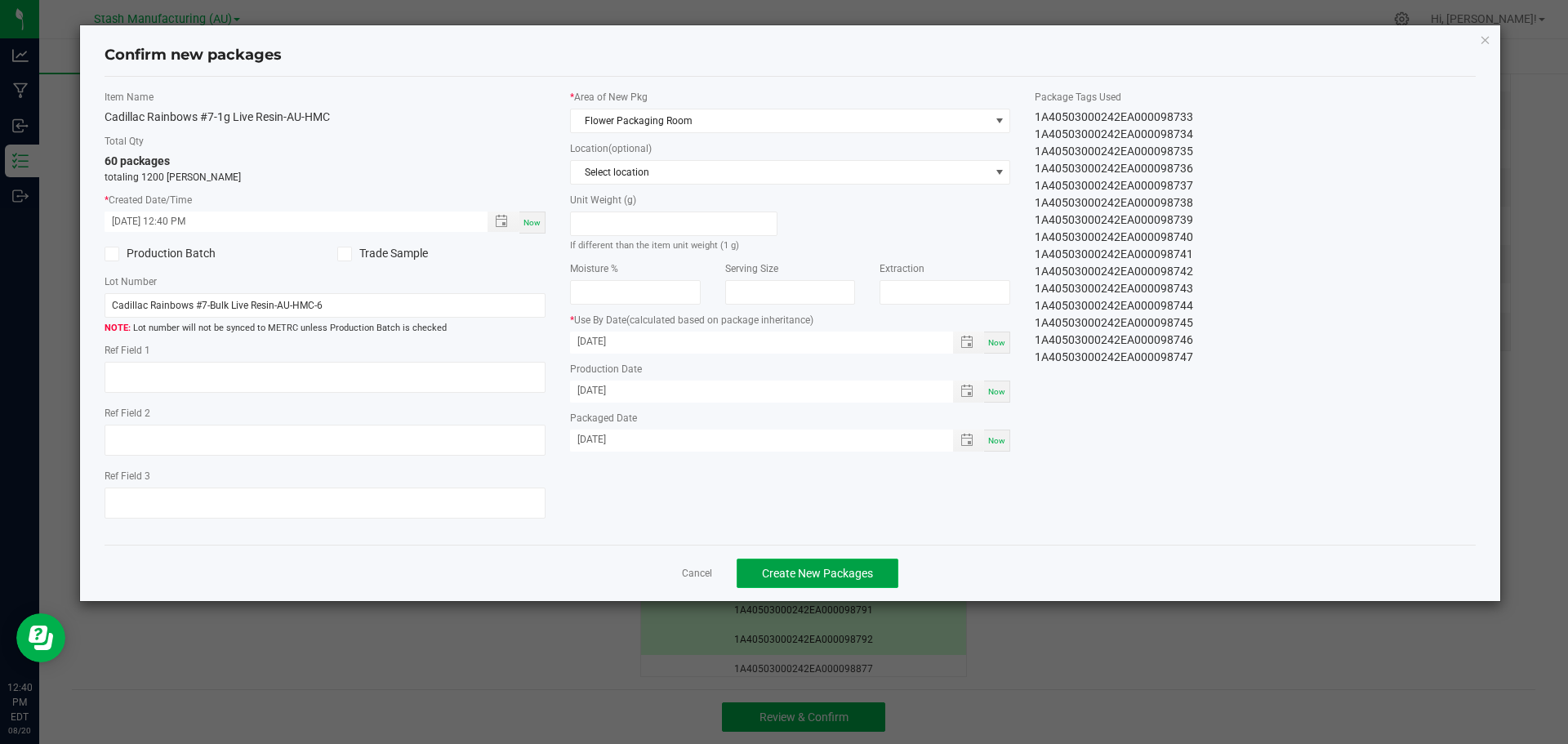
click at [863, 570] on span "Create New Packages" at bounding box center [818, 572] width 111 height 13
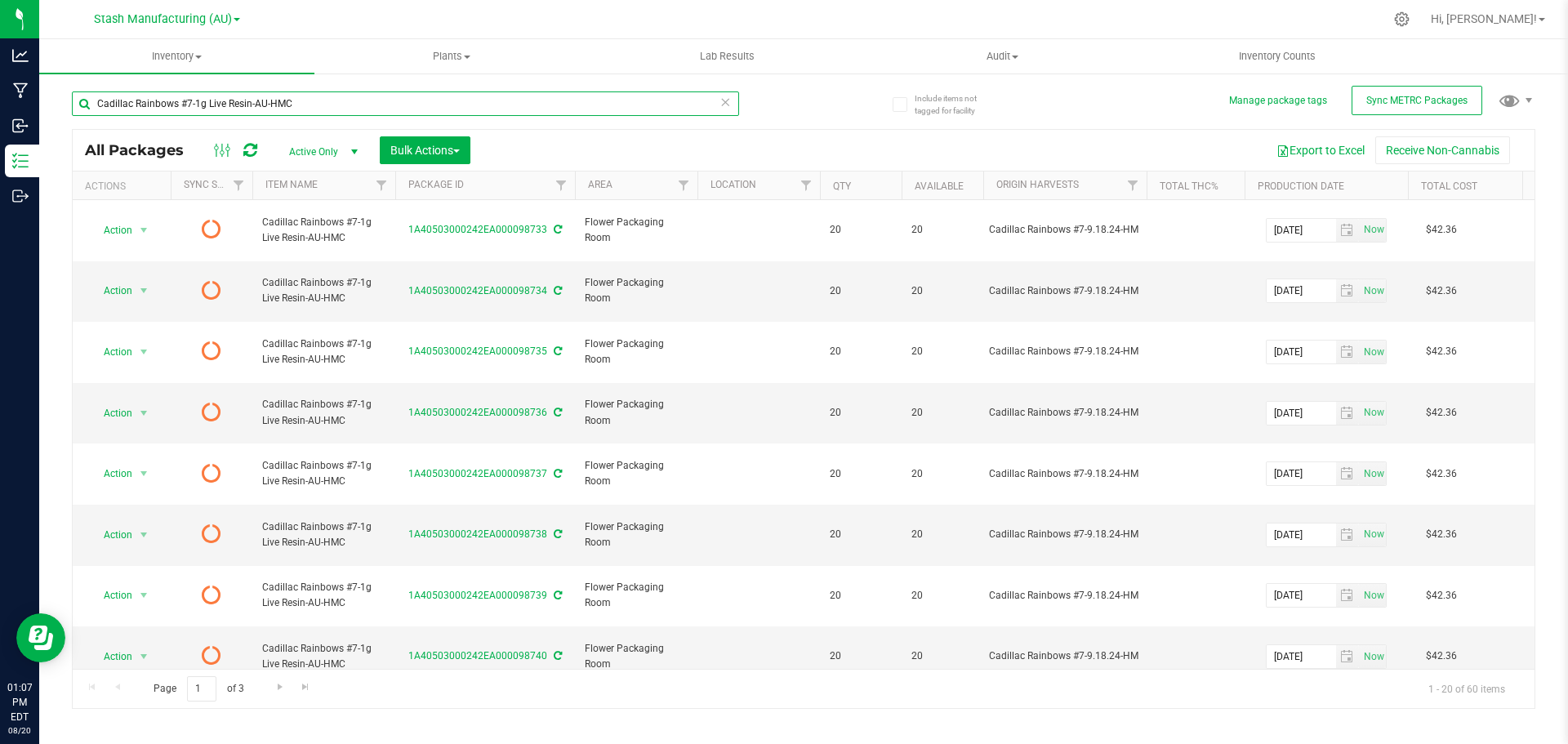
click at [369, 115] on input "Cadillac Rainbows #7-1g Live Resin-AU-HMC" at bounding box center [405, 103] width 667 height 25
click at [363, 111] on input "Cadillac Rainbows #7-1g Live Resin-AU-HMC" at bounding box center [405, 103] width 667 height 25
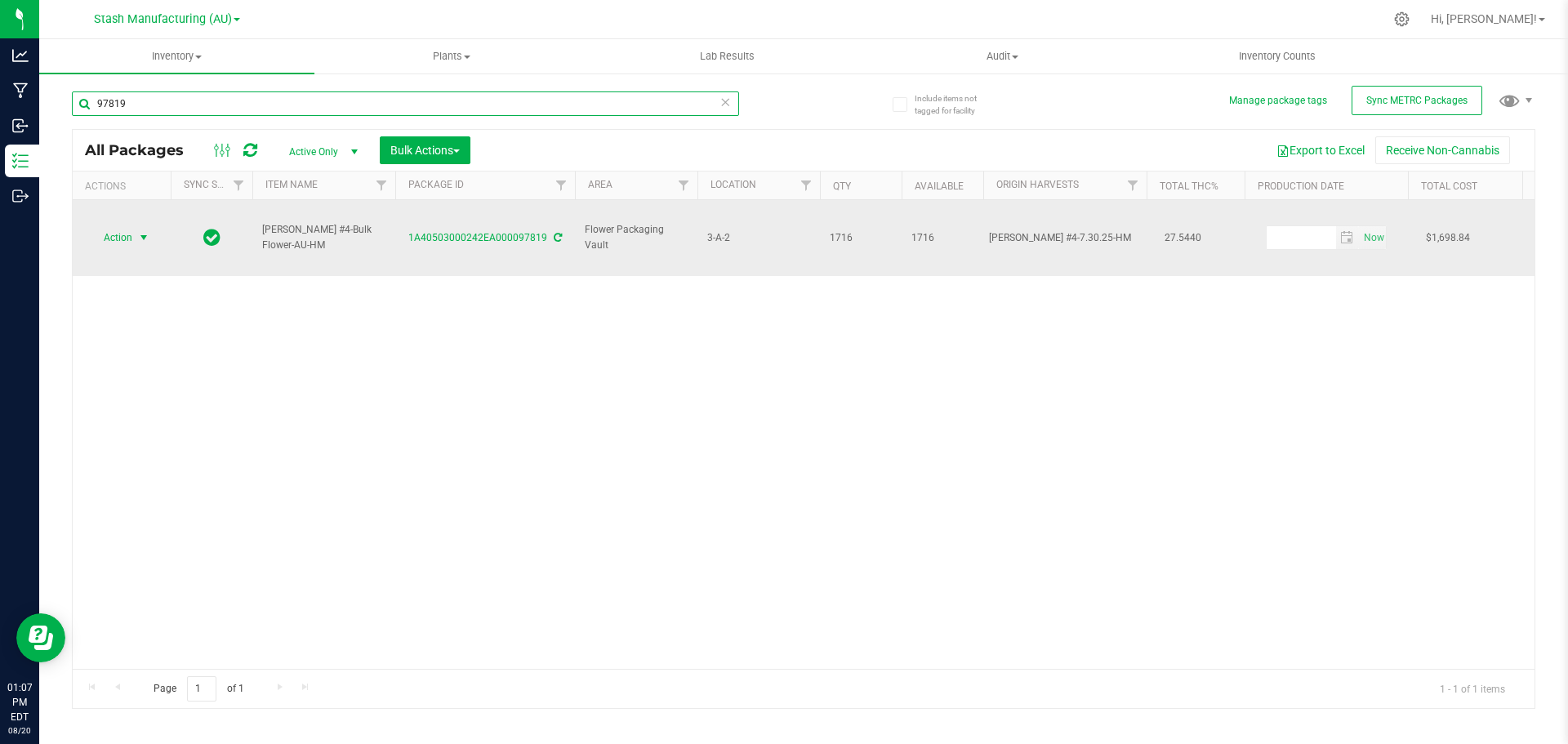
type input "97819"
click at [128, 226] on span "Action" at bounding box center [111, 237] width 44 height 23
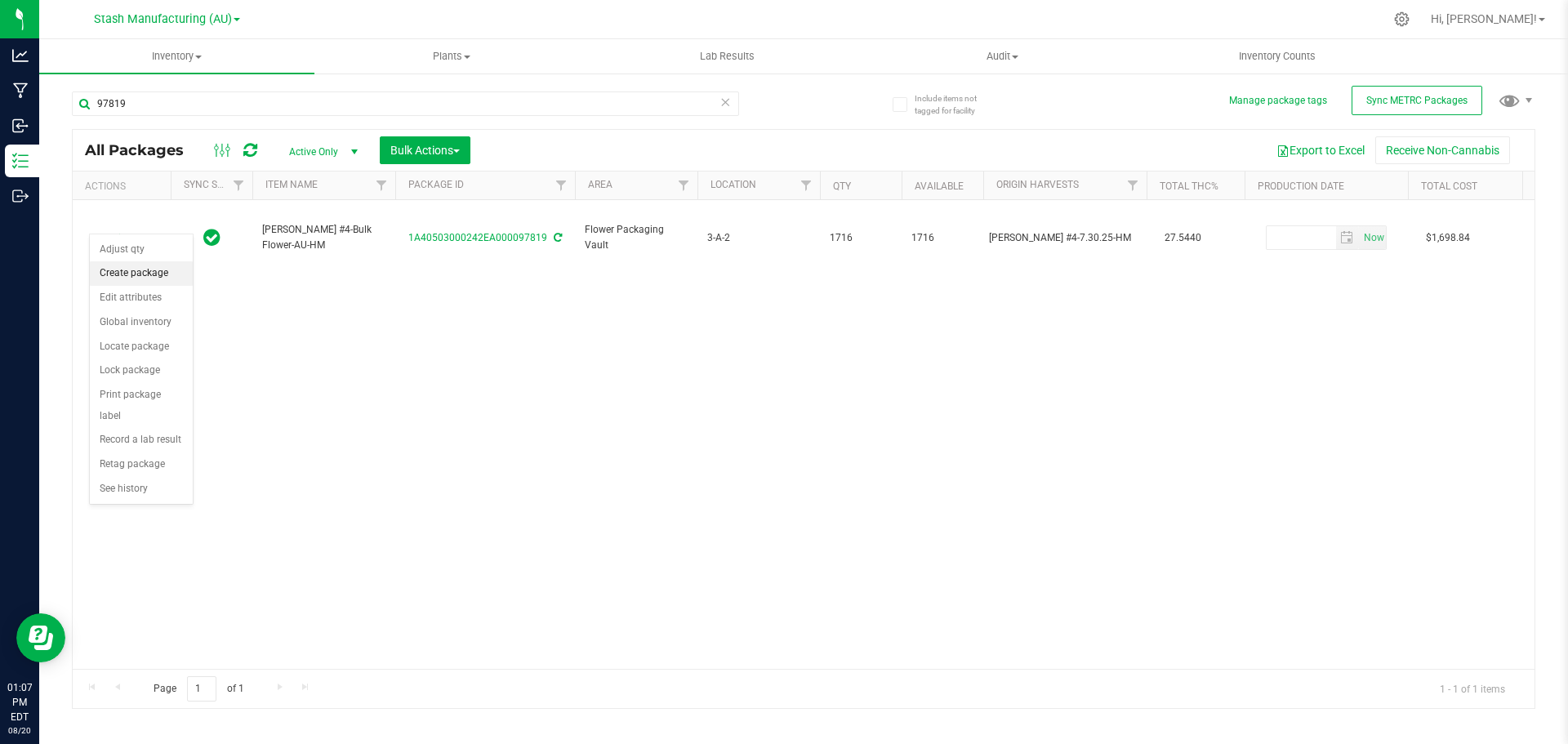
click at [122, 277] on li "Create package" at bounding box center [141, 273] width 103 height 25
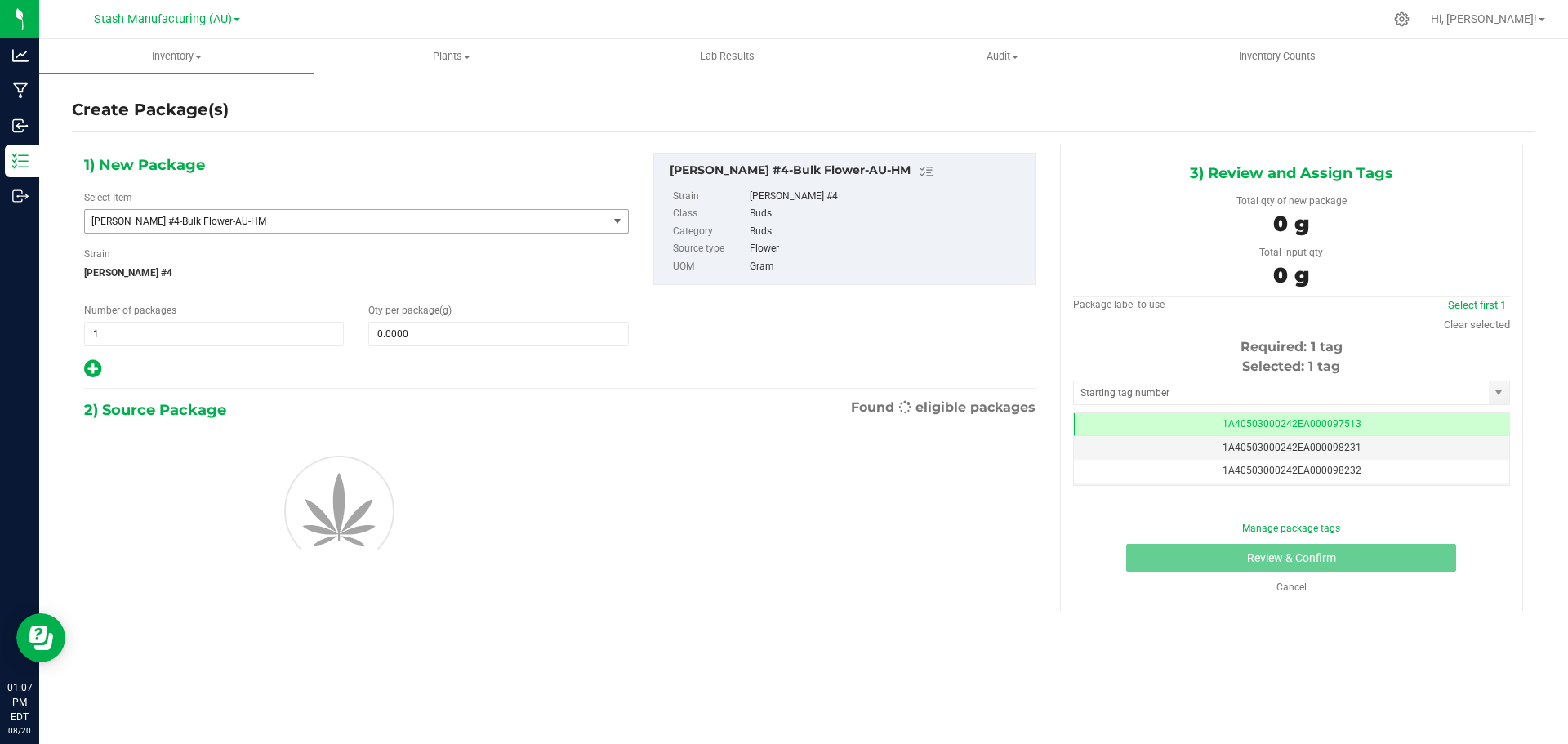
click at [242, 210] on span "[PERSON_NAME] #4-Bulk Flower-AU-HM" at bounding box center [346, 221] width 523 height 23
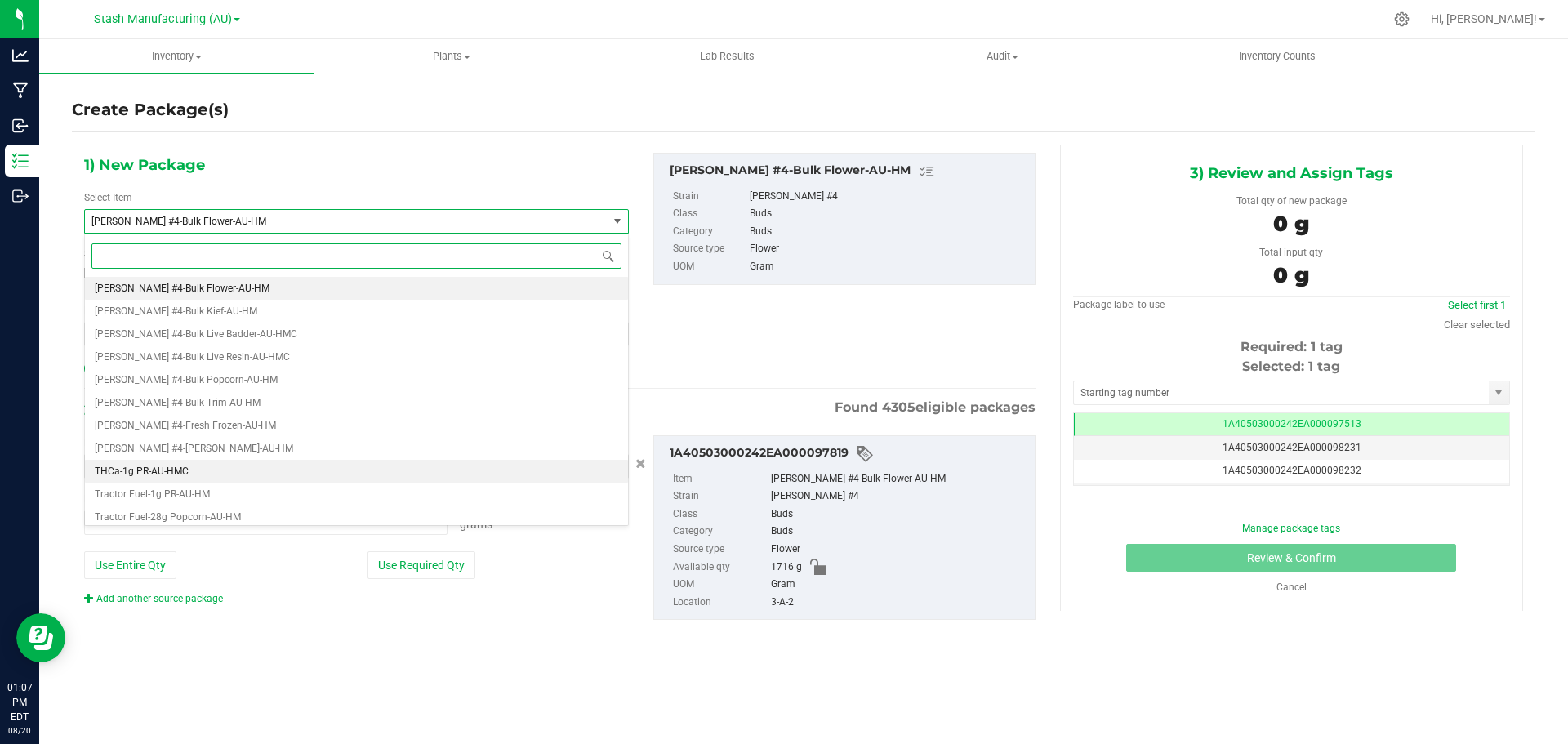
type input "0.0000 g"
click at [149, 237] on span at bounding box center [356, 256] width 543 height 38
click at [132, 249] on input at bounding box center [356, 256] width 530 height 26
type input "tenzin k"
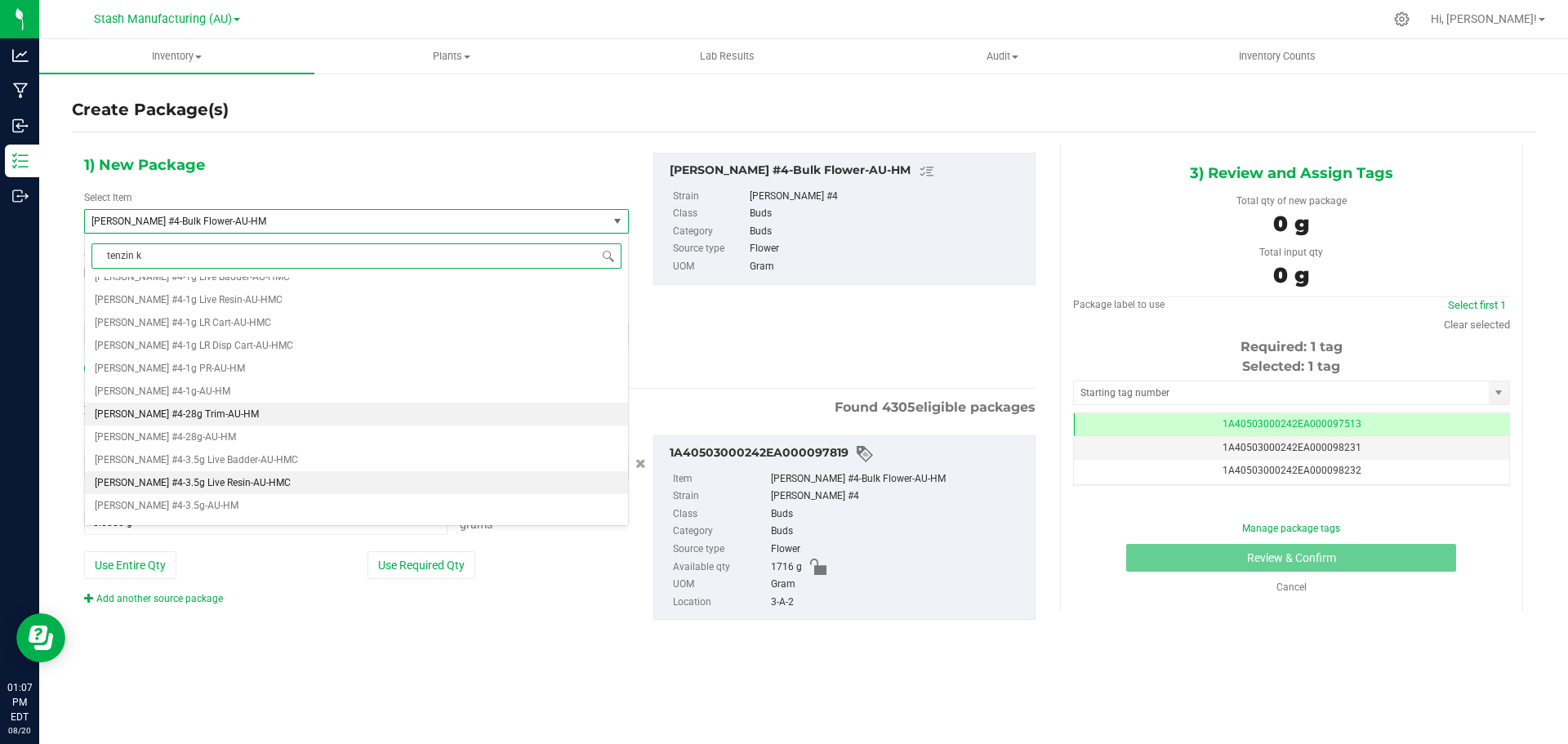
scroll to position [163, 0]
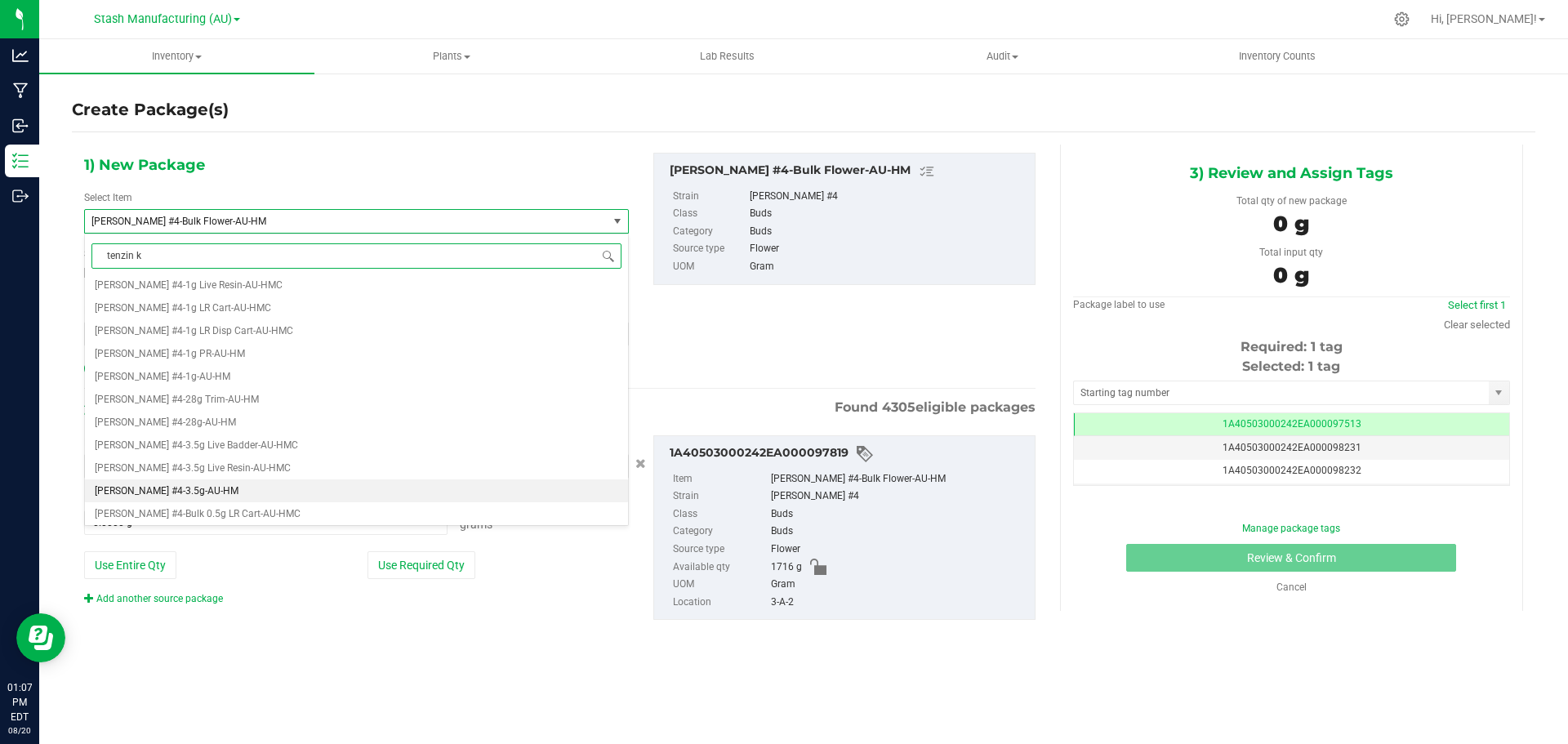
click at [203, 496] on span "[PERSON_NAME] #4-3.5g-AU-HM" at bounding box center [167, 490] width 144 height 11
type input "0"
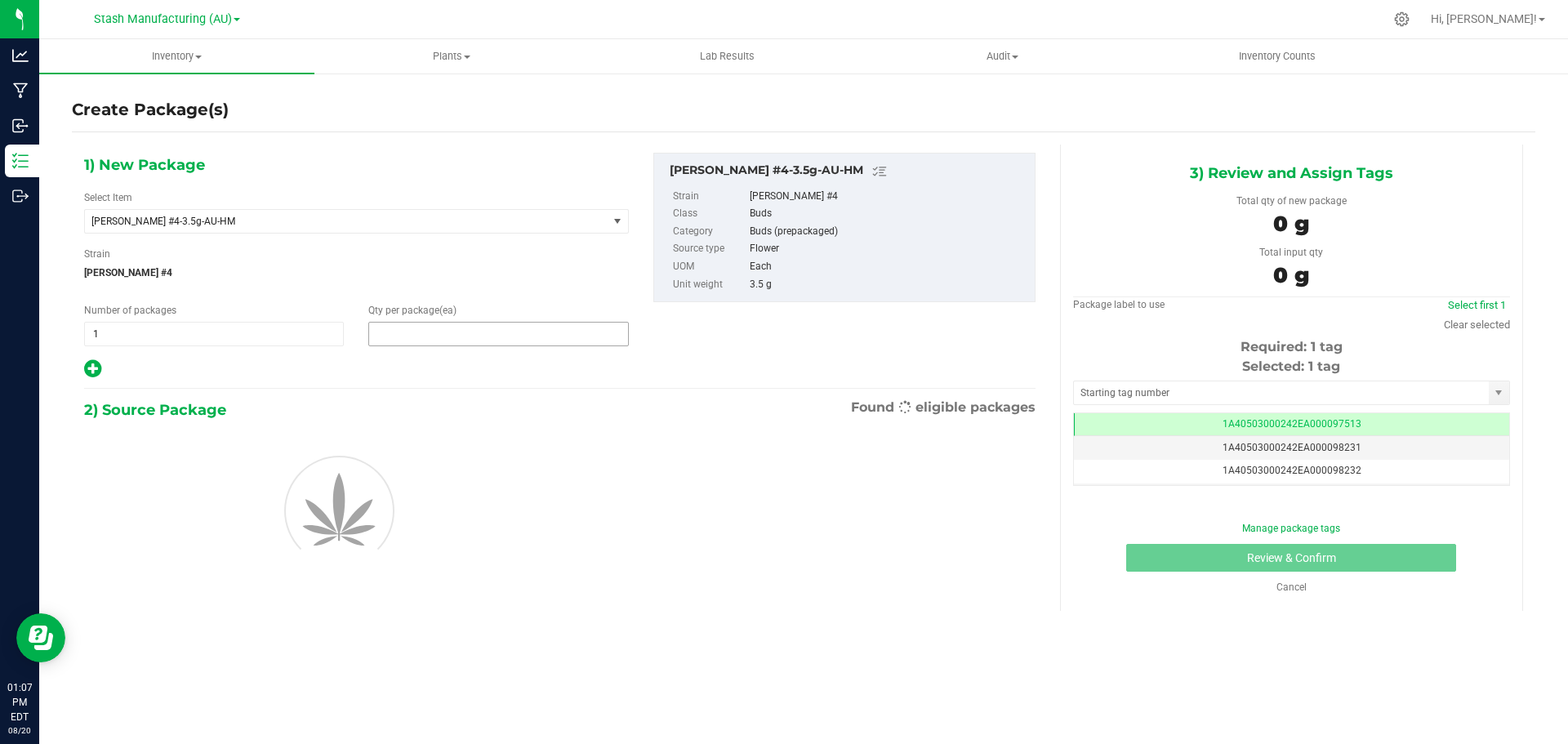
click at [441, 332] on span at bounding box center [498, 334] width 260 height 25
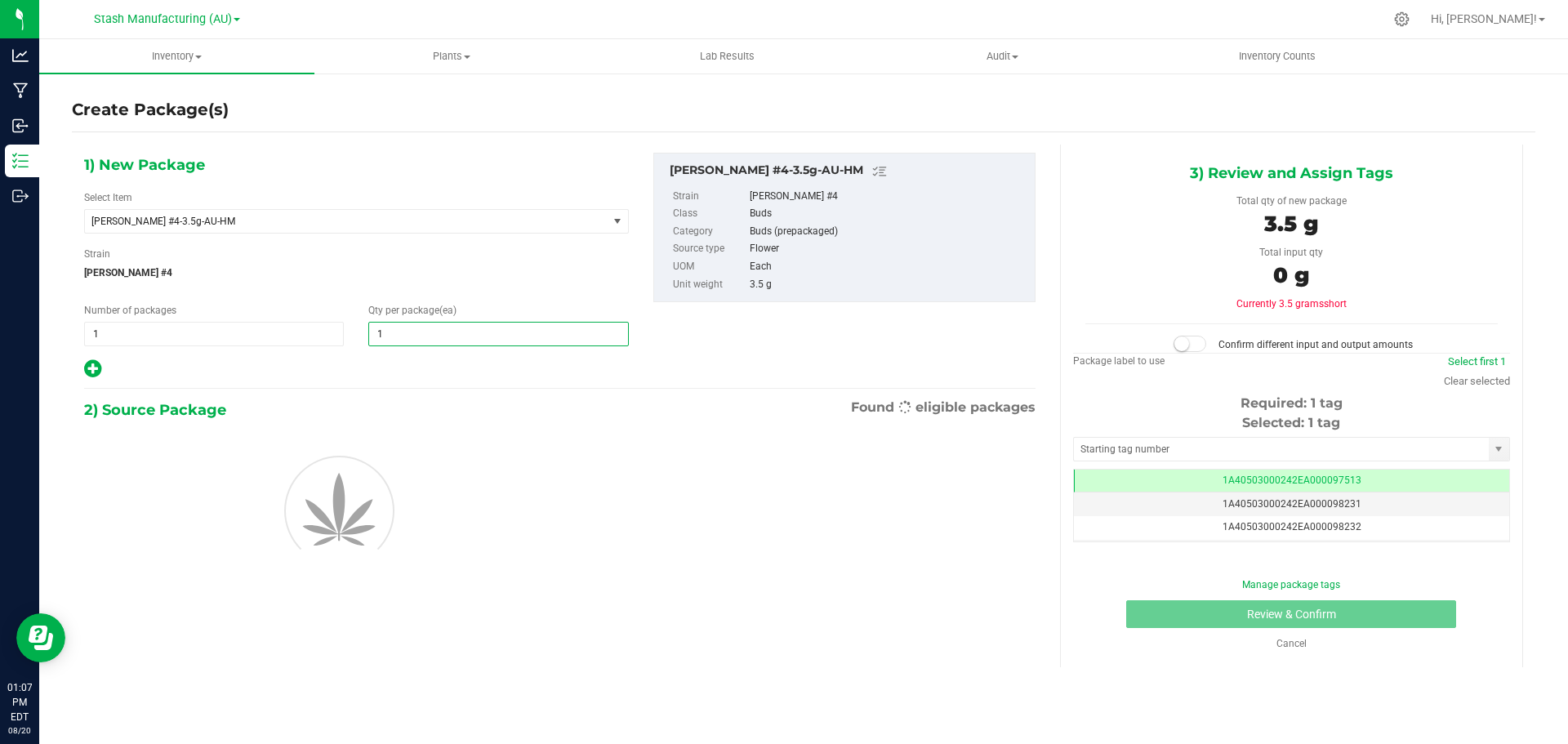
type input "10"
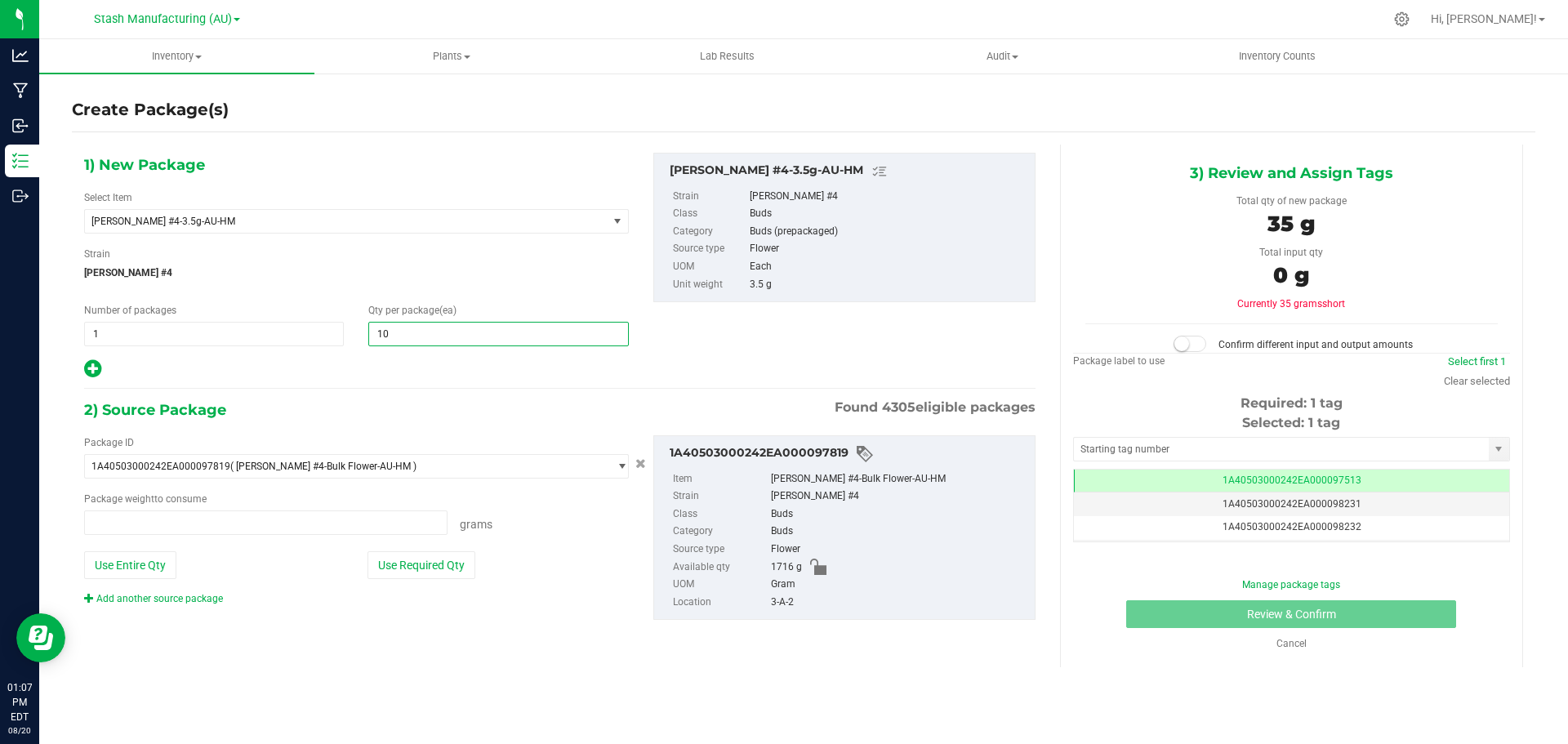
type input "0.0000 g"
type input "10"
click at [383, 439] on div "Package ID" at bounding box center [356, 442] width 545 height 15
click at [430, 568] on button "Use Required Qty" at bounding box center [422, 564] width 108 height 27
type input "35.0000 g"
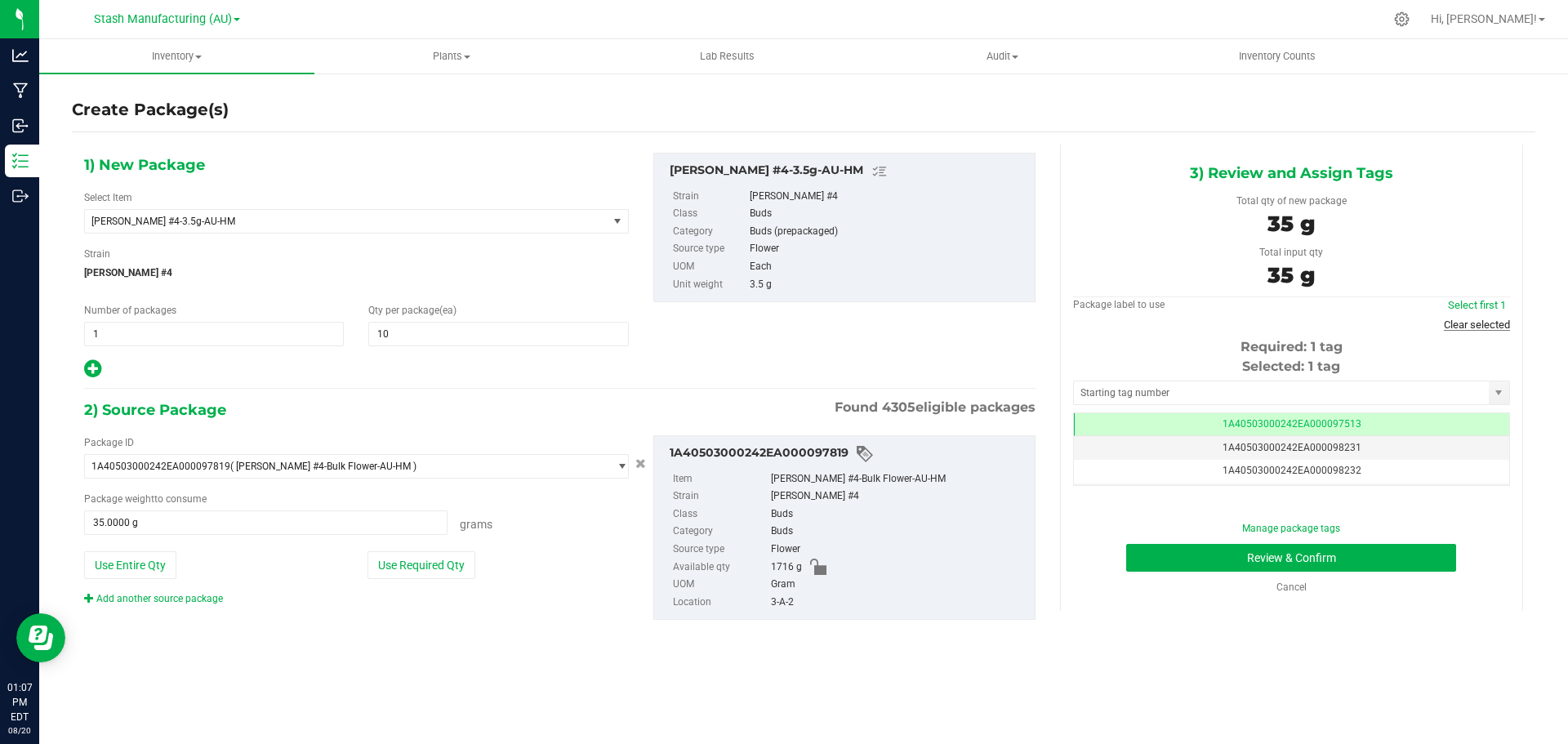
click at [1461, 329] on link "Clear selected" at bounding box center [1476, 324] width 66 height 12
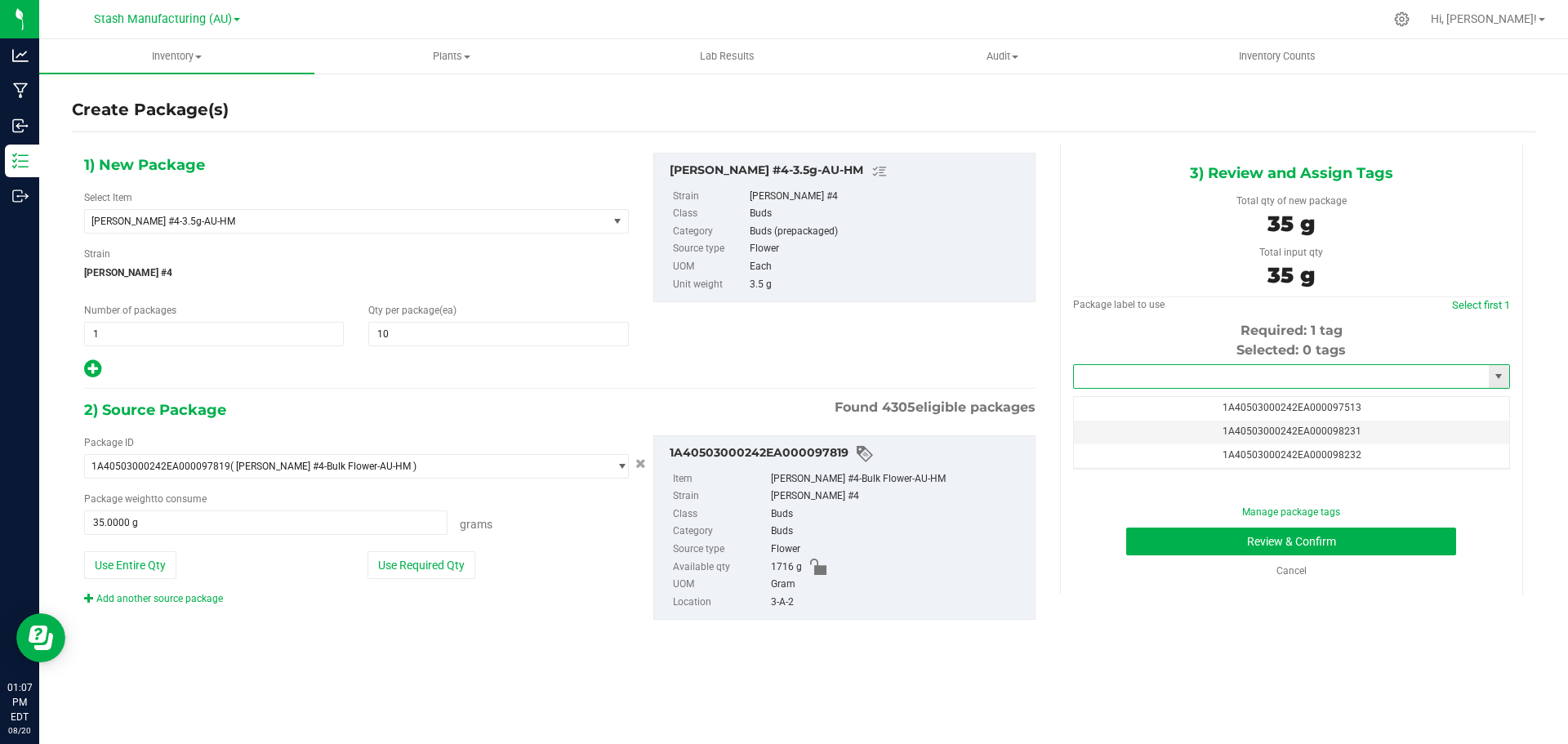
click at [1350, 381] on input "text" at bounding box center [1281, 376] width 415 height 23
click at [1342, 404] on li "1A40503000242EA000098302" at bounding box center [1291, 404] width 435 height 25
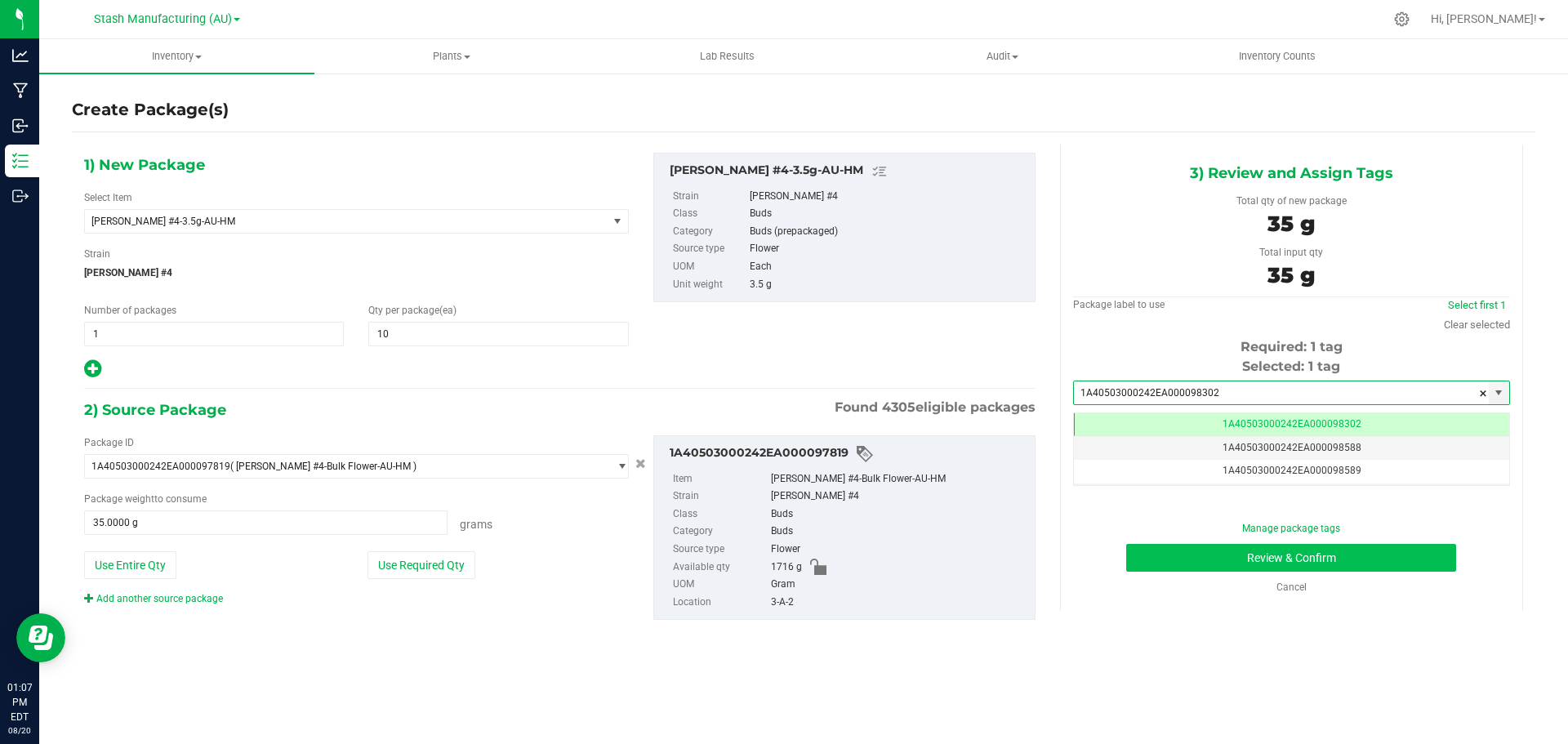
type input "1A40503000242EA000098302"
click at [1268, 567] on button "Review & Confirm" at bounding box center [1291, 558] width 330 height 27
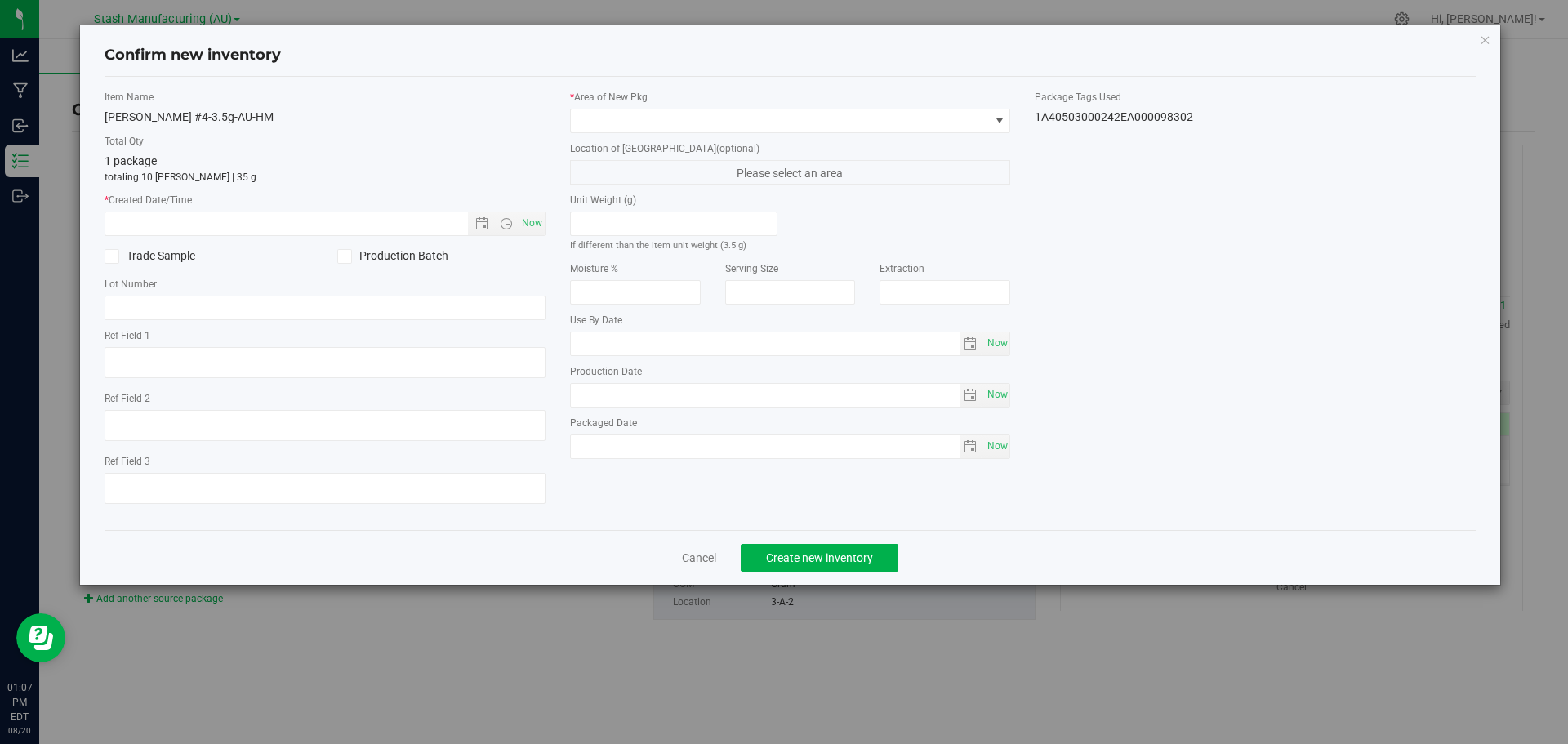
type input "[DATE]"
click at [533, 227] on span "Now" at bounding box center [531, 223] width 27 height 24
type input "[DATE] 1:07 PM"
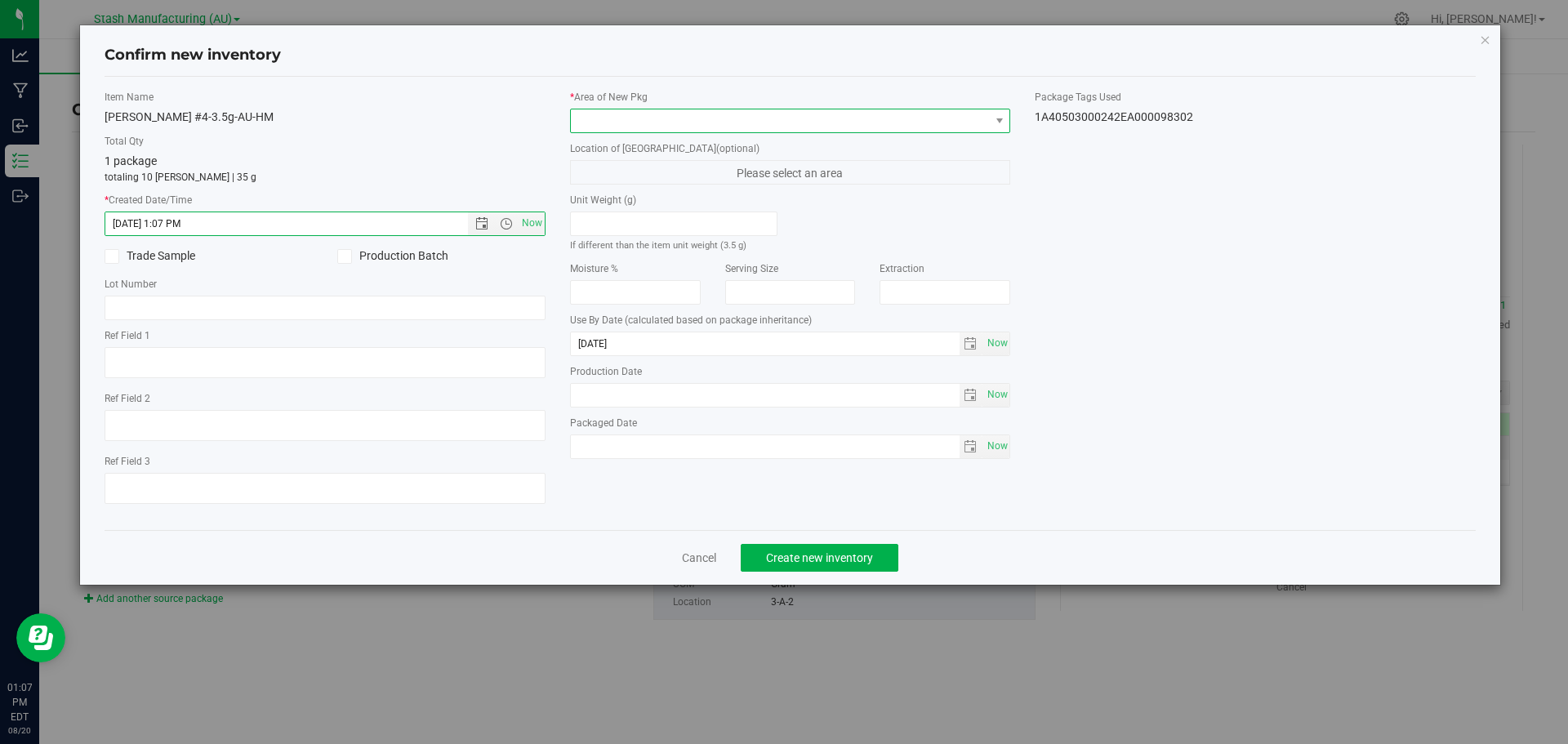
click at [599, 115] on span at bounding box center [780, 121] width 419 height 23
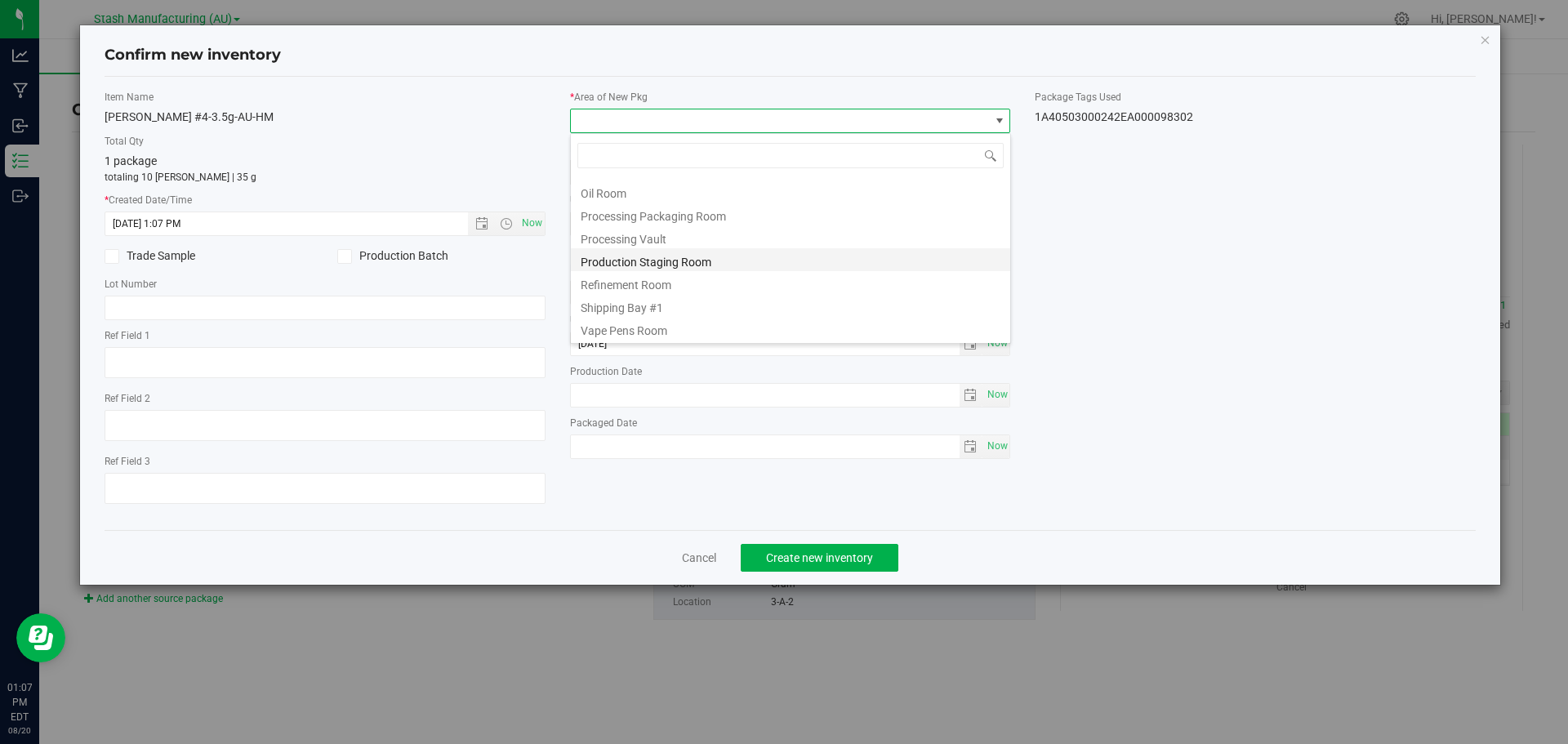
click at [666, 258] on li "Production Staging Room" at bounding box center [790, 259] width 440 height 23
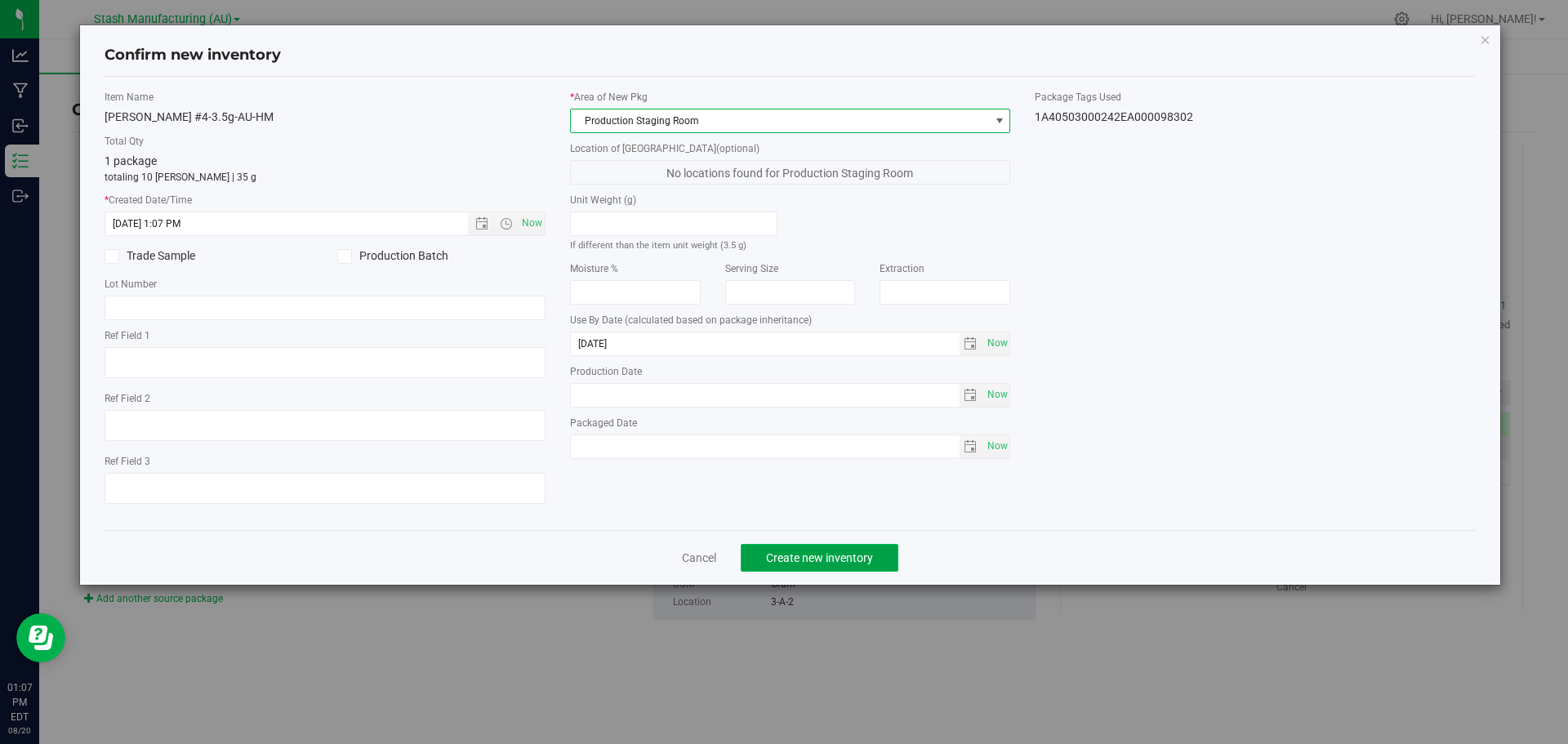
click at [816, 566] on button "Create new inventory" at bounding box center [820, 558] width 157 height 27
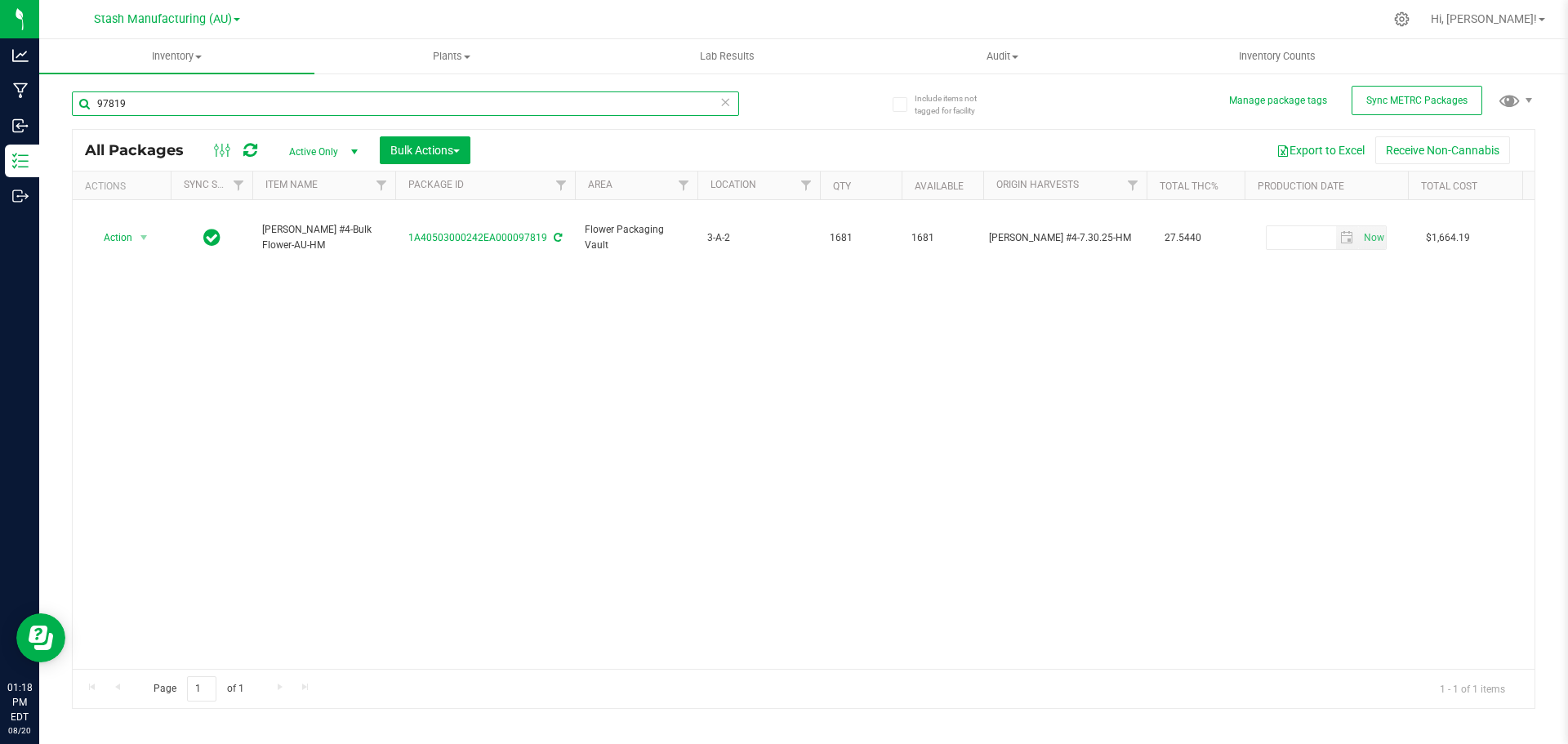
click at [305, 100] on input "97819" at bounding box center [405, 103] width 667 height 25
type input "98302"
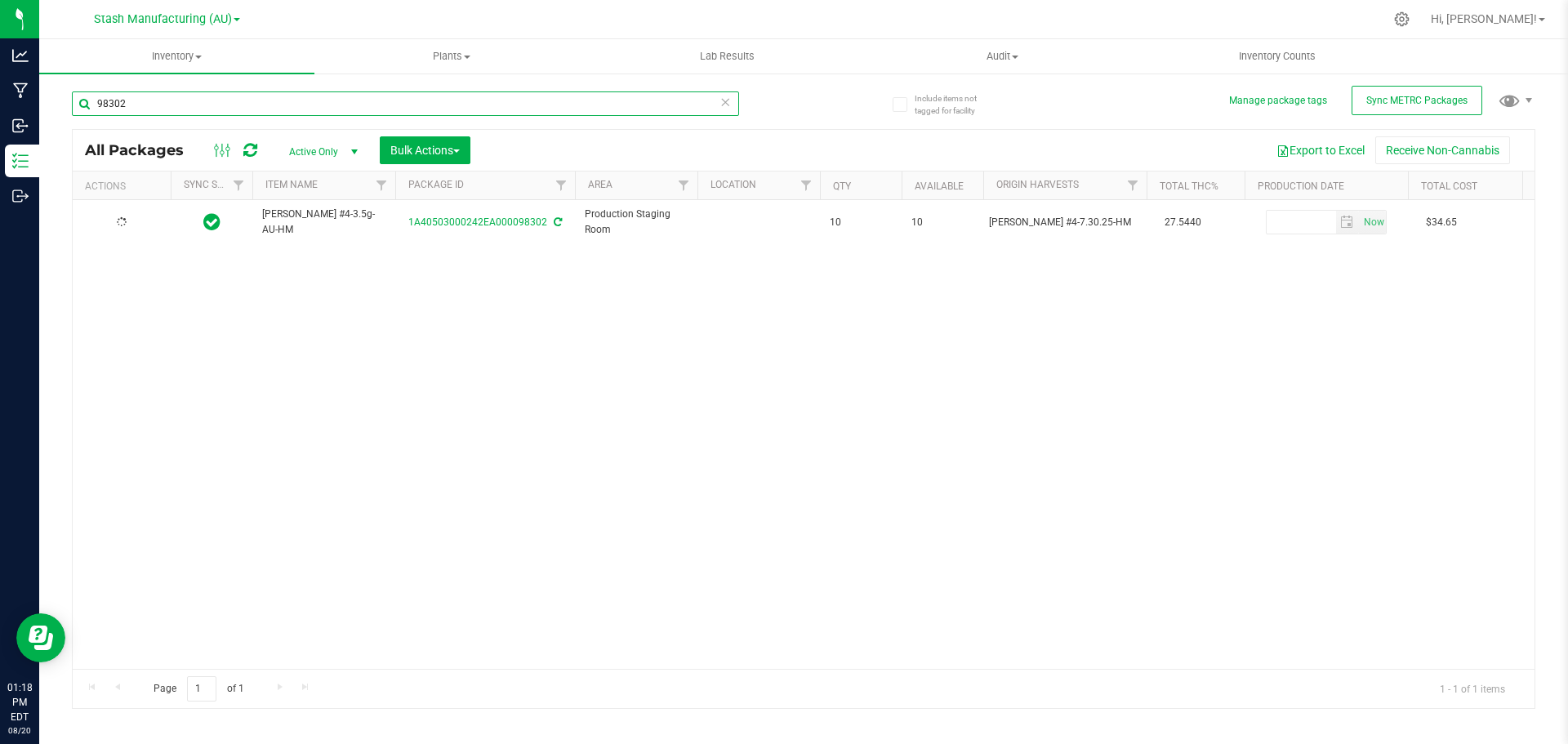
type input "[DATE]"
